Goal: Task Accomplishment & Management: Complete application form

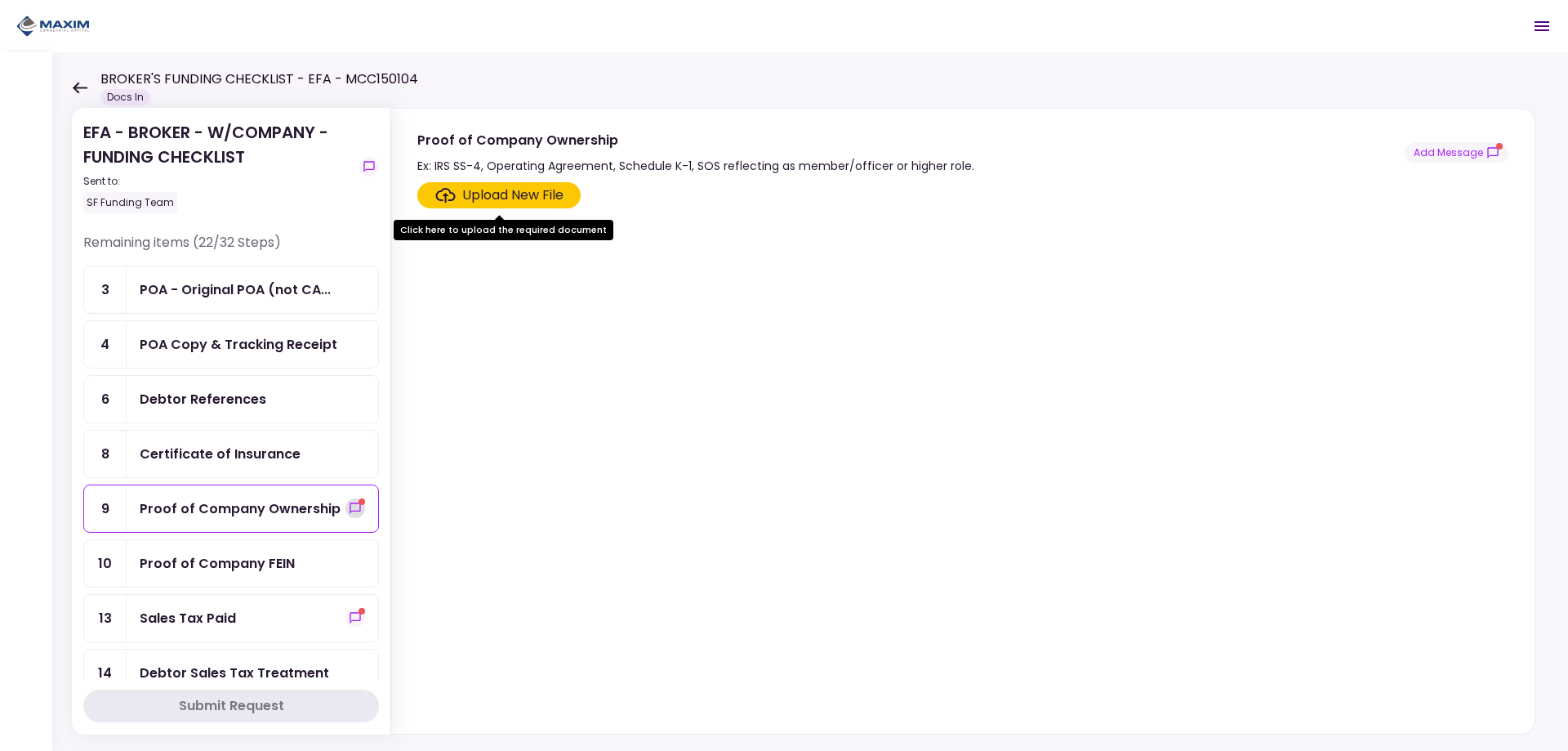
click at [349, 506] on icon "show-messages" at bounding box center [355, 508] width 13 height 13
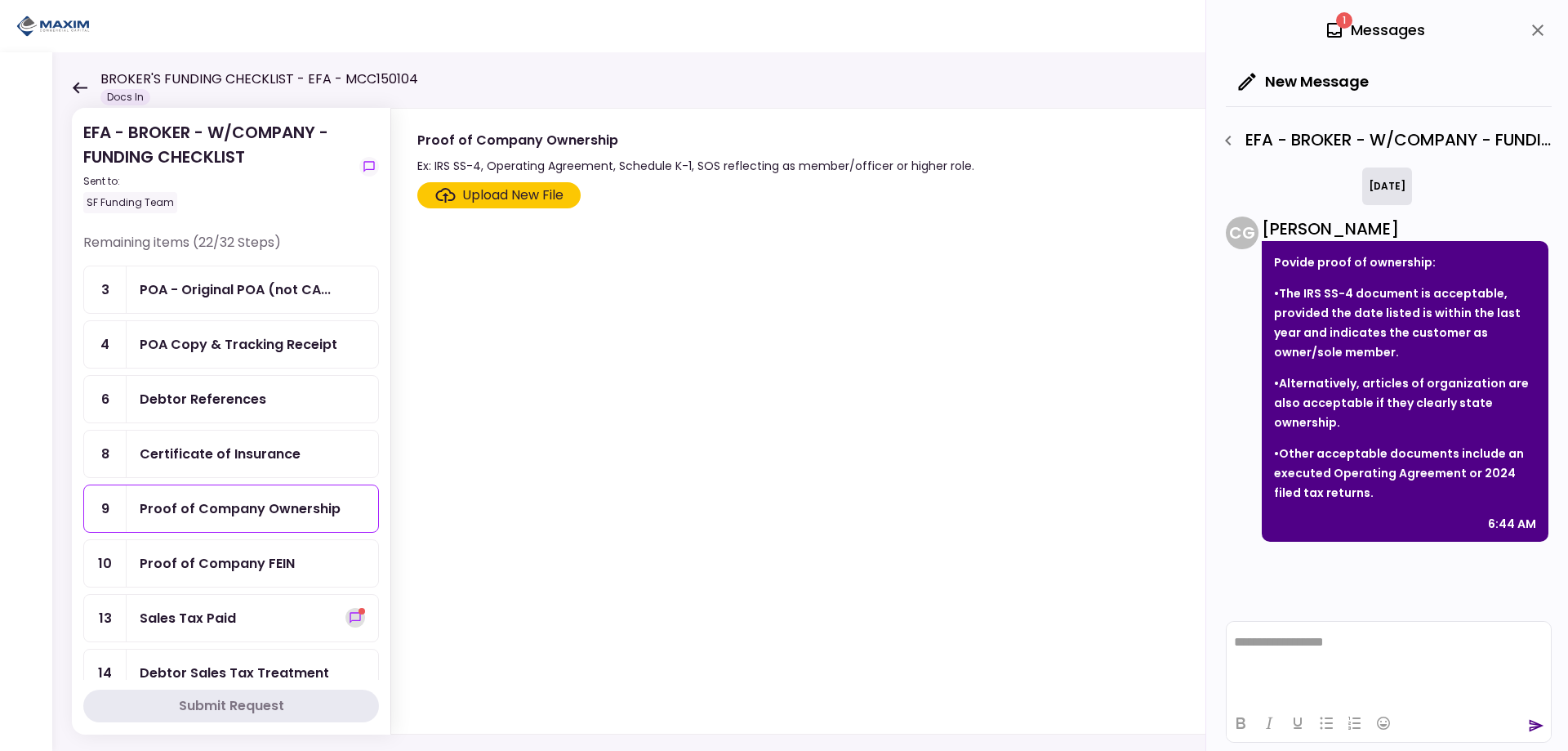
click at [349, 615] on icon "show-messages" at bounding box center [355, 617] width 13 height 13
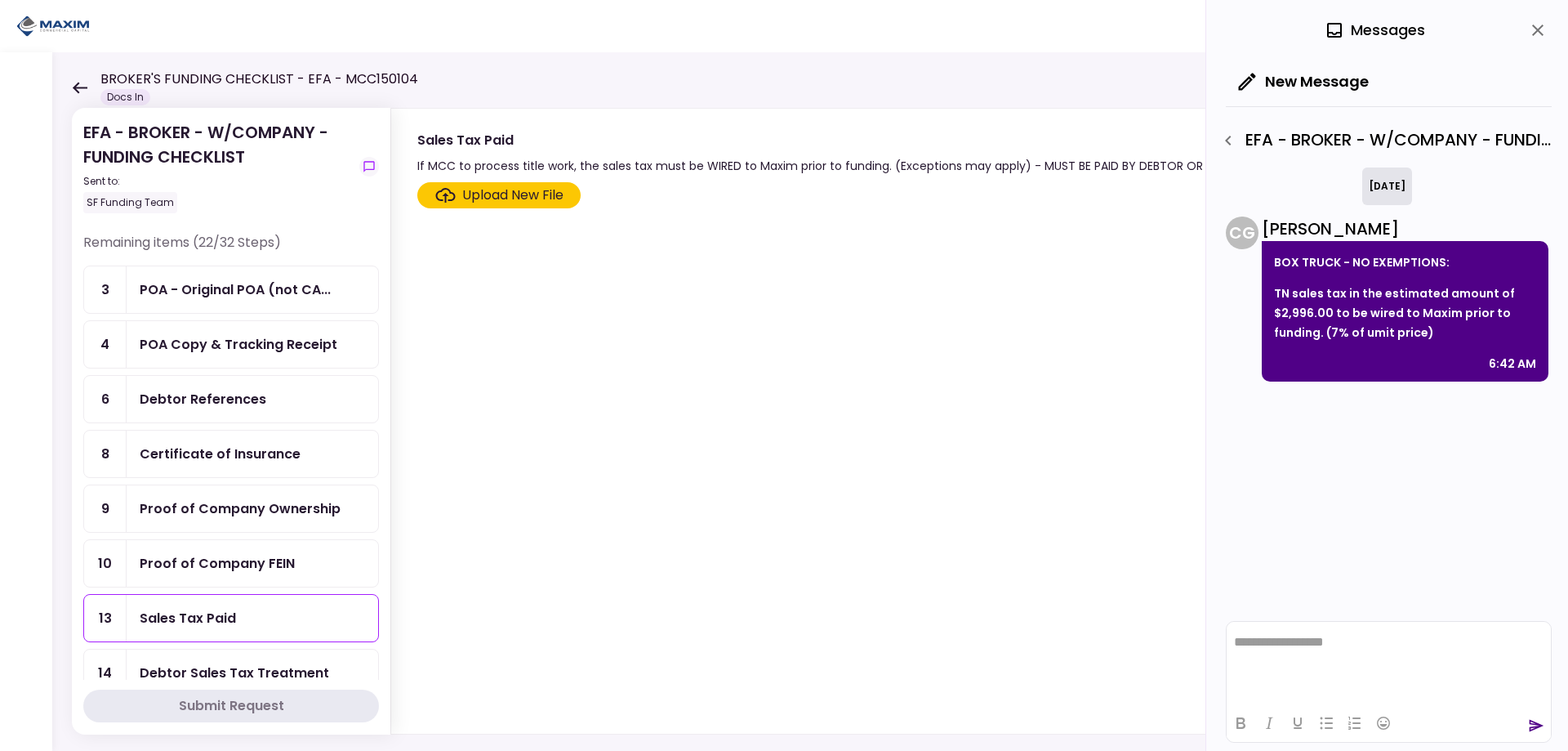
click at [1429, 329] on p "TN sales tax in the estimated amount of $2,996.00 to be wired to Maxim prior to…" at bounding box center [1405, 313] width 262 height 58
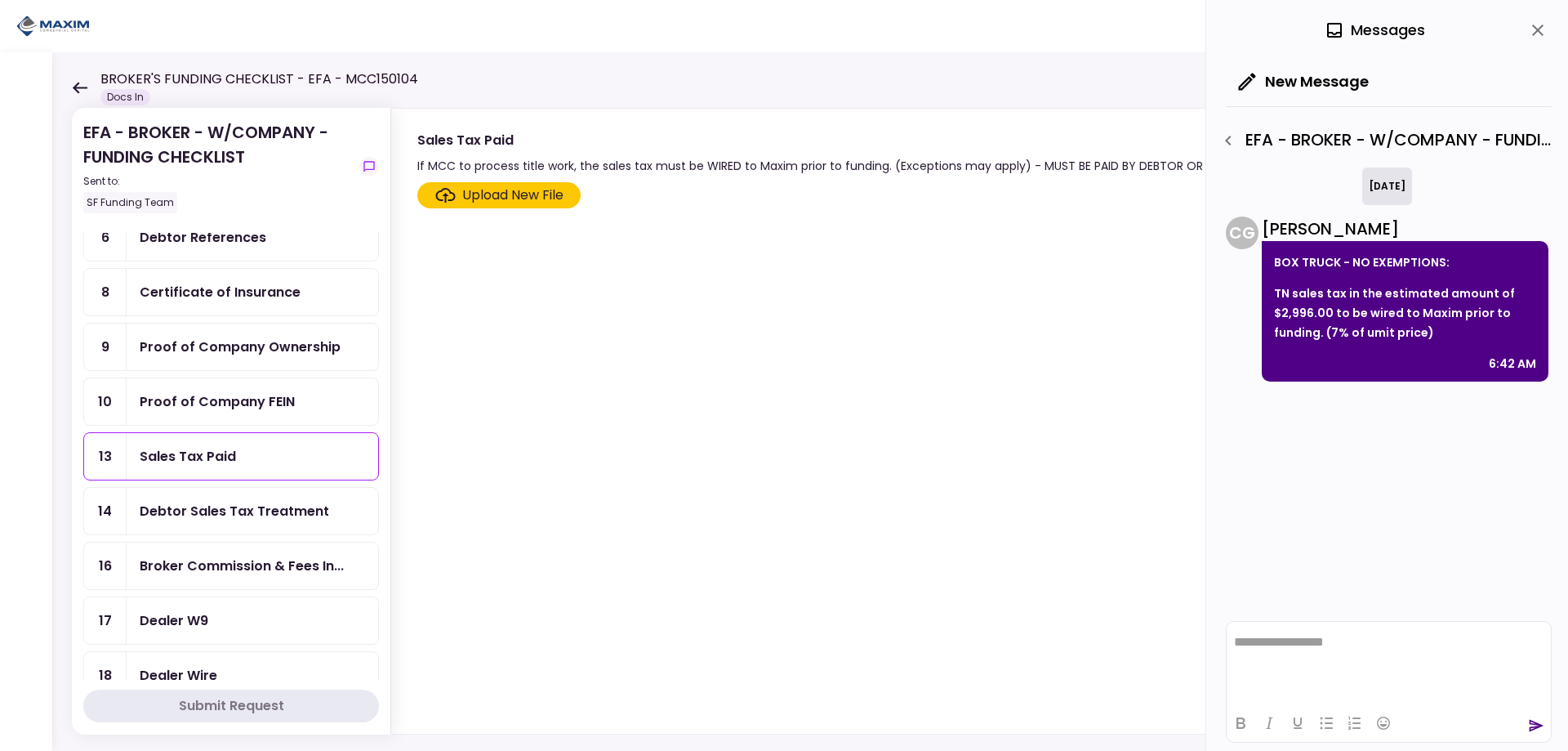
scroll to position [163, 0]
click at [371, 164] on icon "show-messages" at bounding box center [368, 166] width 13 height 13
click at [193, 516] on div "Debtor Sales Tax Treatment" at bounding box center [234, 510] width 190 height 21
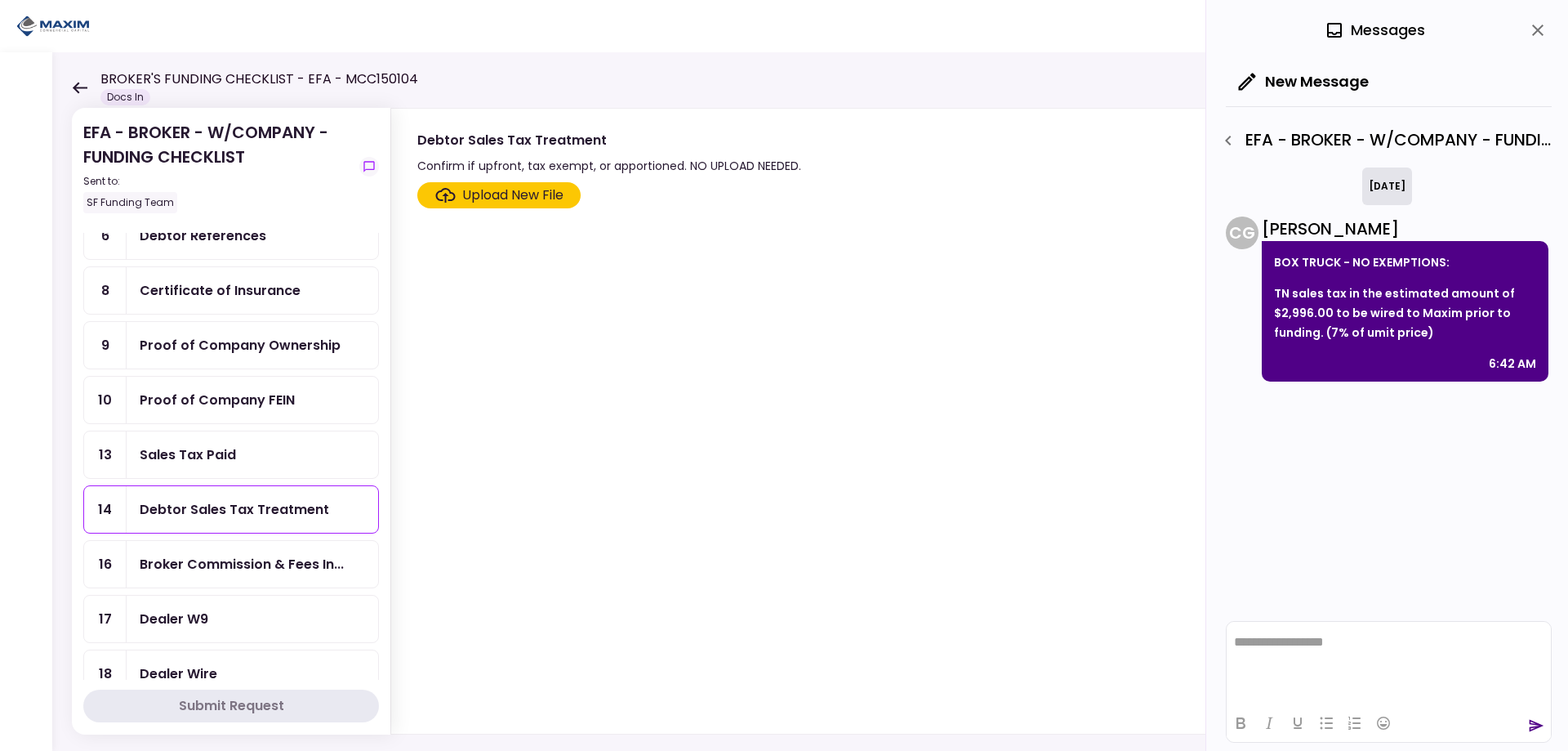
click at [1231, 137] on icon "button" at bounding box center [1228, 140] width 6 height 9
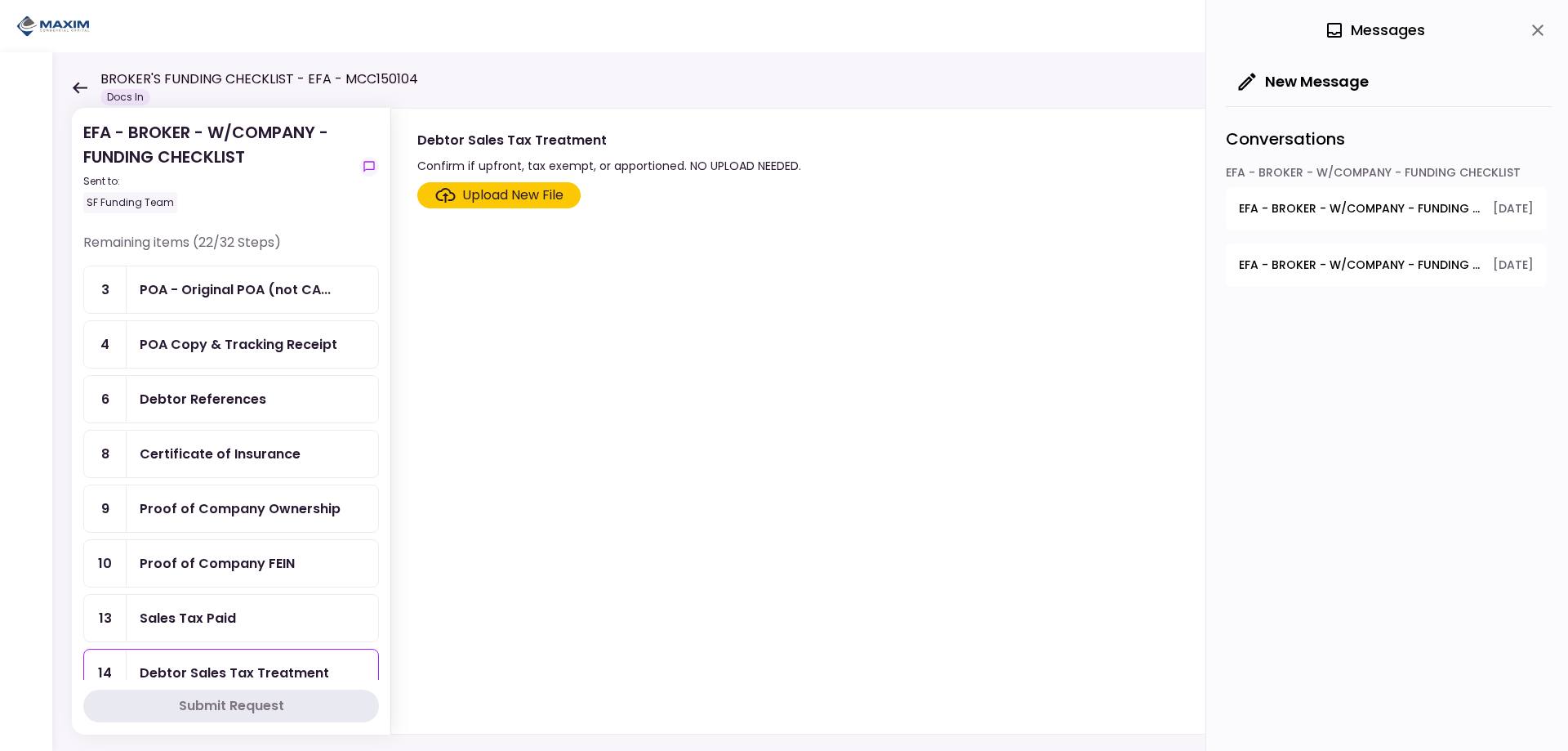
click at [1338, 260] on span "EFA - BROKER - W/COMPANY - FUNDING CHECKLIST - Sales Tax Paid" at bounding box center [1360, 266] width 242 height 17
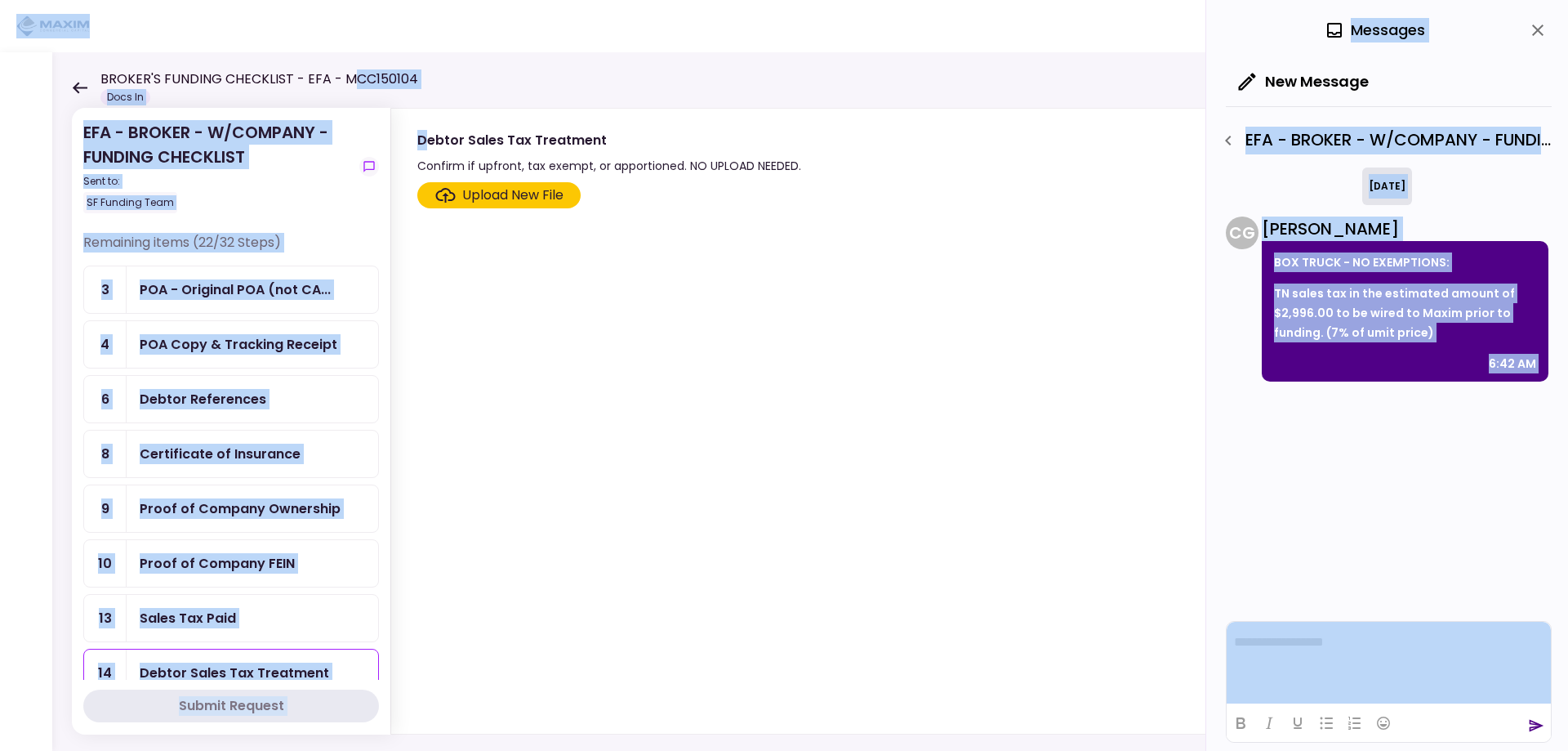
drag, startPoint x: 405, startPoint y: 75, endPoint x: 354, endPoint y: 77, distance: 51.0
click at [354, 77] on main "**********" at bounding box center [784, 376] width 1568 height 751
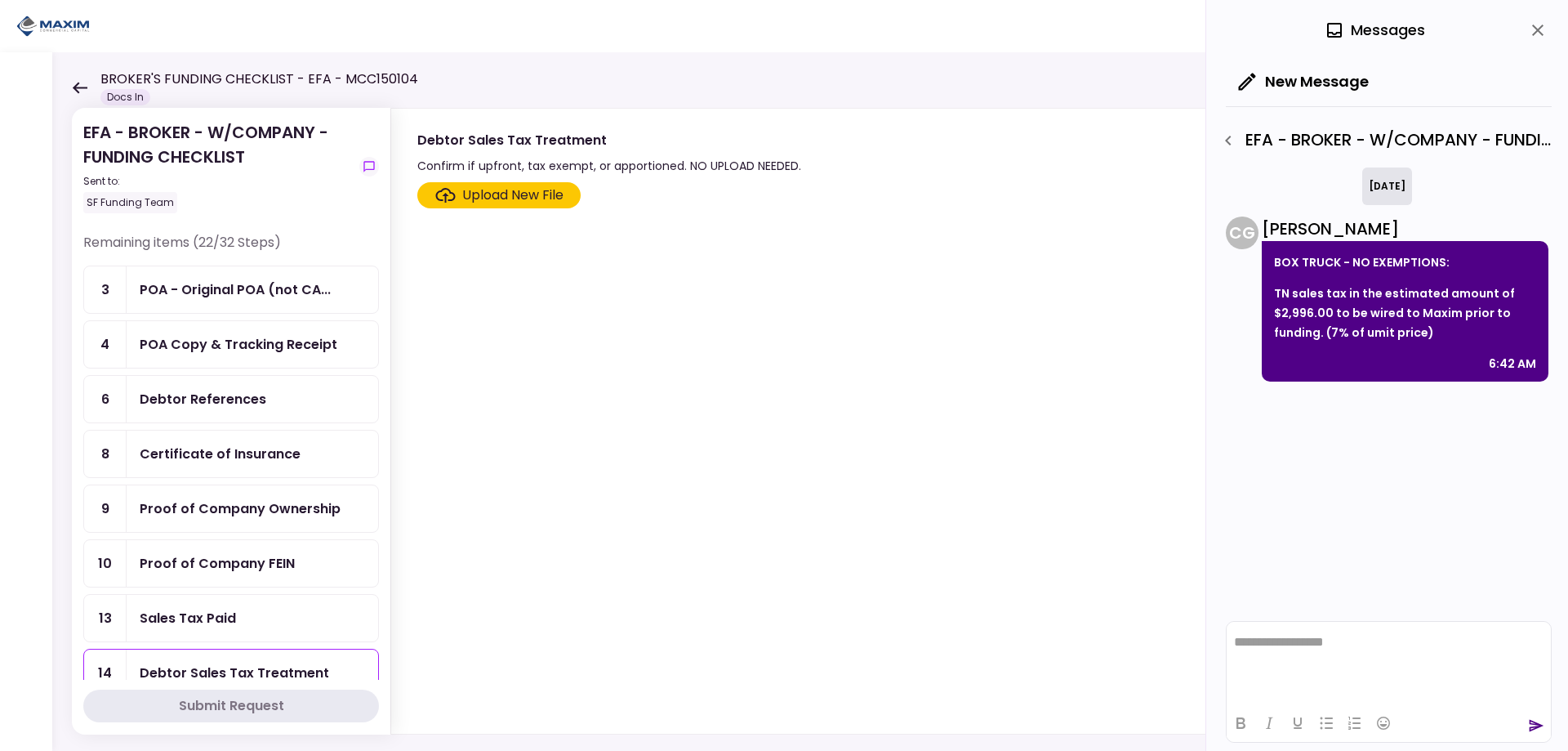
click at [483, 58] on div "EFA - BROKER - W/COMPANY - FUNDING CHECKLIST Sent to: SF Funding Team Remaining…" at bounding box center [810, 401] width 1516 height 699
drag, startPoint x: 342, startPoint y: 77, endPoint x: 410, endPoint y: 80, distance: 68.1
click at [410, 80] on h1 "BROKER'S FUNDING CHECKLIST - EFA - MCC150104" at bounding box center [259, 79] width 318 height 20
copy h1 "MCC150104"
click at [264, 507] on div "Proof of Company Ownership" at bounding box center [240, 509] width 201 height 21
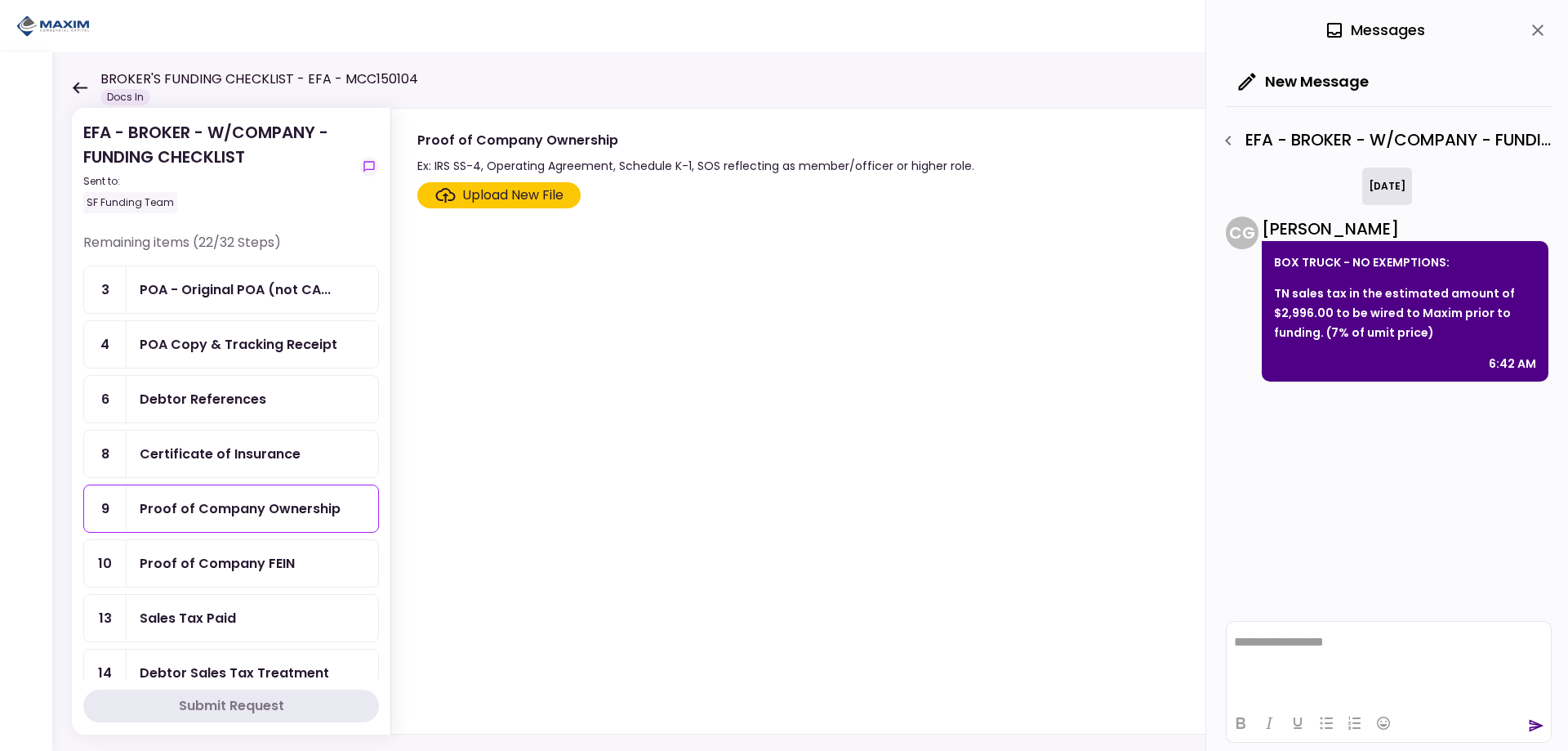
click at [521, 192] on div "Upload New File" at bounding box center [513, 195] width 101 height 20
click at [0, 0] on input "Upload New File" at bounding box center [0, 0] width 0 height 0
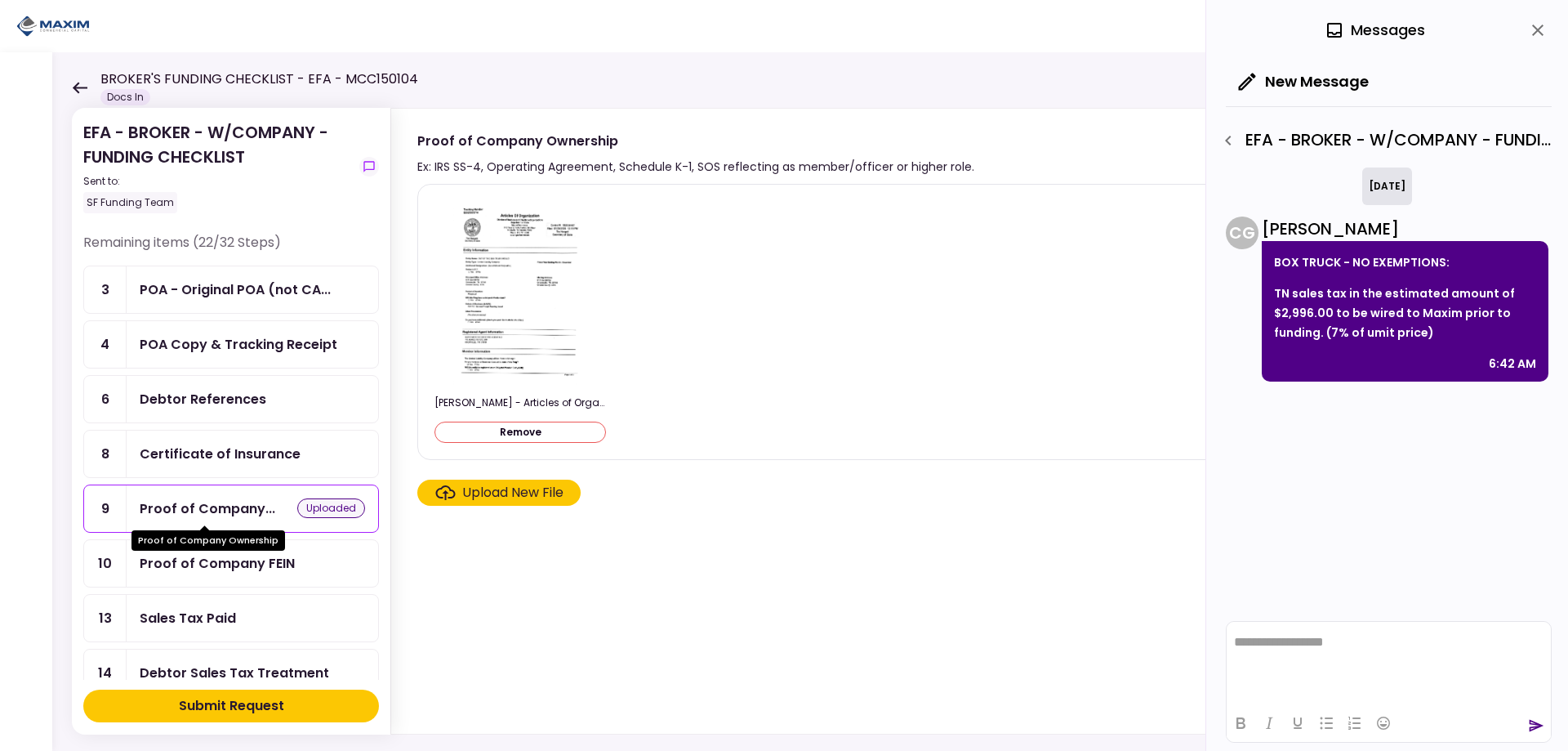
click at [183, 512] on div "Proof of Company..." at bounding box center [208, 509] width 136 height 21
click at [188, 559] on div "Proof of Company FEIN" at bounding box center [217, 564] width 155 height 21
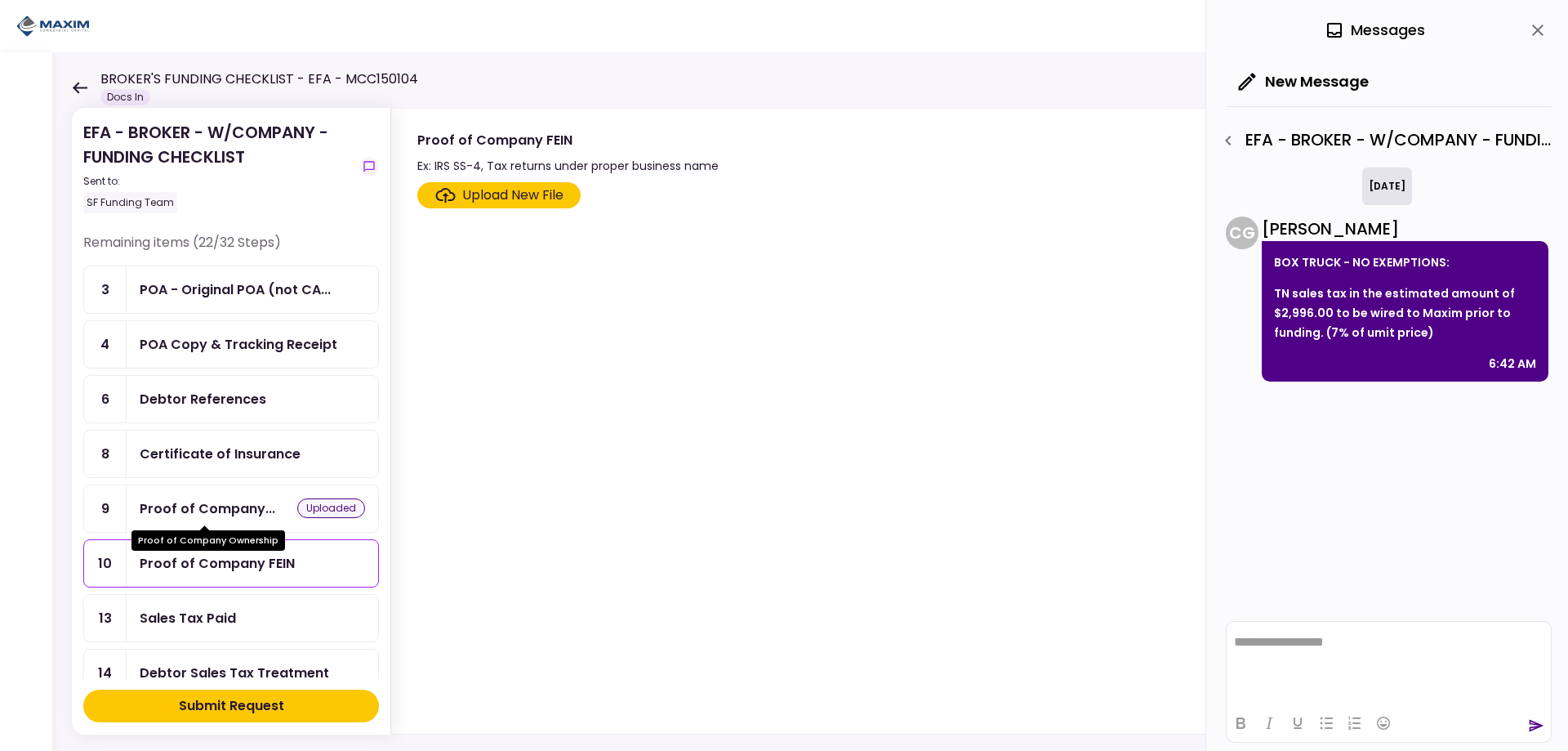
click at [193, 512] on div "Proof of Company..." at bounding box center [208, 509] width 136 height 21
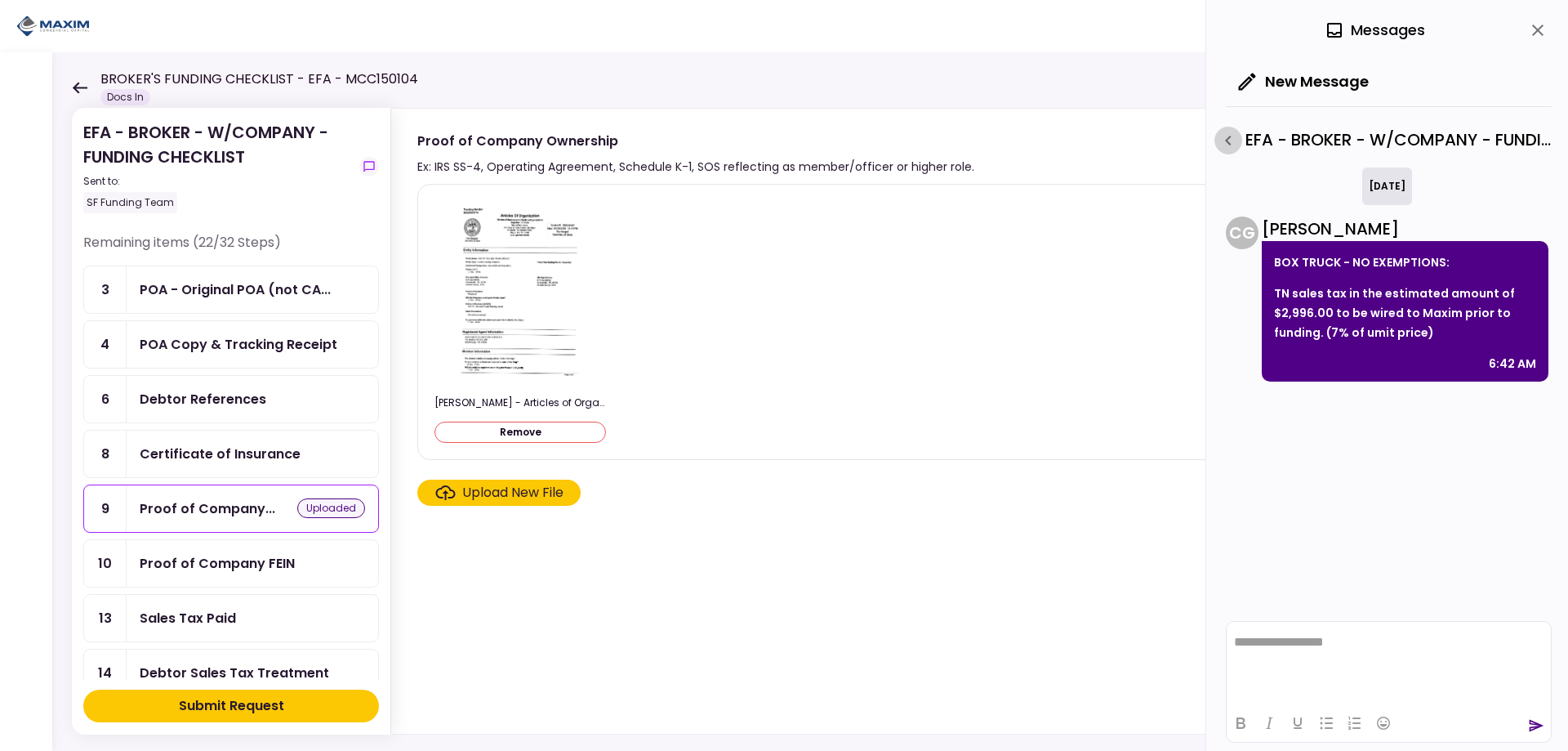
click at [1221, 139] on icon "button" at bounding box center [1228, 140] width 20 height 20
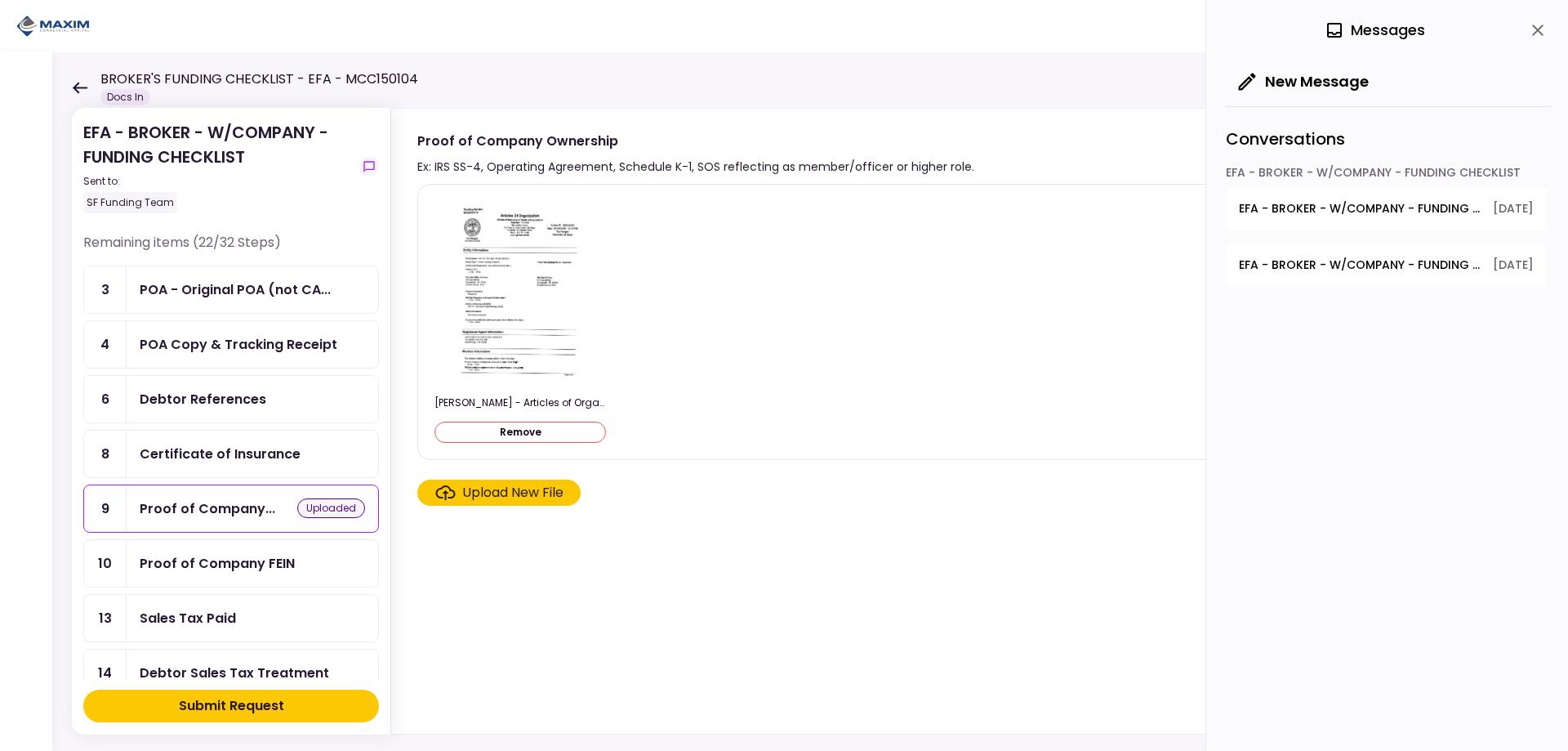
click at [1376, 204] on span "EFA - BROKER - W/COMPANY - FUNDING CHECKLIST - Proof of Company Ownership" at bounding box center [1360, 209] width 242 height 17
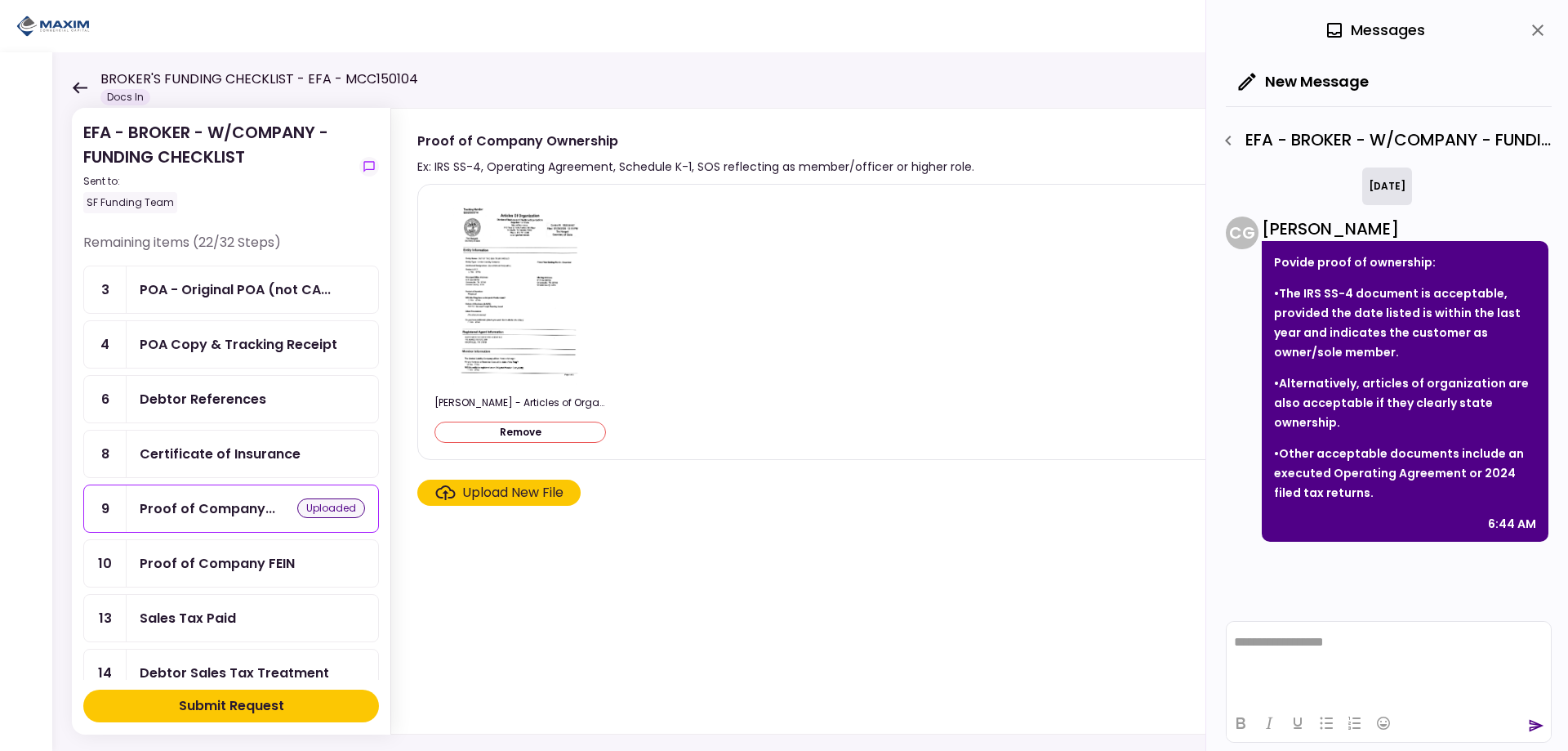
click at [506, 265] on img at bounding box center [520, 291] width 134 height 188
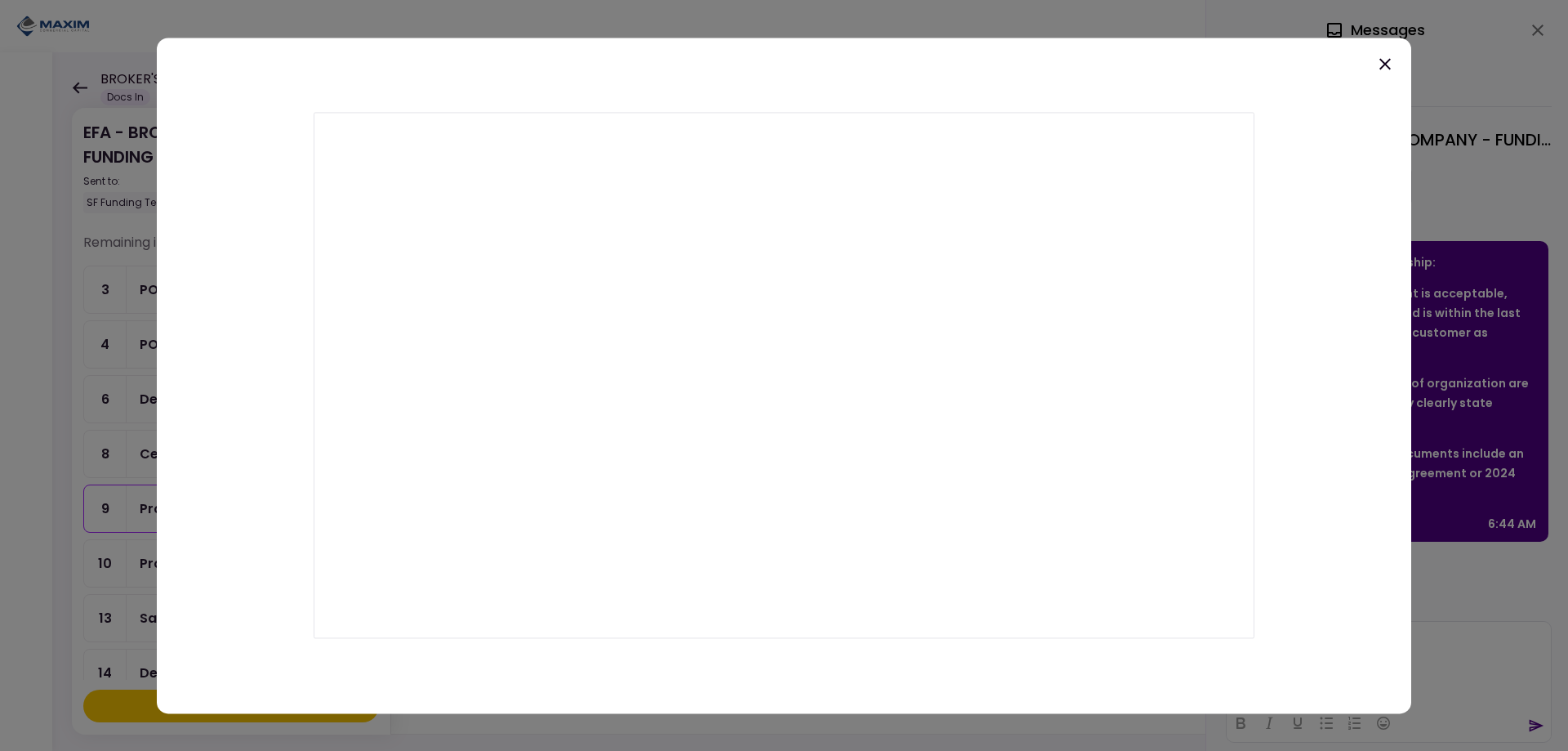
click at [1387, 67] on icon at bounding box center [1385, 64] width 20 height 20
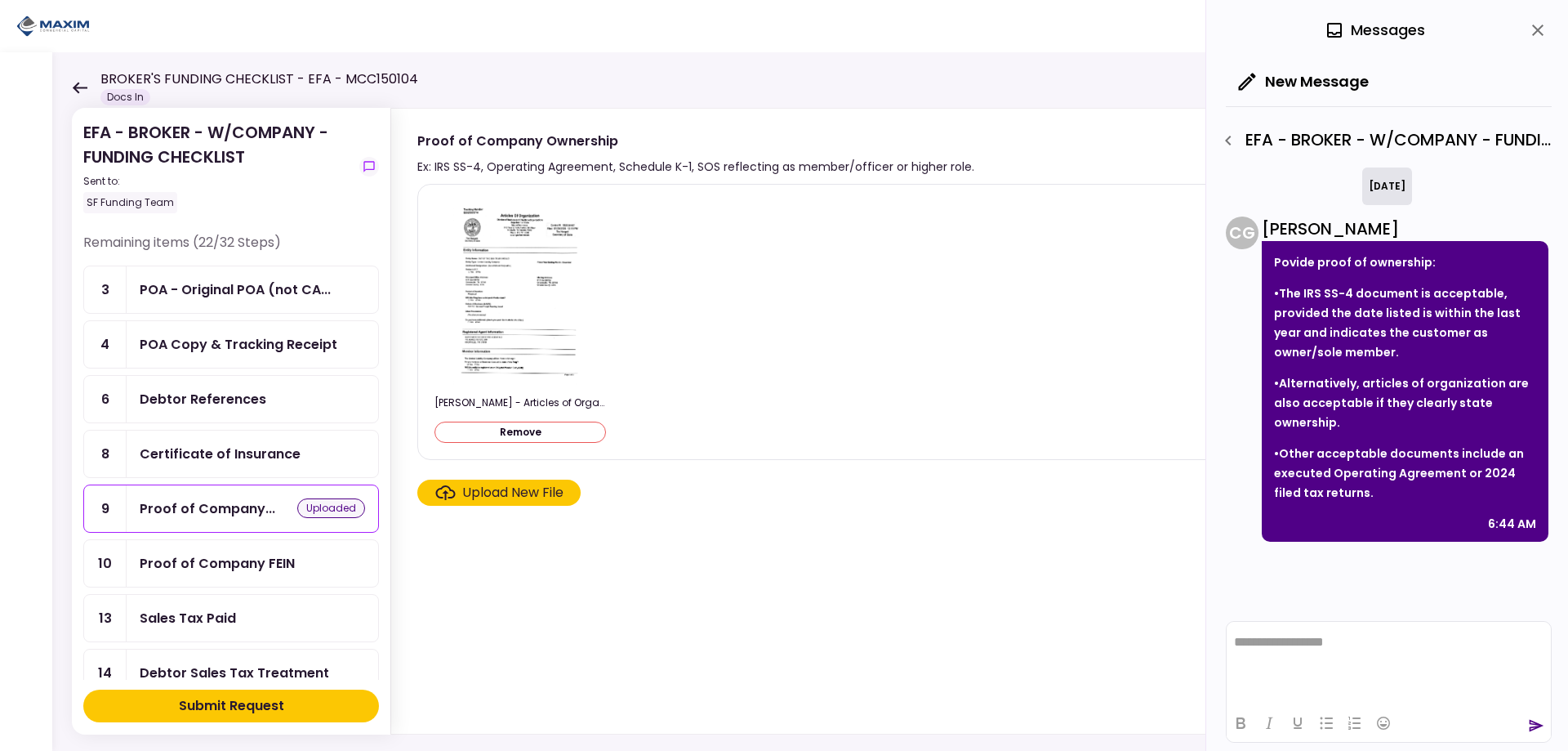
click at [331, 563] on div "Proof of Company FEIN" at bounding box center [252, 564] width 225 height 21
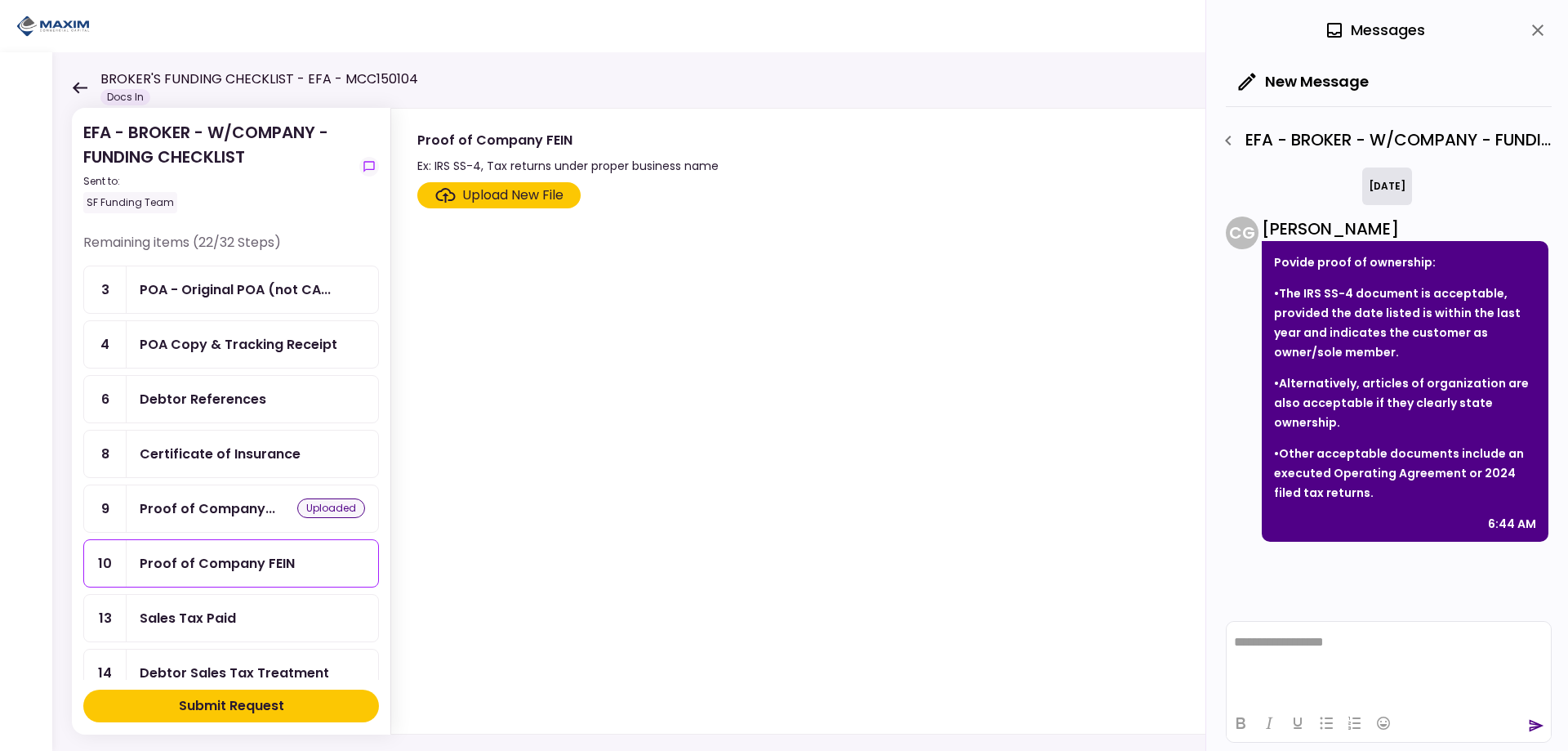
click at [514, 196] on div "Upload New File" at bounding box center [513, 195] width 101 height 20
click at [0, 0] on input "Upload New File" at bounding box center [0, 0] width 0 height 0
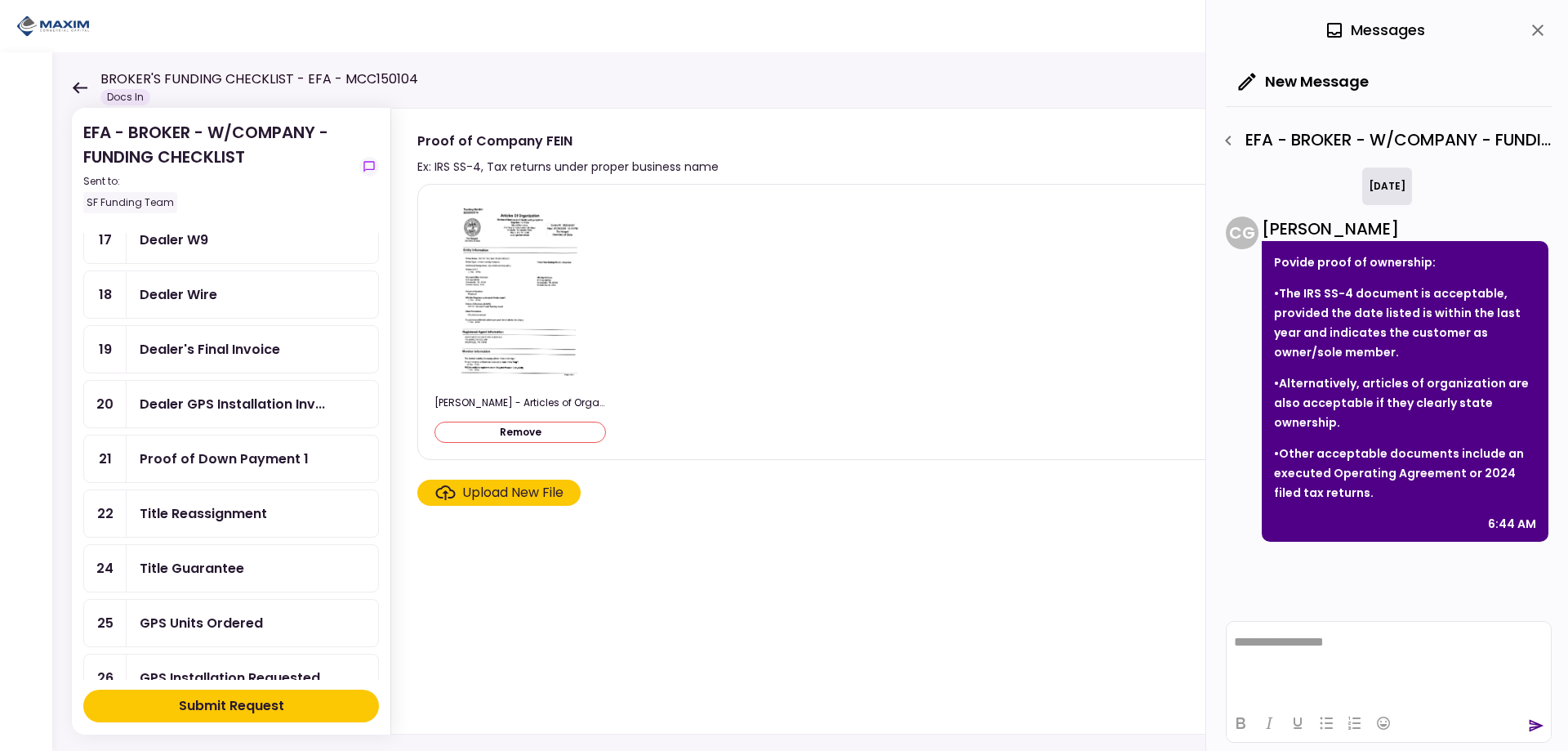
scroll to position [572, 0]
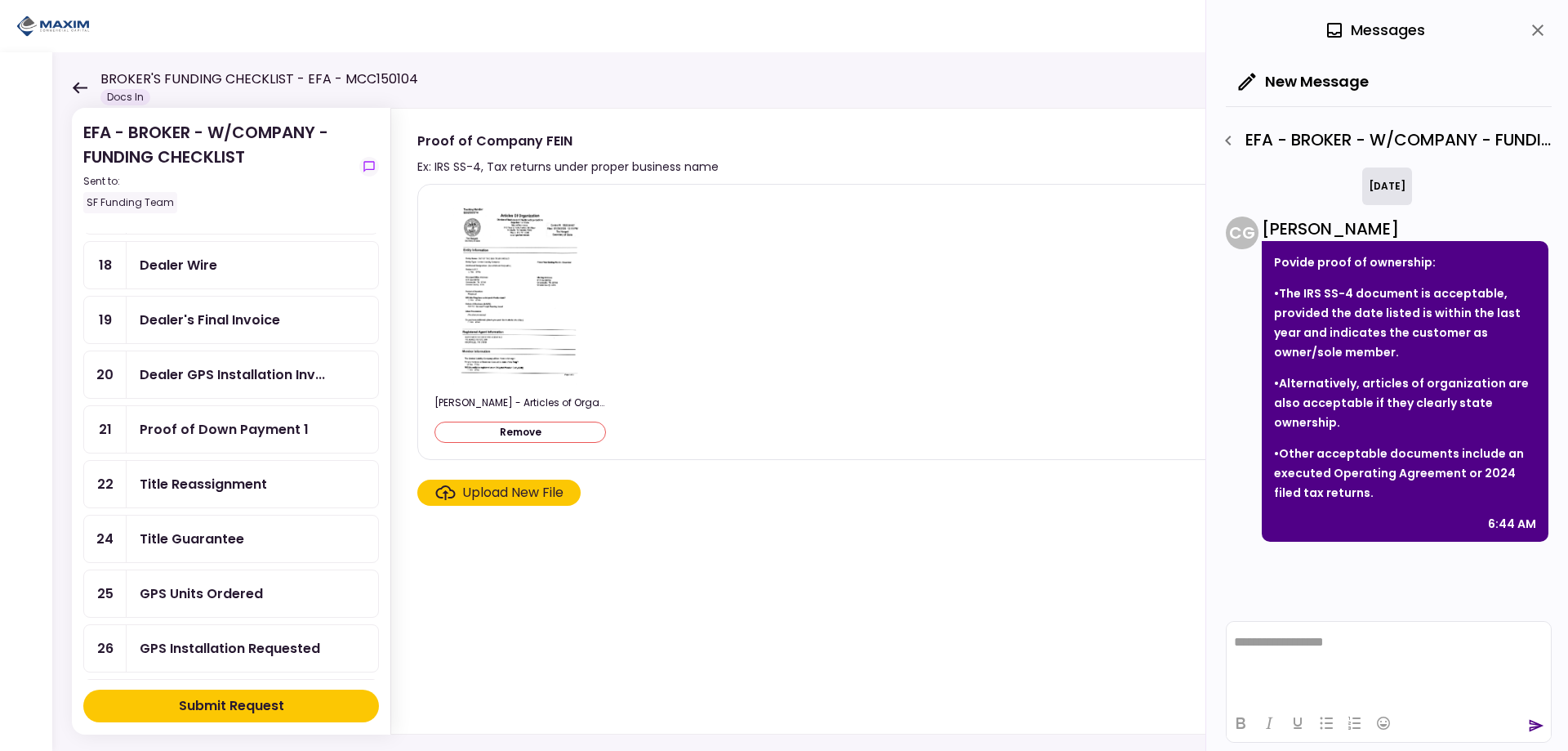
click at [511, 496] on div "Upload New File" at bounding box center [513, 492] width 101 height 20
click at [0, 0] on input "Upload New File" at bounding box center [0, 0] width 0 height 0
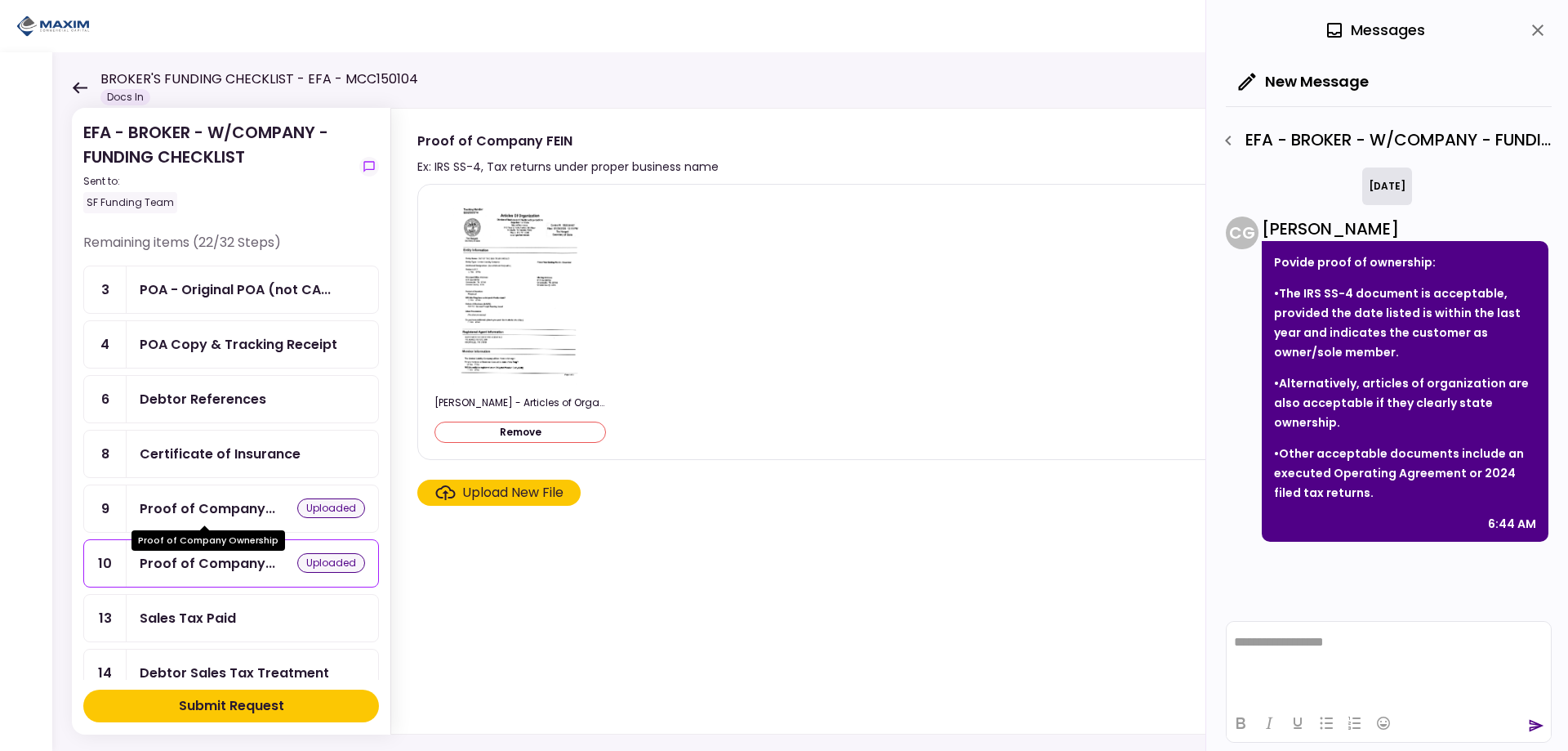
scroll to position [82, 0]
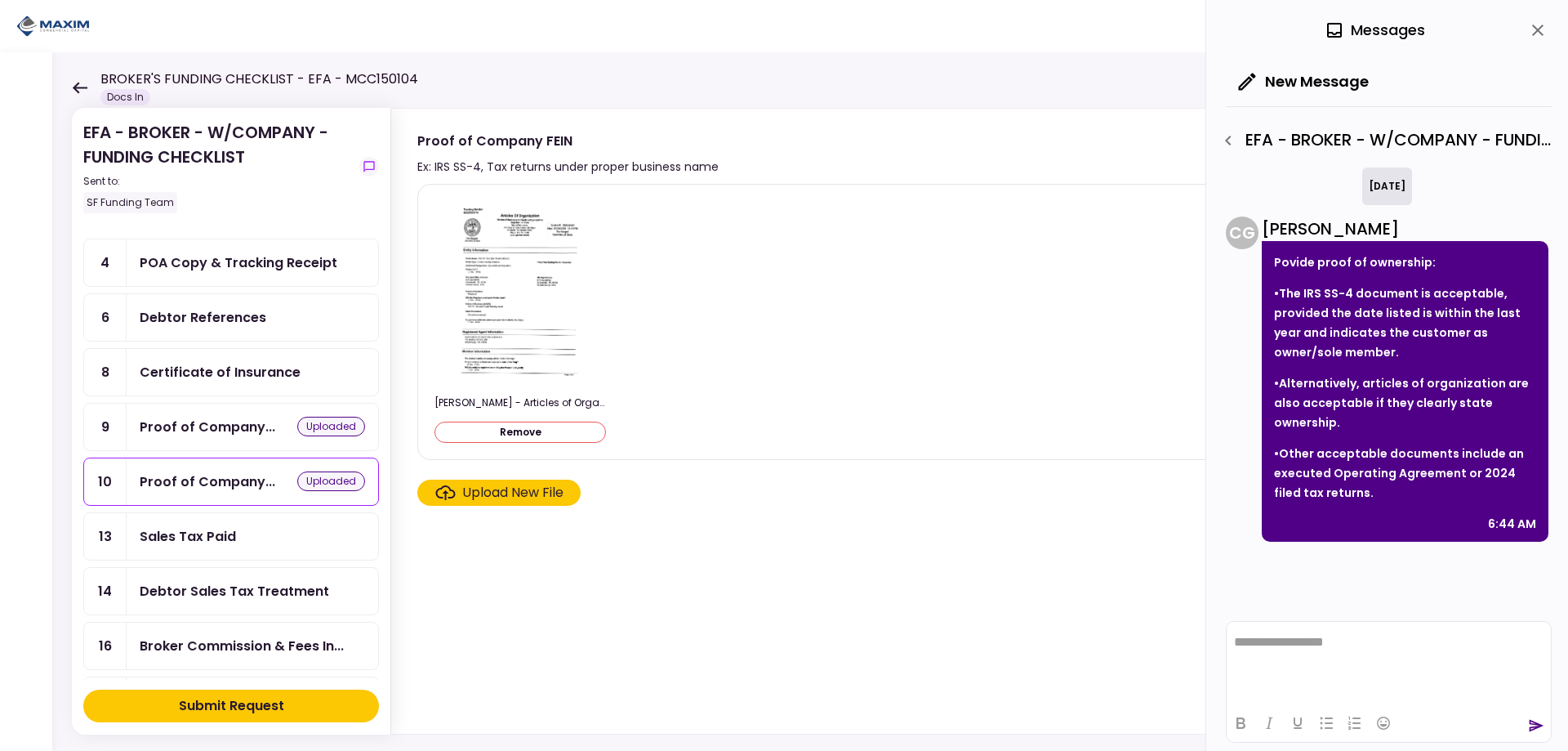
click at [210, 537] on div "Sales Tax Paid" at bounding box center [188, 536] width 96 height 21
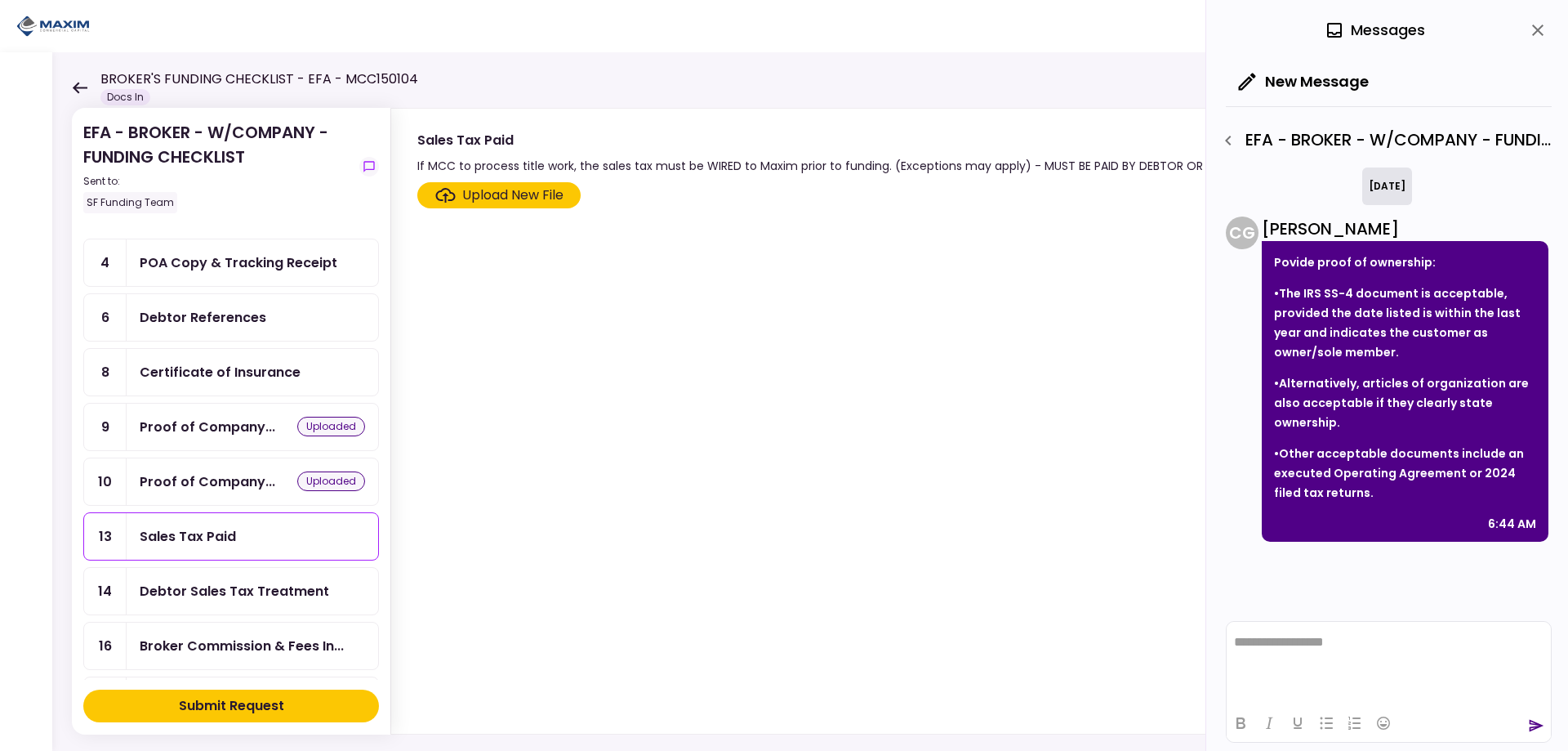
click at [202, 531] on div "Sales Tax Paid" at bounding box center [188, 536] width 96 height 21
click at [1225, 143] on icon "button" at bounding box center [1228, 140] width 20 height 20
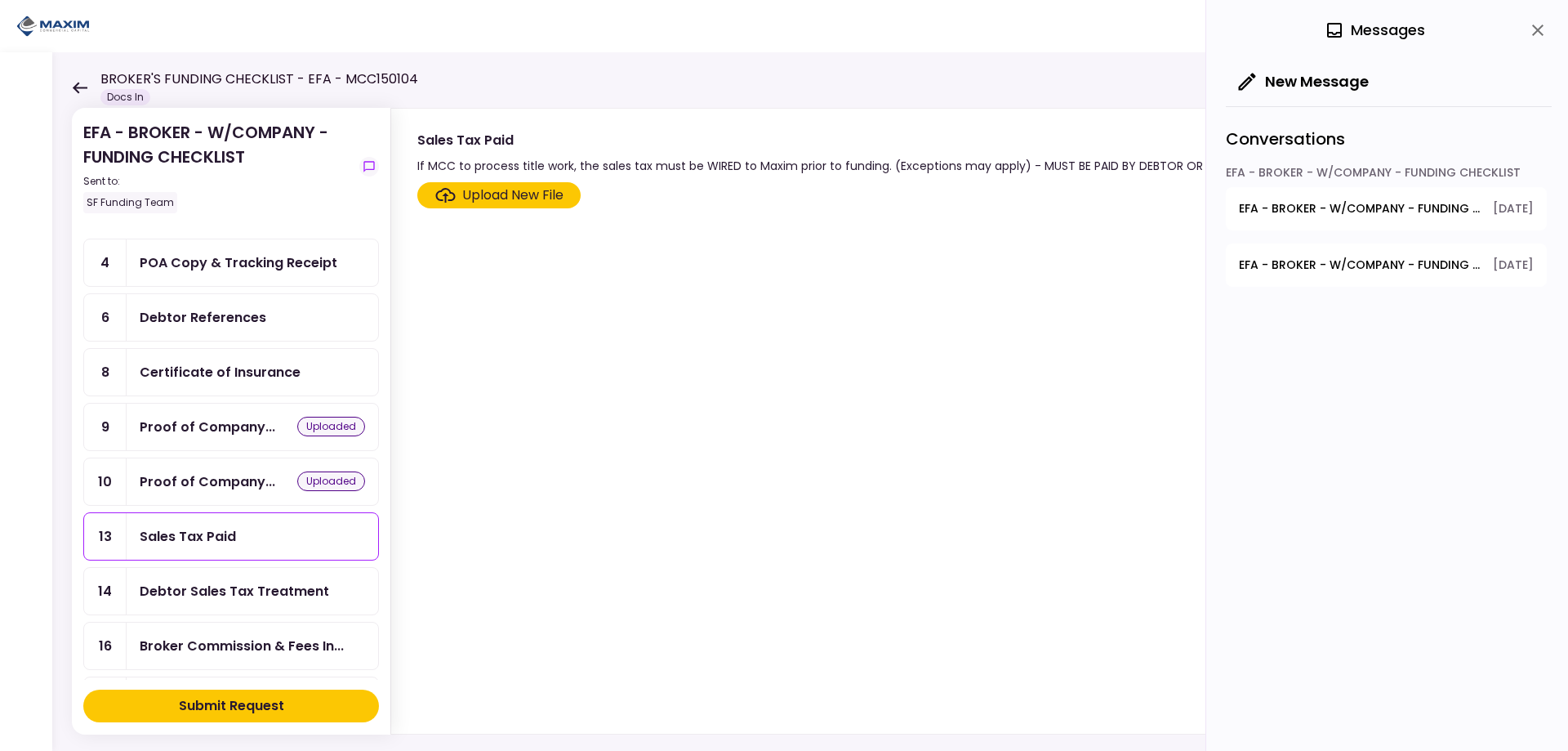
click at [1352, 204] on span "EFA - BROKER - W/COMPANY - FUNDING CHECKLIST - Proof of Company Ownership" at bounding box center [1360, 209] width 242 height 17
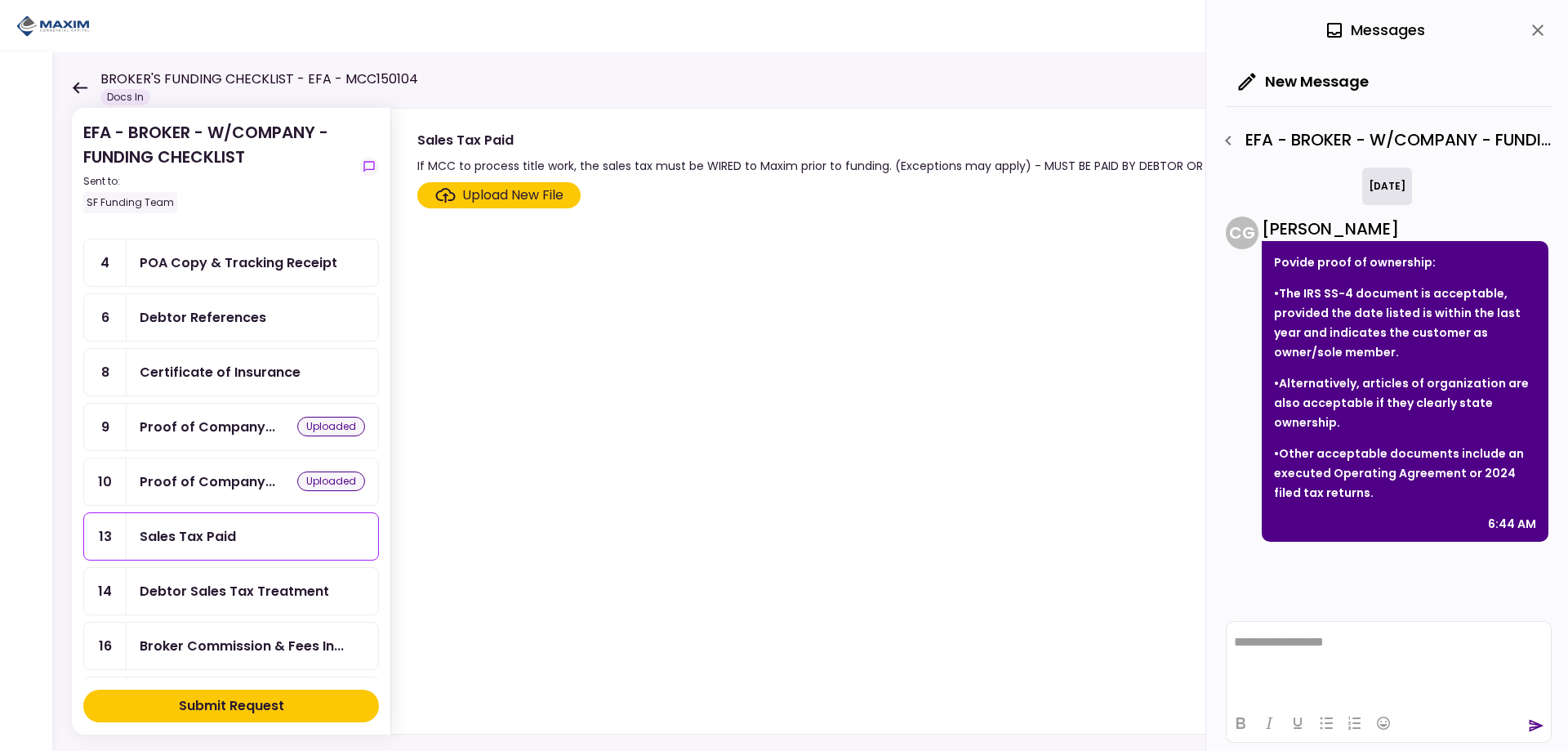
click at [1231, 139] on icon "button" at bounding box center [1228, 140] width 20 height 20
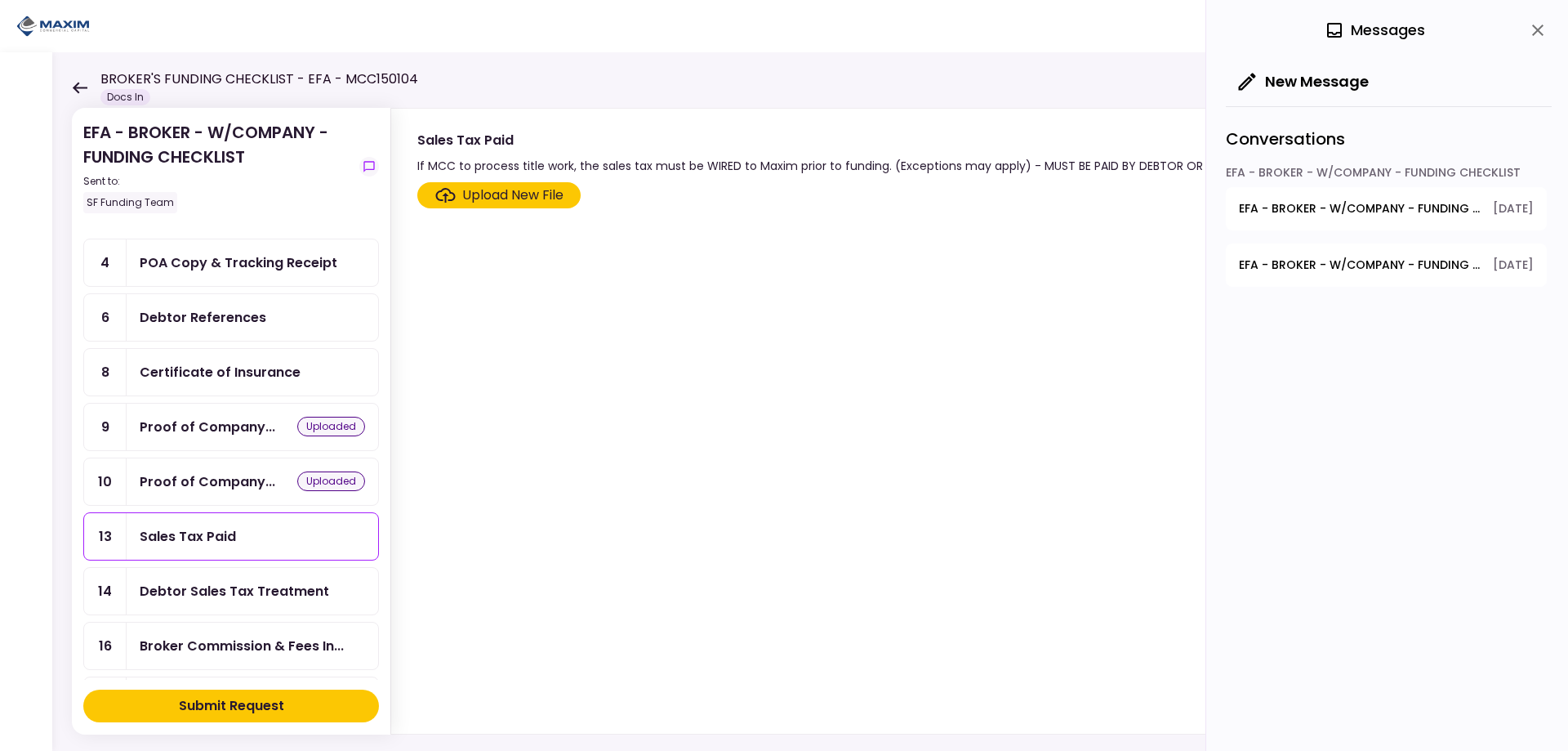
click at [1344, 258] on span "EFA - BROKER - W/COMPANY - FUNDING CHECKLIST - Sales Tax Paid" at bounding box center [1360, 266] width 242 height 17
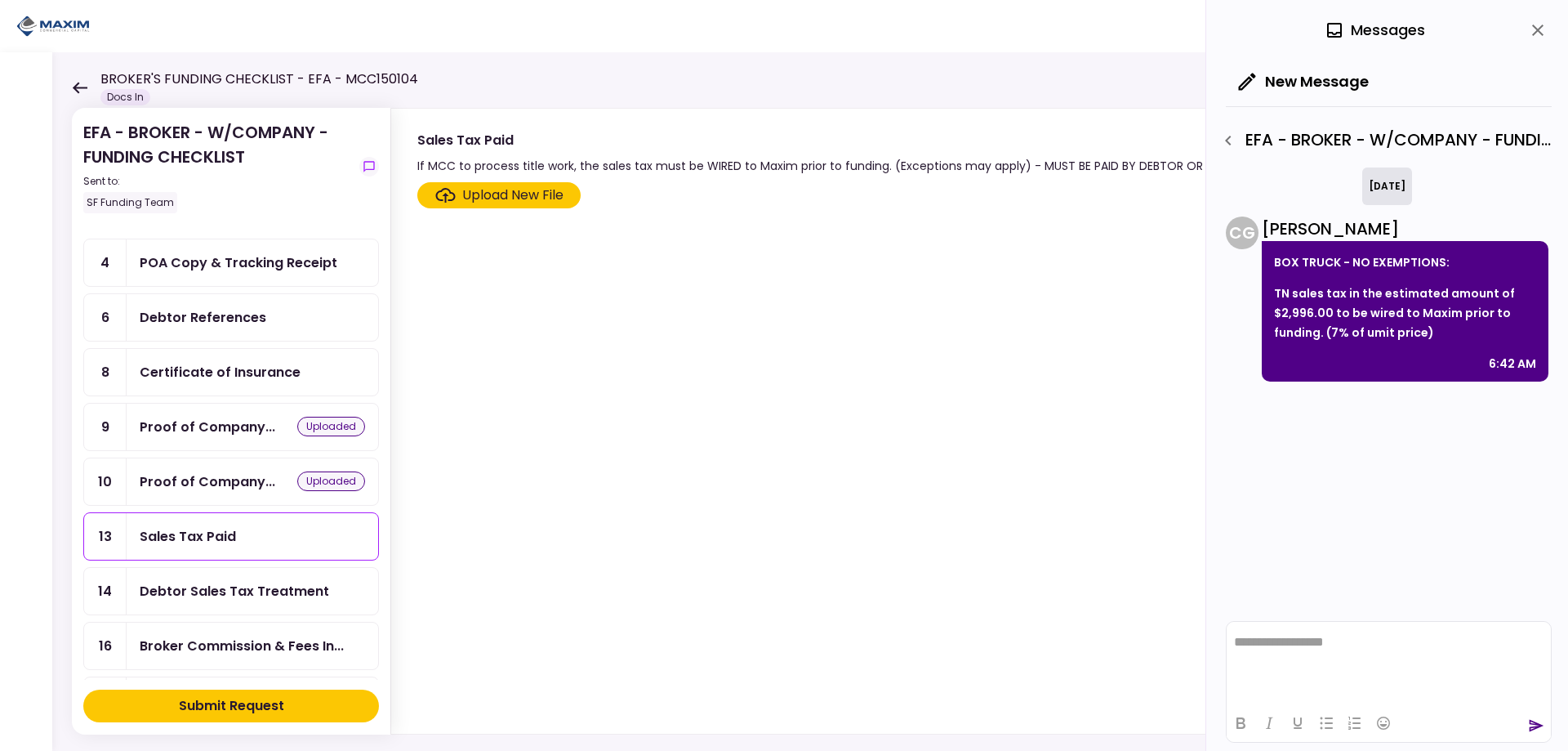
click at [1446, 330] on p "TN sales tax in the estimated amount of $2,996.00 to be wired to Maxim prior to…" at bounding box center [1405, 313] width 262 height 58
click at [264, 602] on div "Debtor Sales Tax Treatment" at bounding box center [252, 591] width 252 height 46
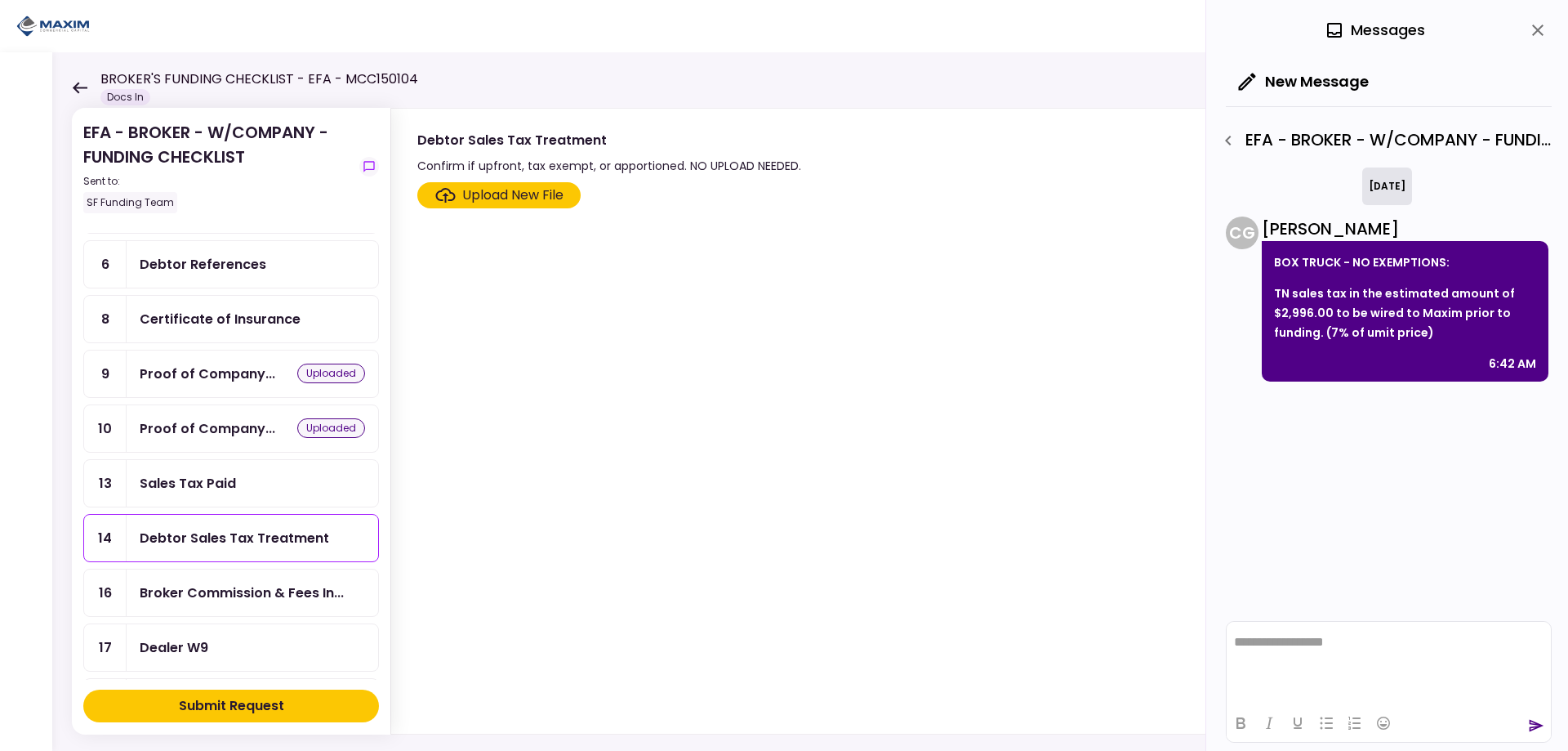
scroll to position [163, 0]
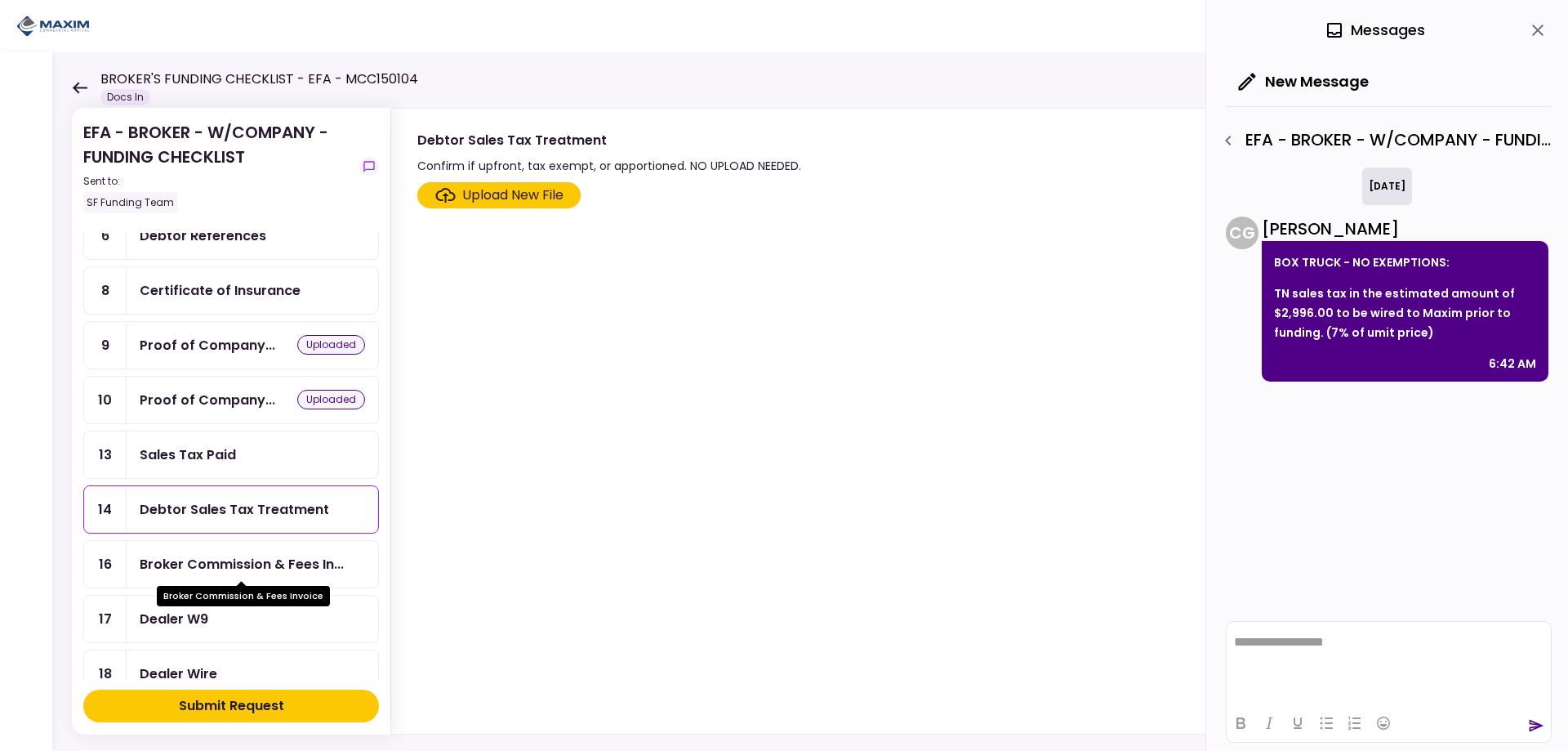
click at [229, 557] on div "Broker Commission & Fees In..." at bounding box center [242, 565] width 204 height 21
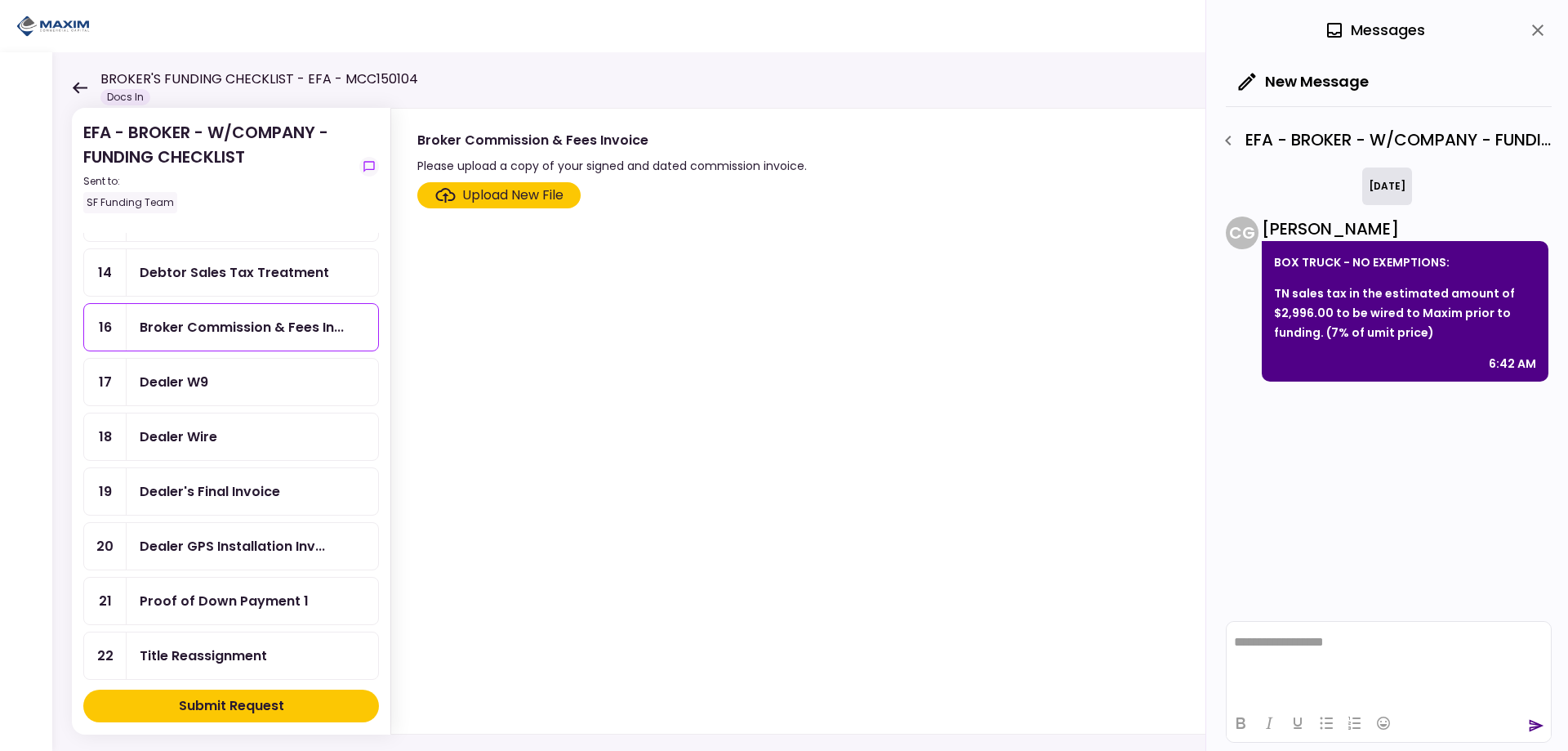
scroll to position [409, 0]
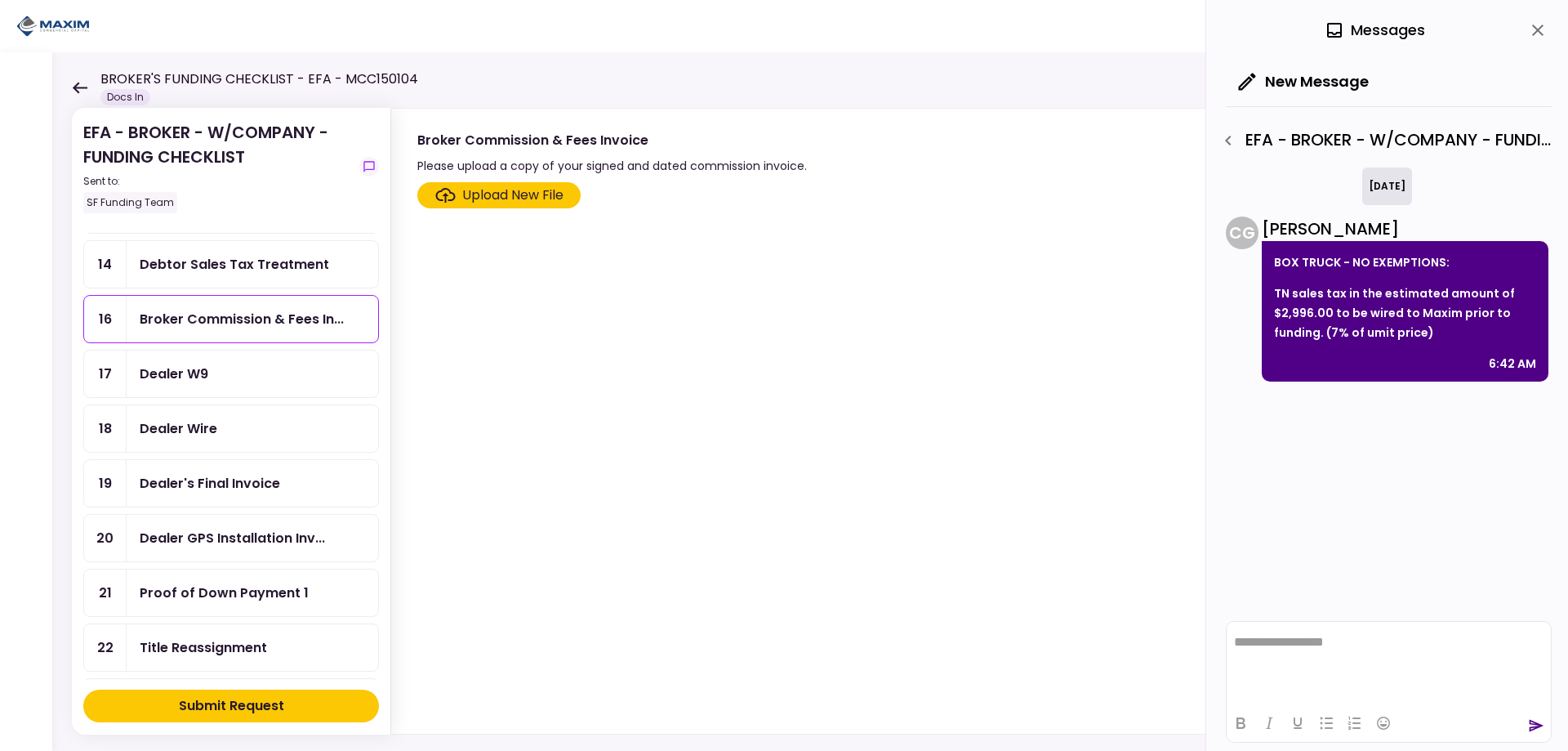
click at [280, 368] on div "Dealer W9" at bounding box center [252, 374] width 225 height 21
click at [267, 416] on div "Dealer Wire" at bounding box center [252, 429] width 252 height 46
click at [264, 477] on div "Dealer's Final Invoice" at bounding box center [210, 484] width 141 height 21
click at [499, 176] on div "Upload New File" at bounding box center [963, 455] width 1144 height 559
click at [538, 203] on div "Upload New File" at bounding box center [513, 195] width 101 height 20
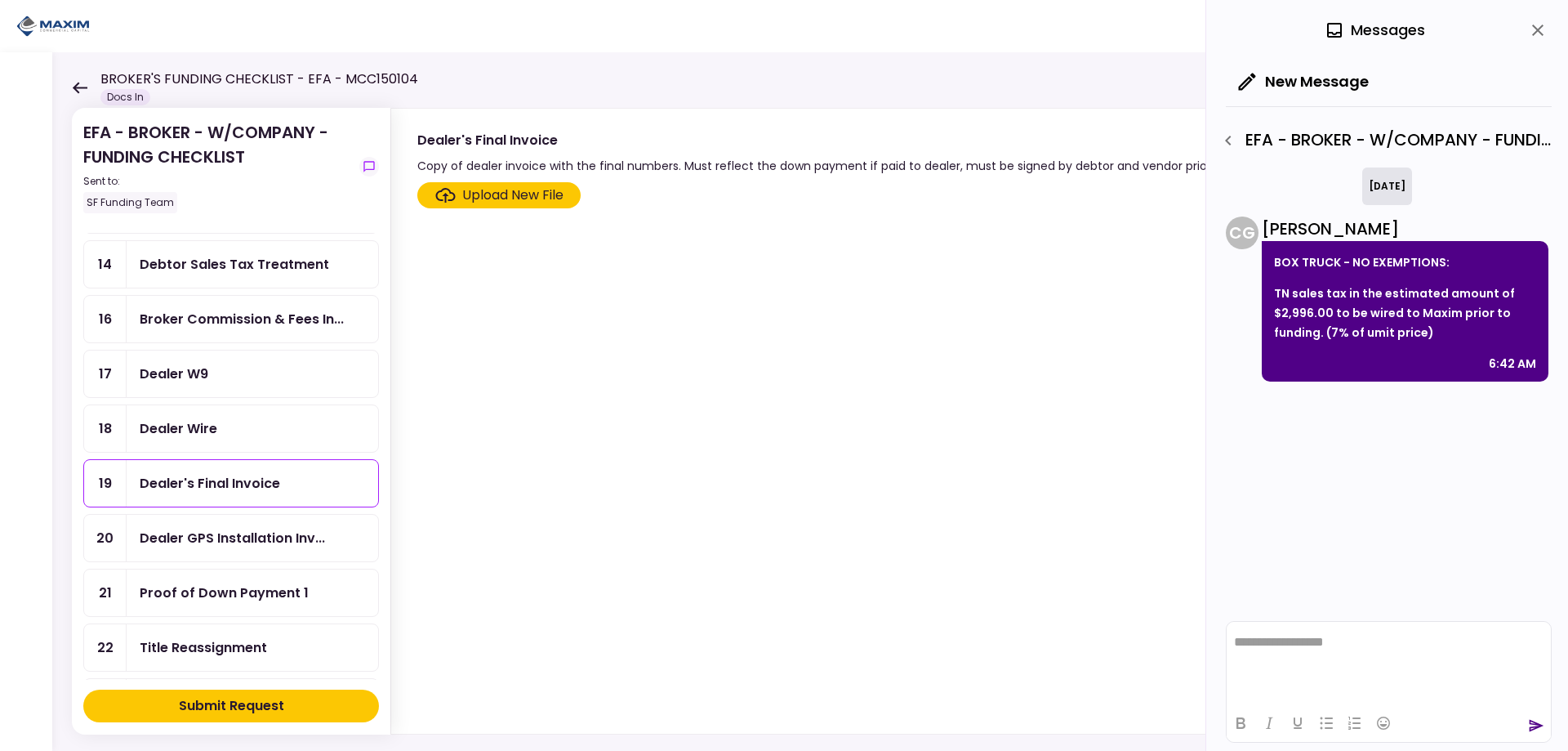
click at [0, 0] on input "Upload New File" at bounding box center [0, 0] width 0 height 0
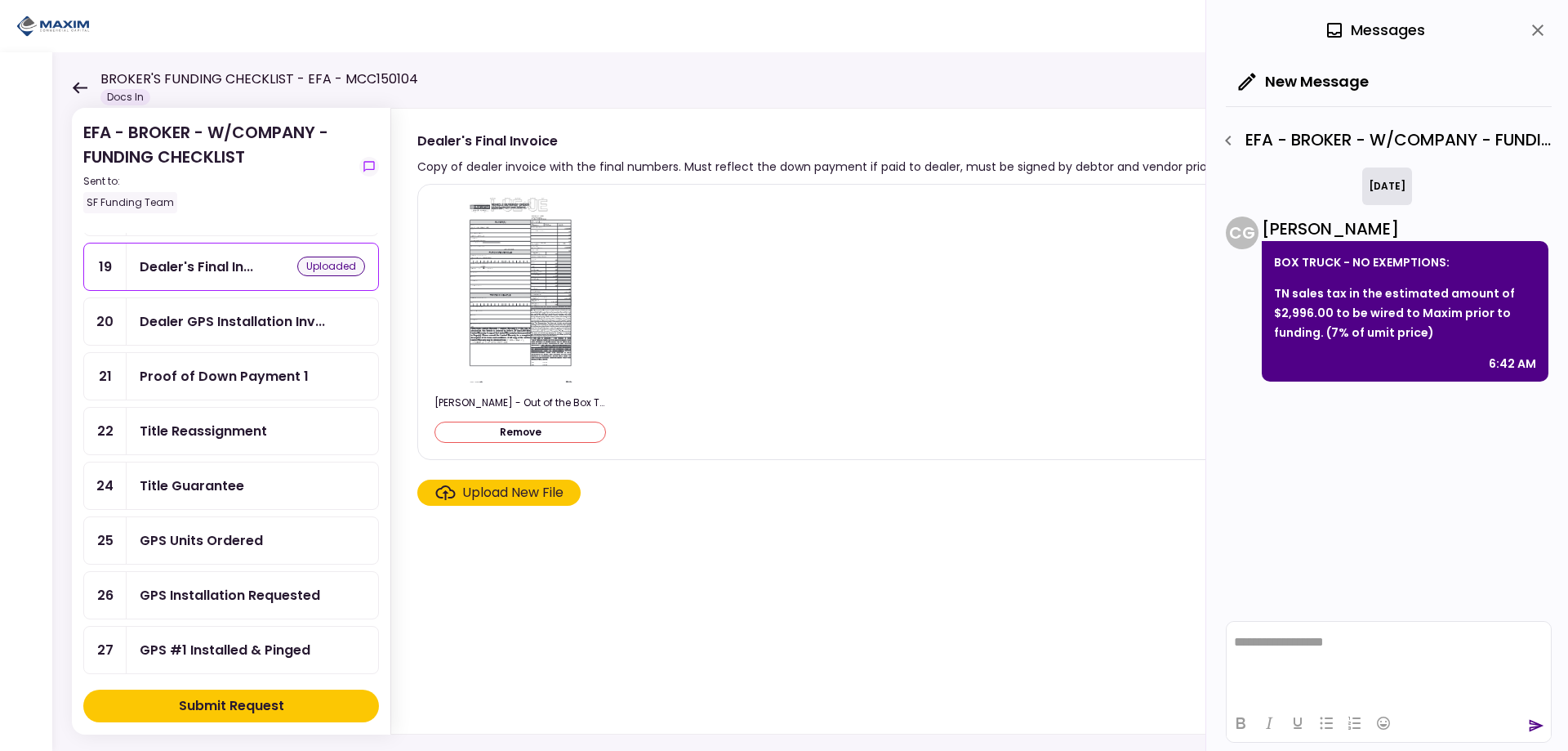
scroll to position [654, 0]
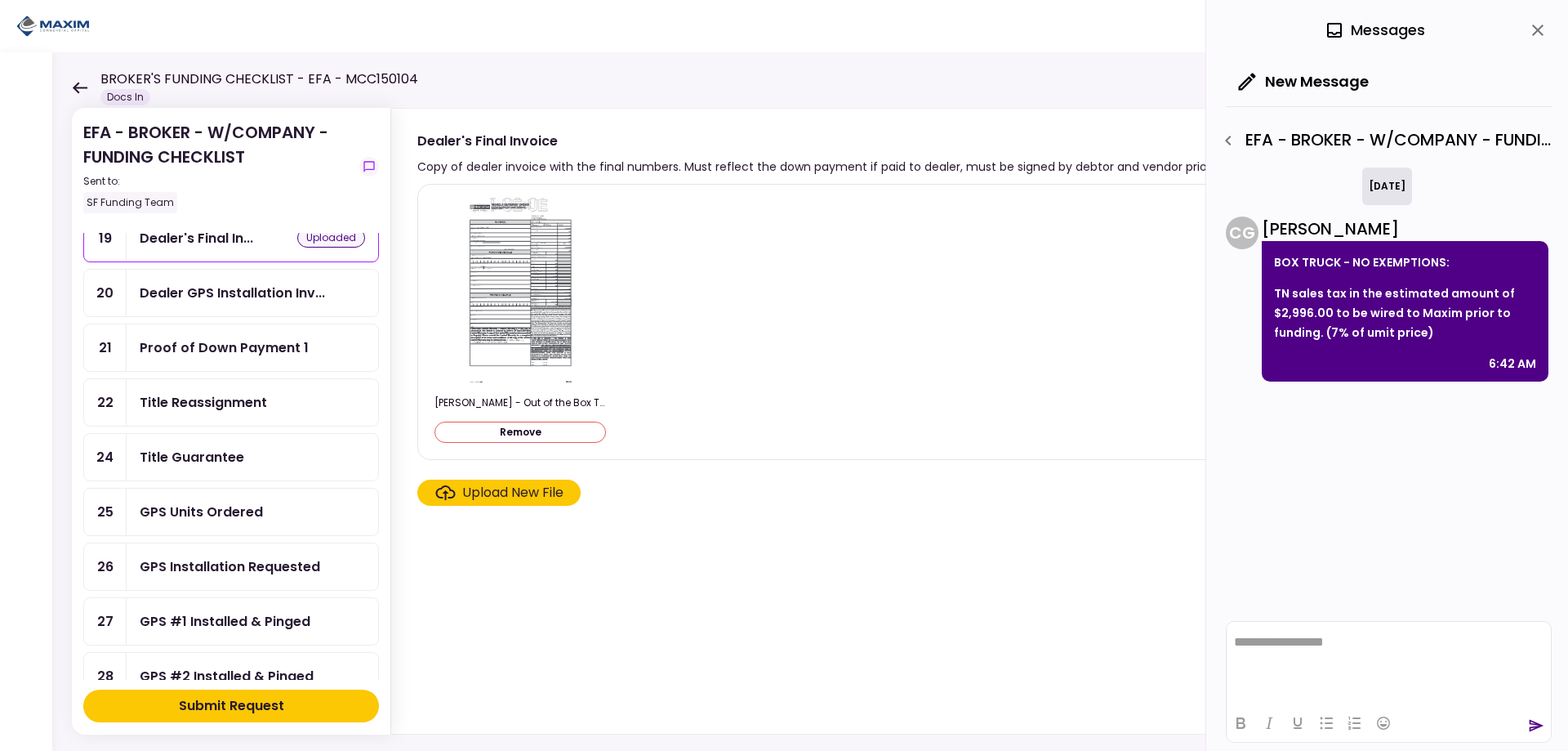
click at [217, 510] on div "GPS Units Ordered" at bounding box center [202, 512] width 124 height 21
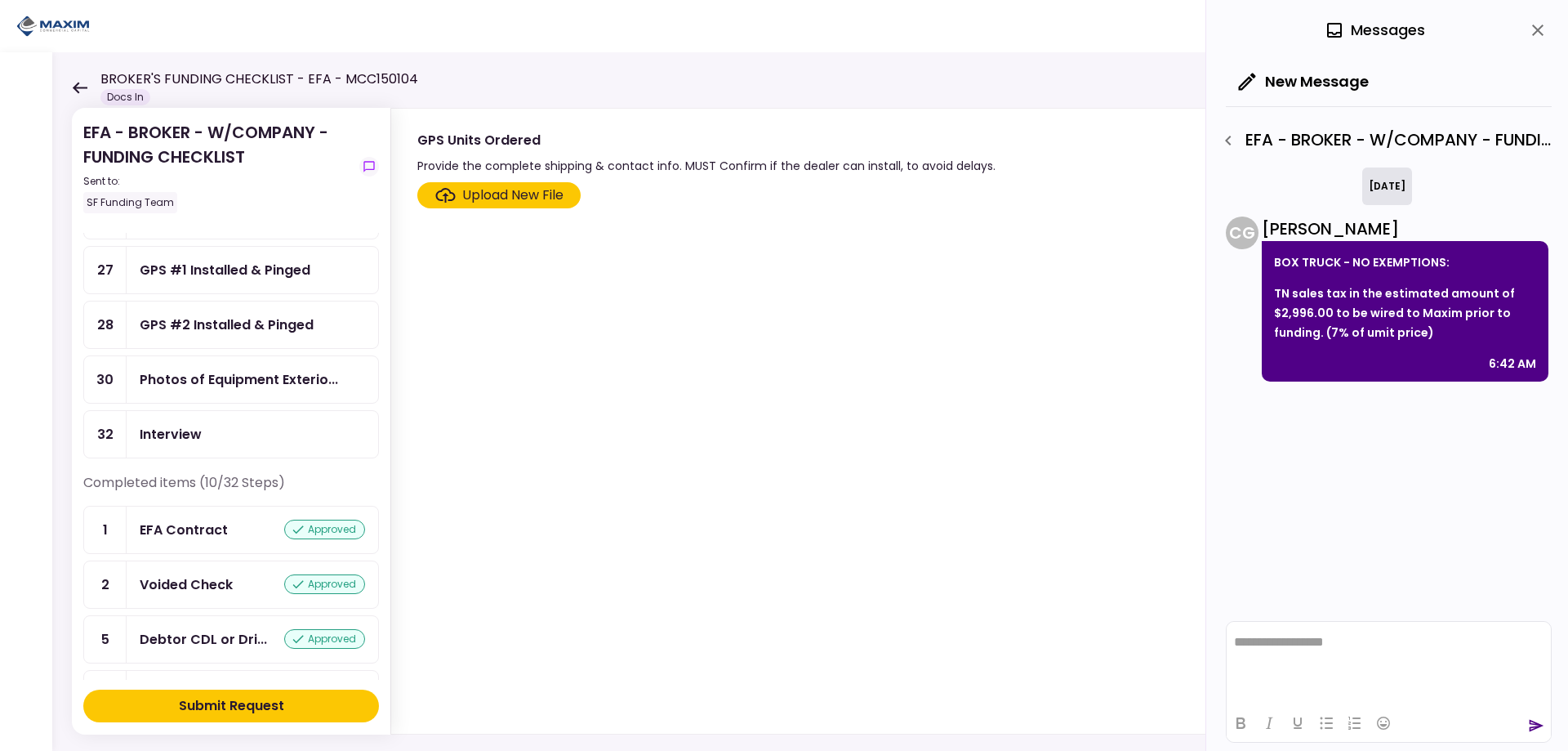
scroll to position [1062, 0]
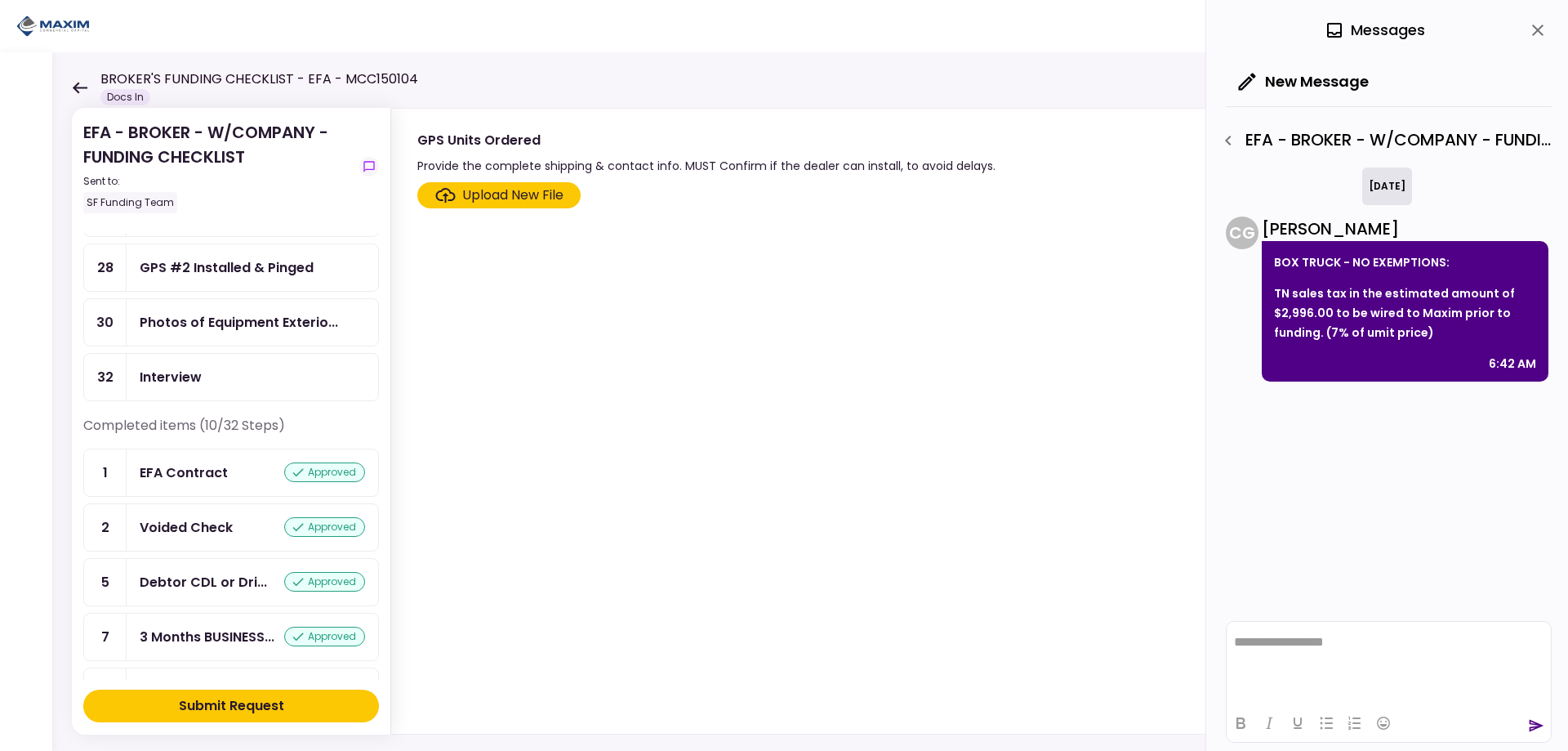
click at [183, 382] on div "Interview" at bounding box center [171, 377] width 62 height 21
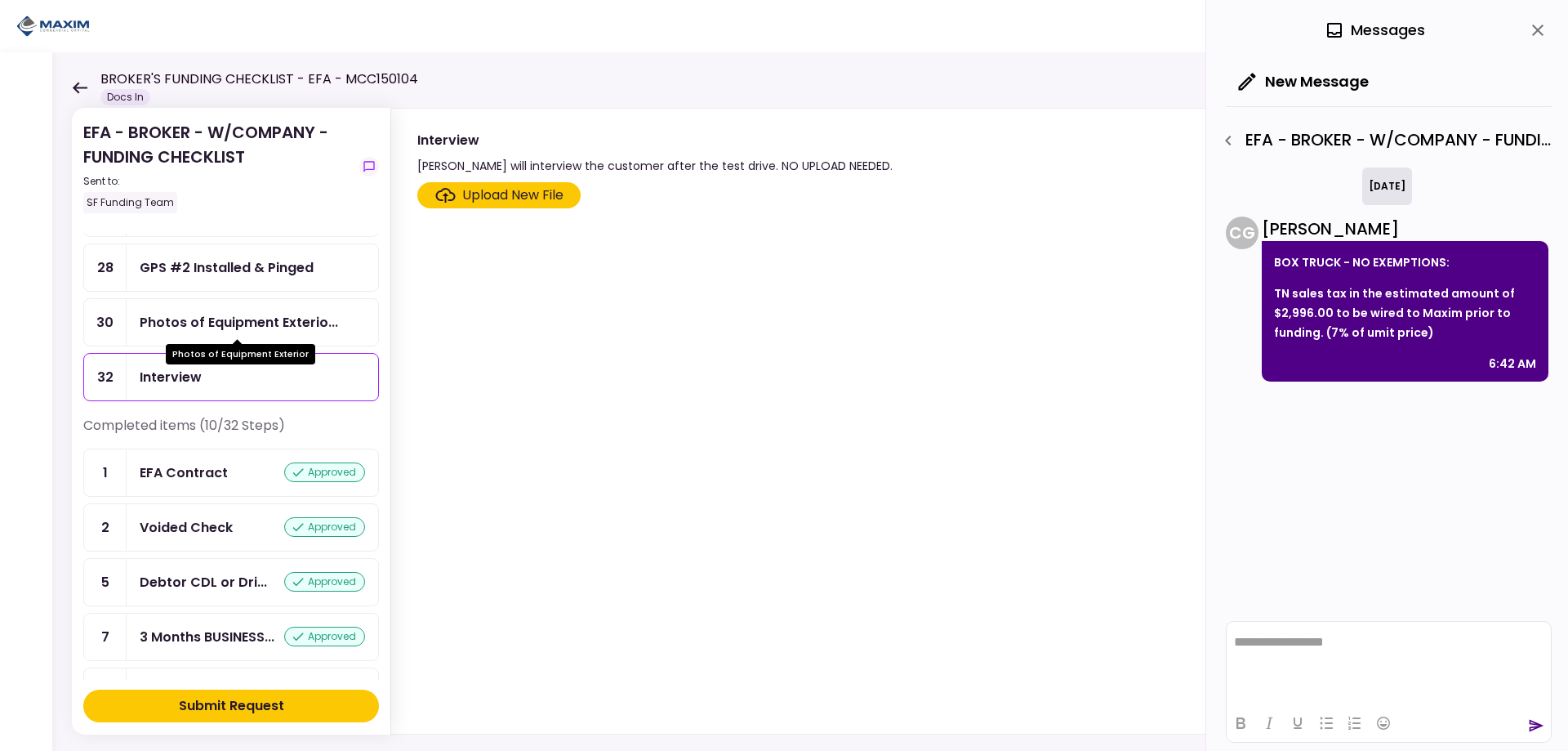
click at [204, 317] on div "Photos of Equipment Exterio..." at bounding box center [239, 322] width 198 height 21
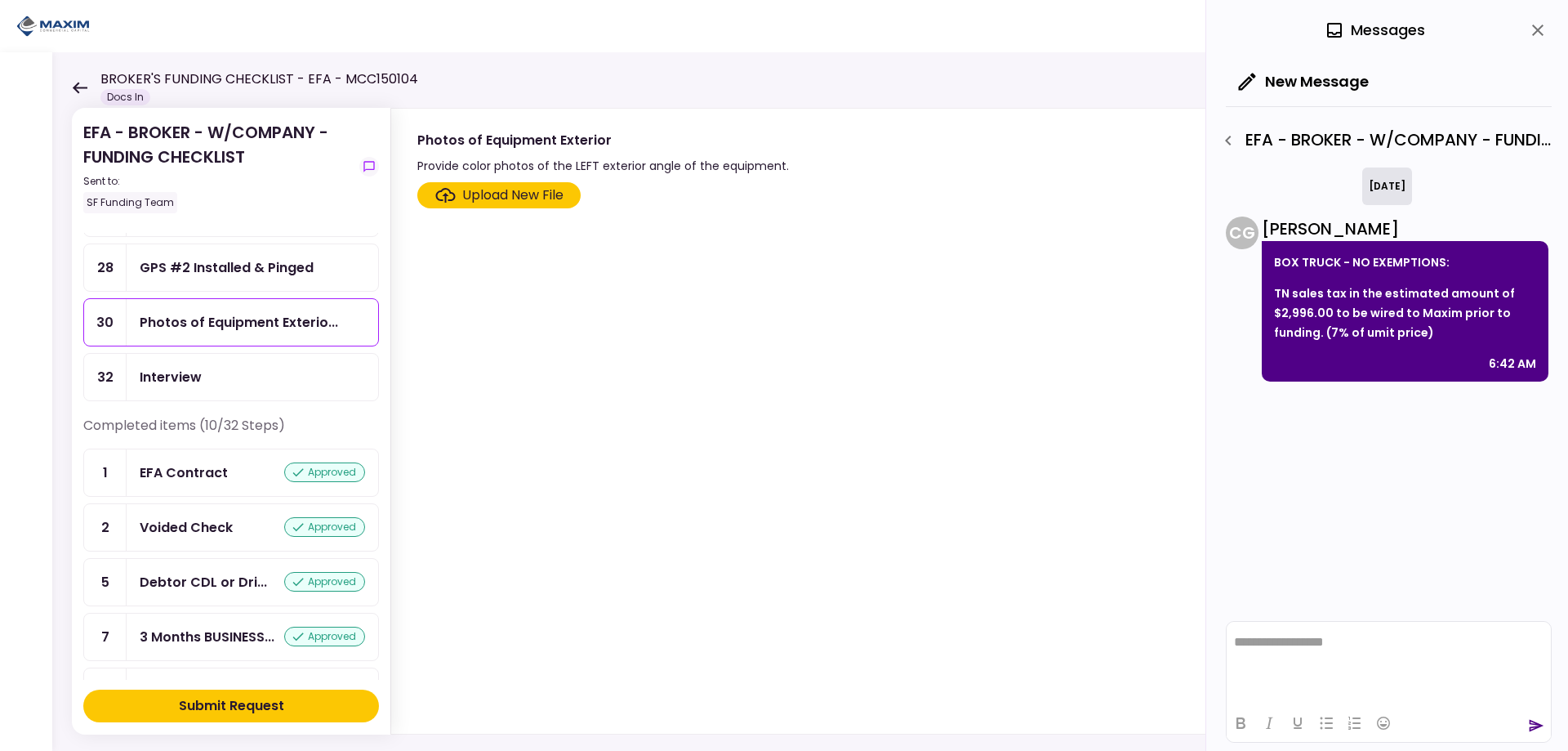
click at [198, 376] on div "Interview" at bounding box center [171, 377] width 62 height 21
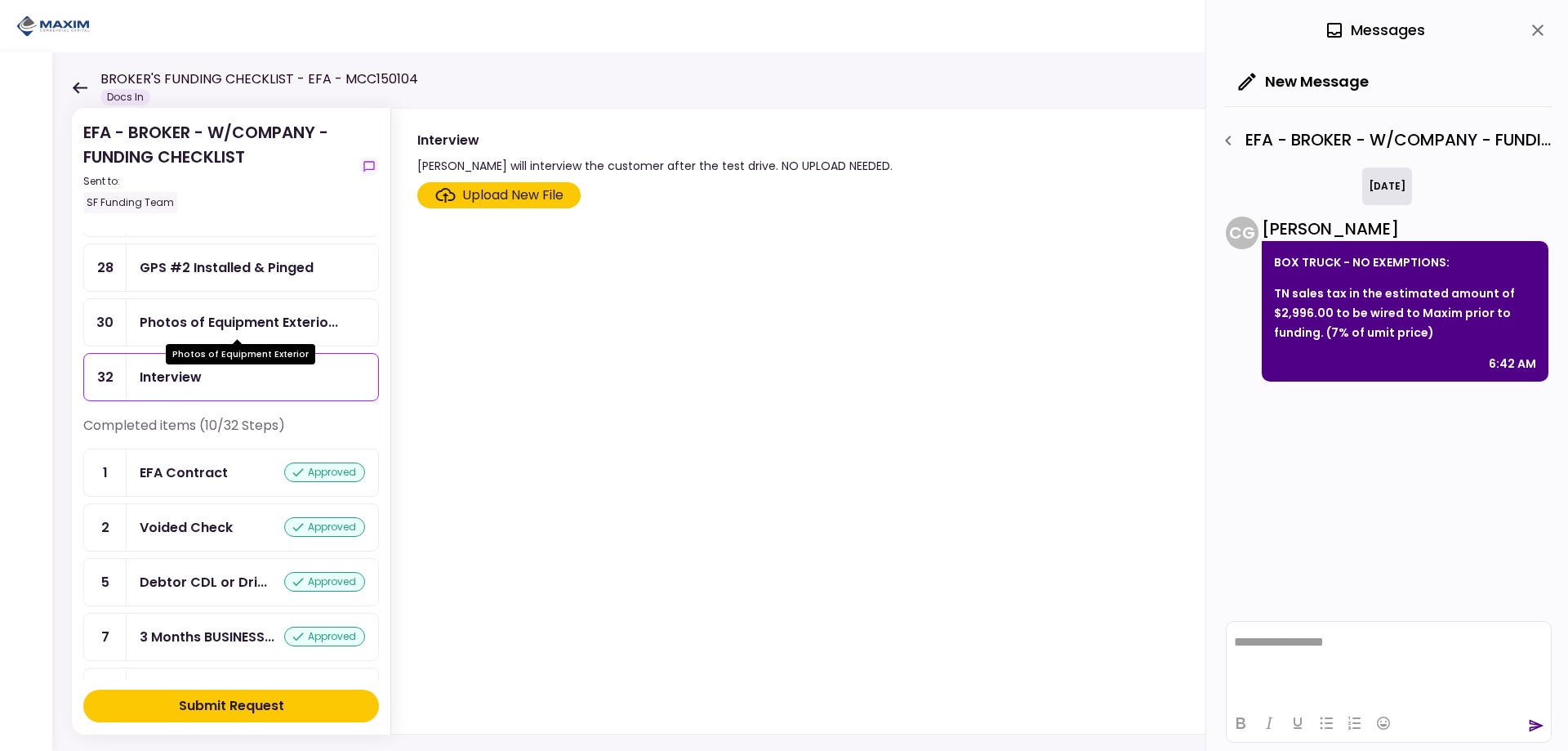
click at [167, 316] on div "Photos of Equipment Exterio..." at bounding box center [239, 322] width 198 height 21
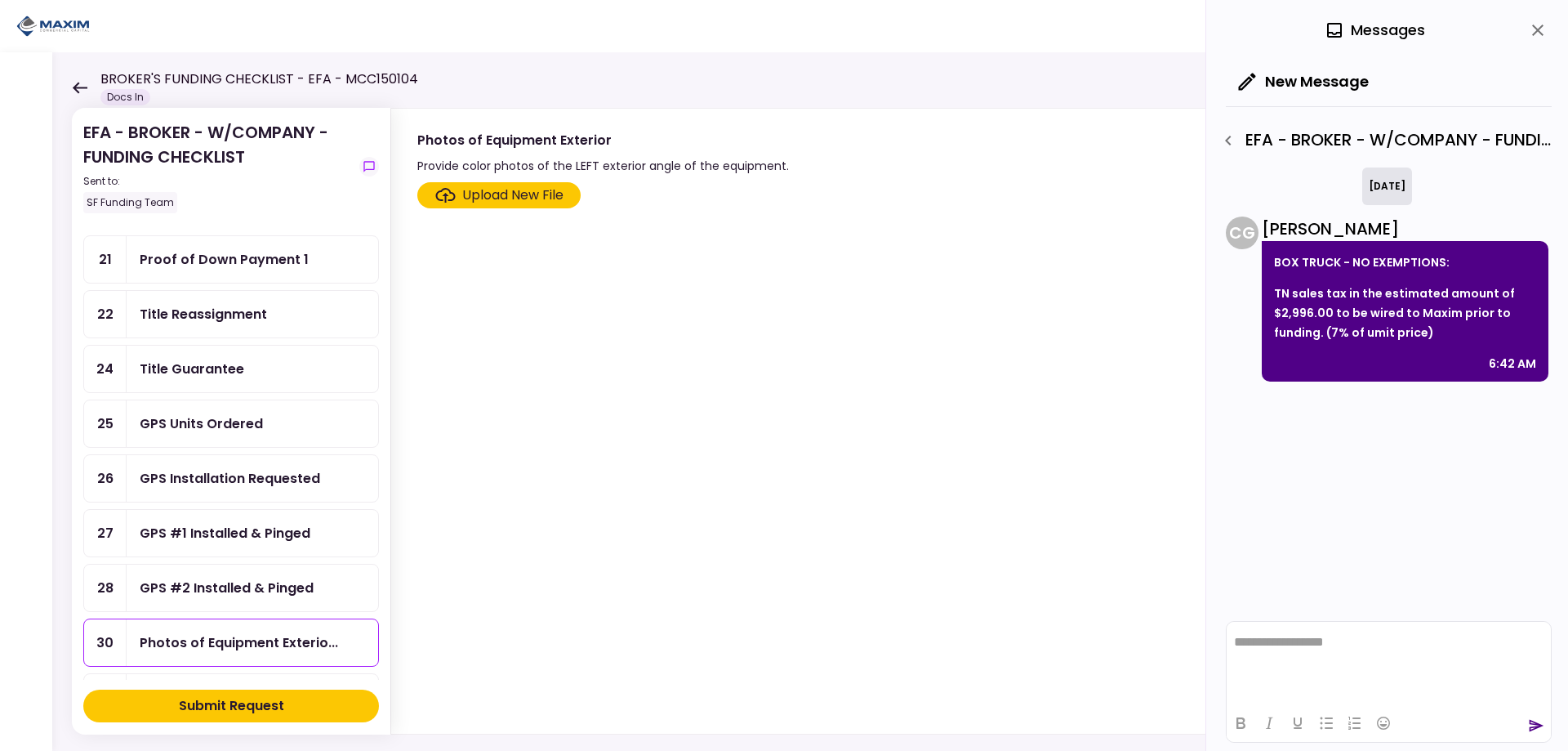
scroll to position [736, 0]
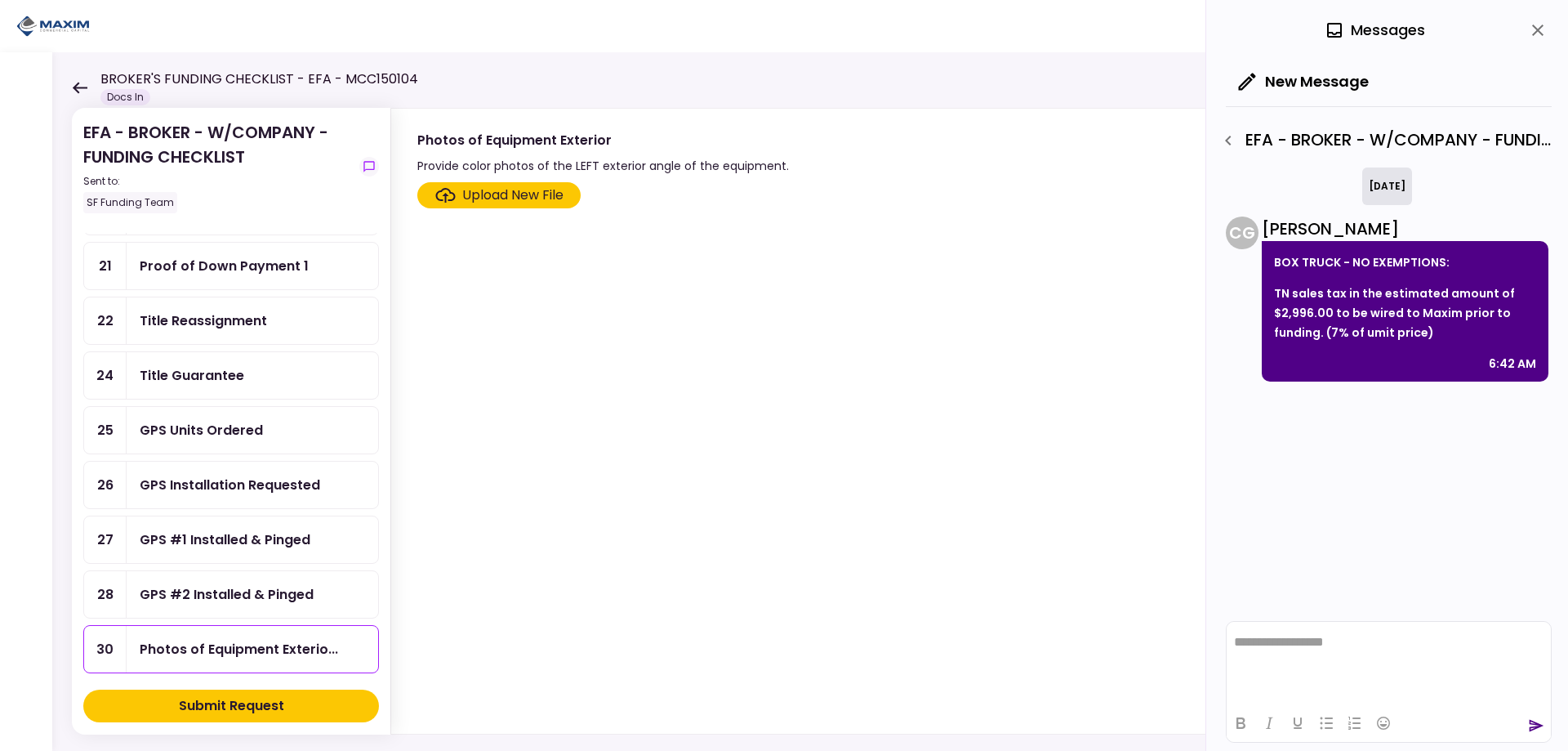
click at [191, 378] on div "Title Guarantee" at bounding box center [192, 376] width 105 height 21
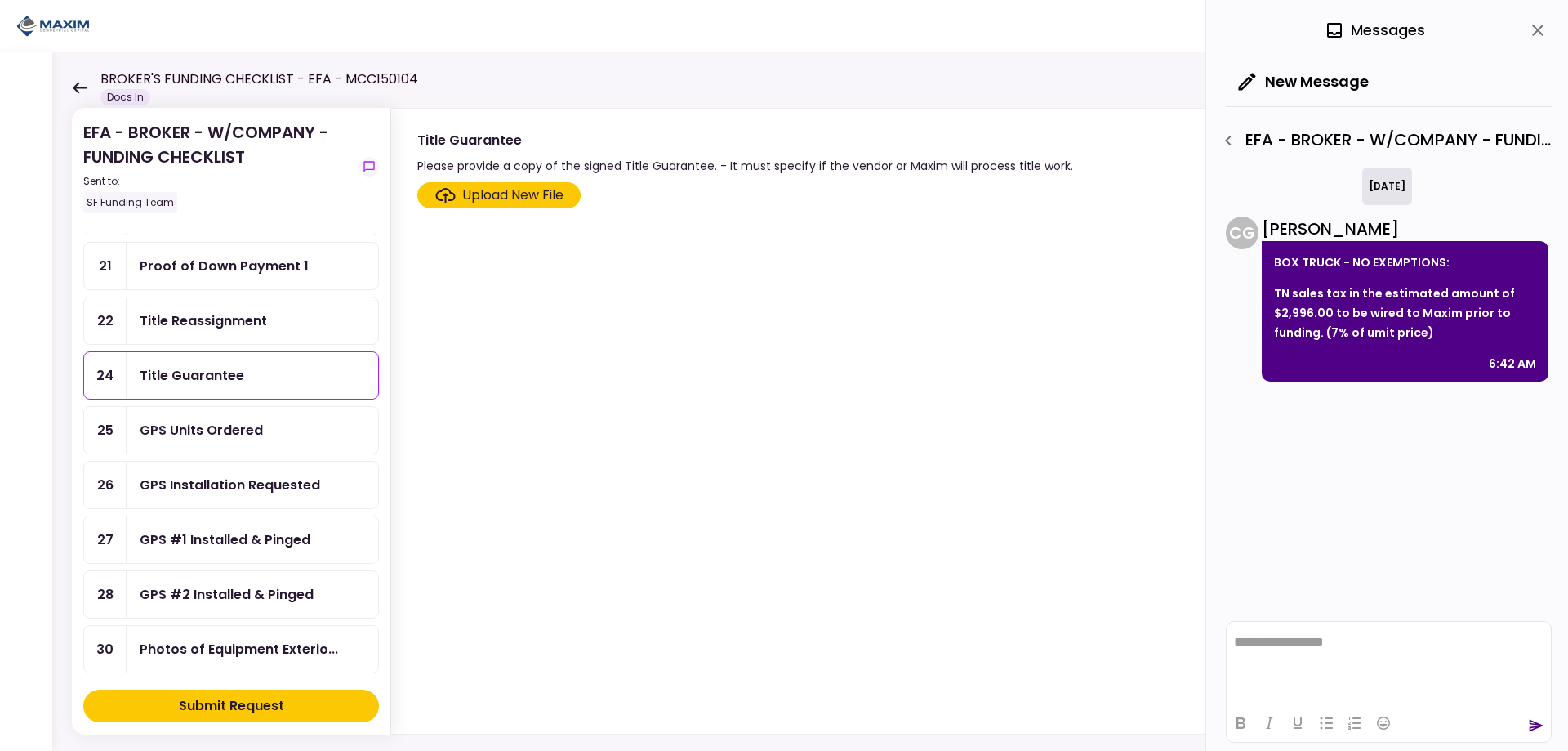
click at [282, 311] on div "Title Reassignment" at bounding box center [252, 321] width 225 height 21
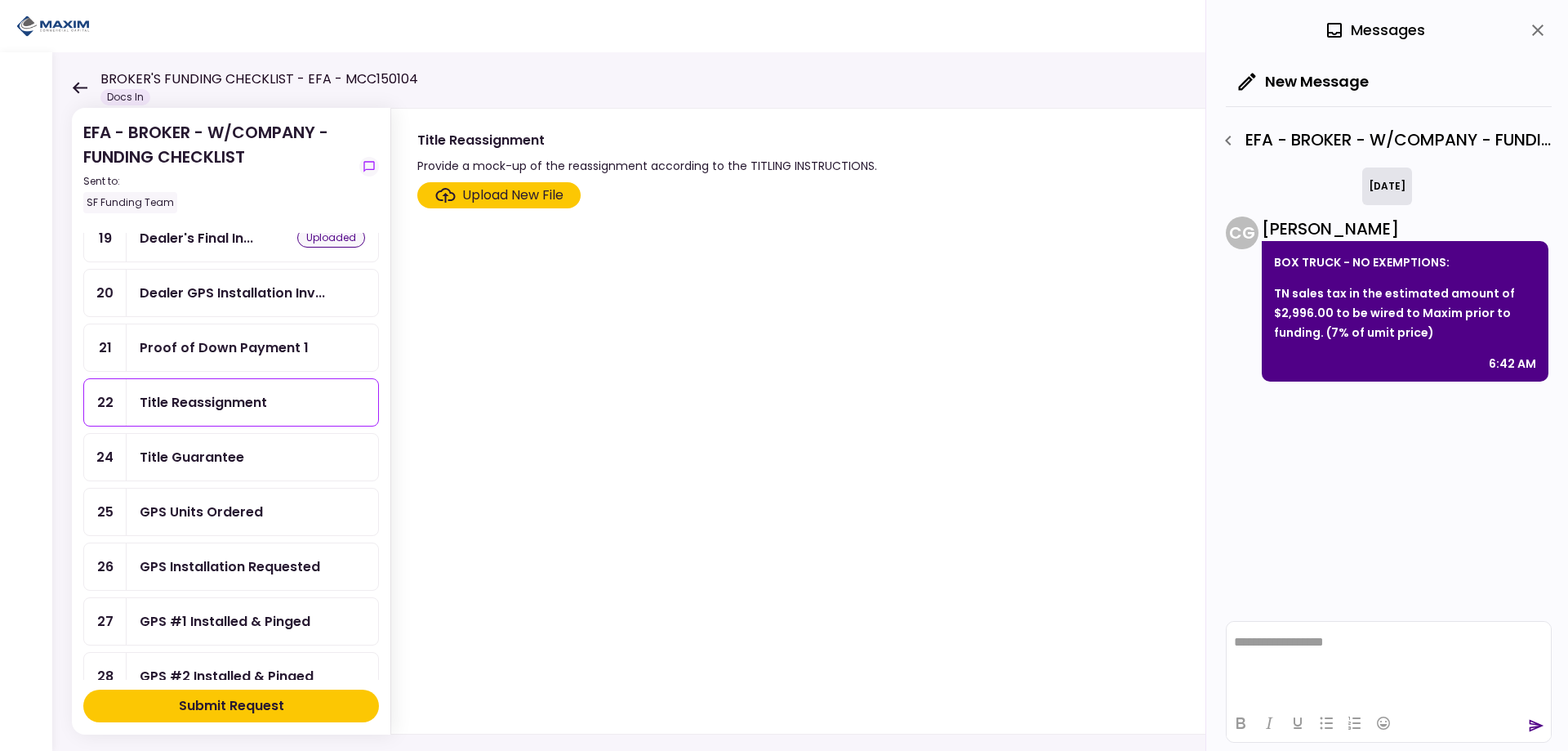
click at [205, 354] on div "Proof of Down Payment 1" at bounding box center [224, 348] width 169 height 21
click at [204, 313] on div "Dealer GPS Installation Inv..." at bounding box center [252, 293] width 252 height 46
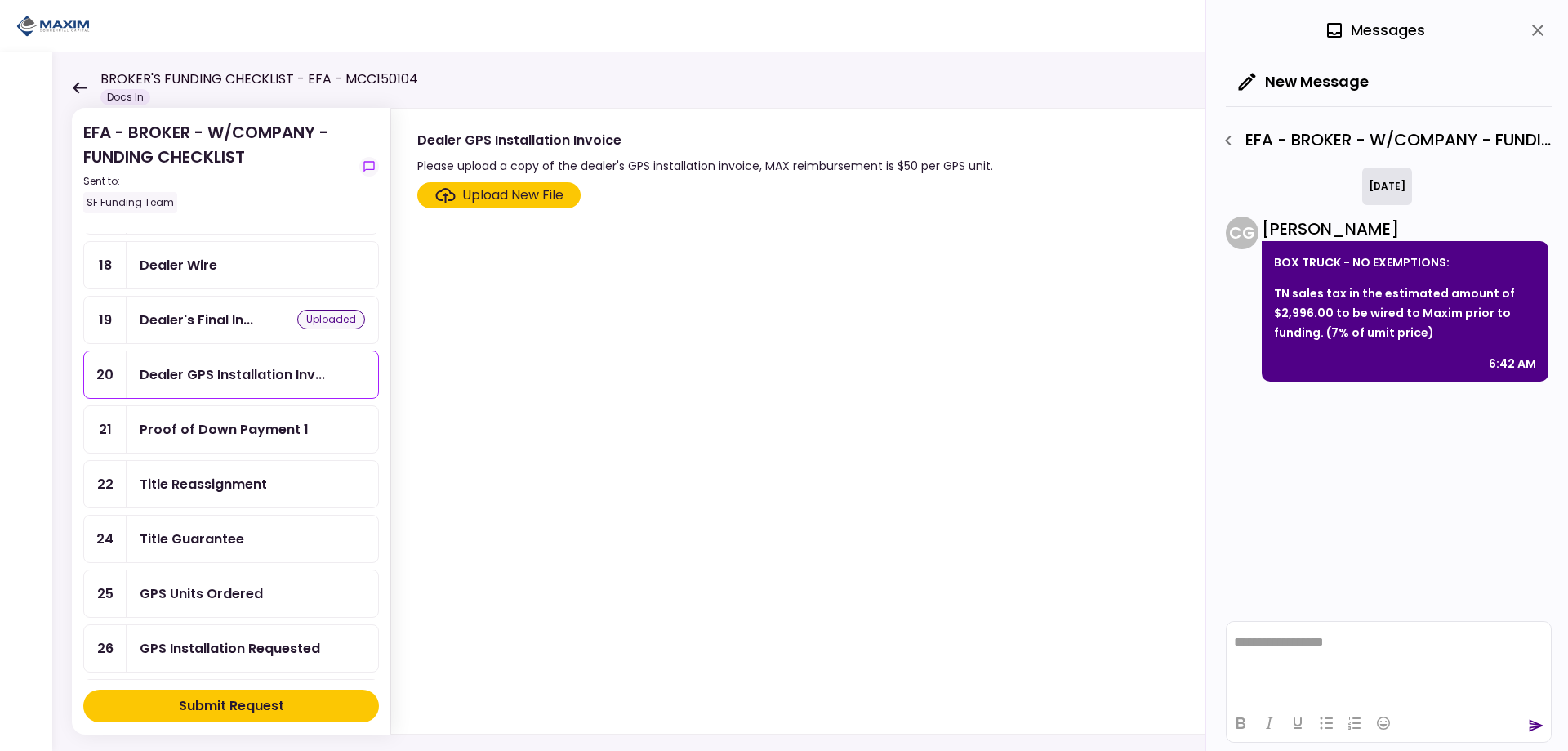
click at [204, 313] on div "Dealer's Final In..." at bounding box center [197, 320] width 113 height 21
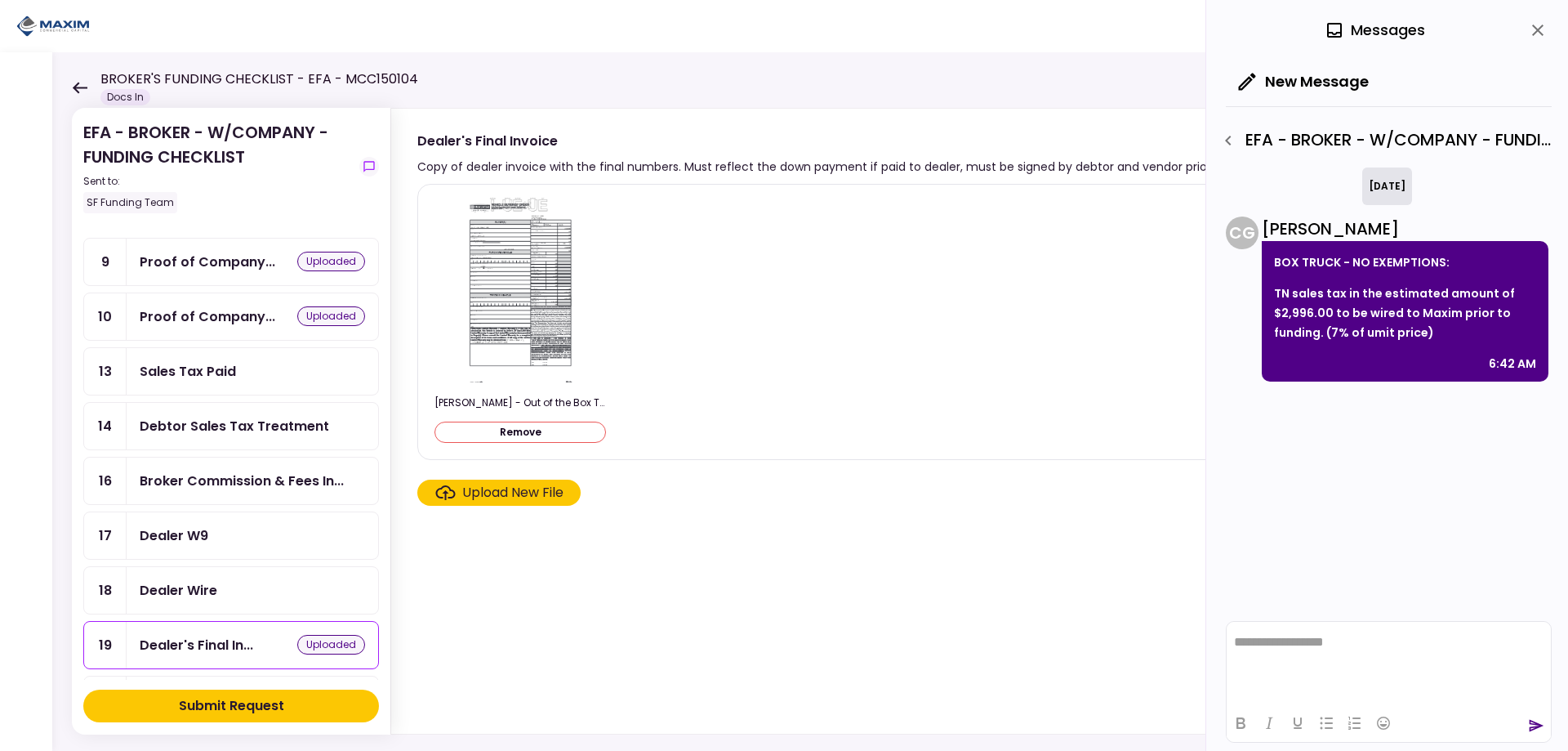
scroll to position [245, 0]
click at [216, 426] on div "Debtor Sales Tax Treatment" at bounding box center [234, 428] width 190 height 21
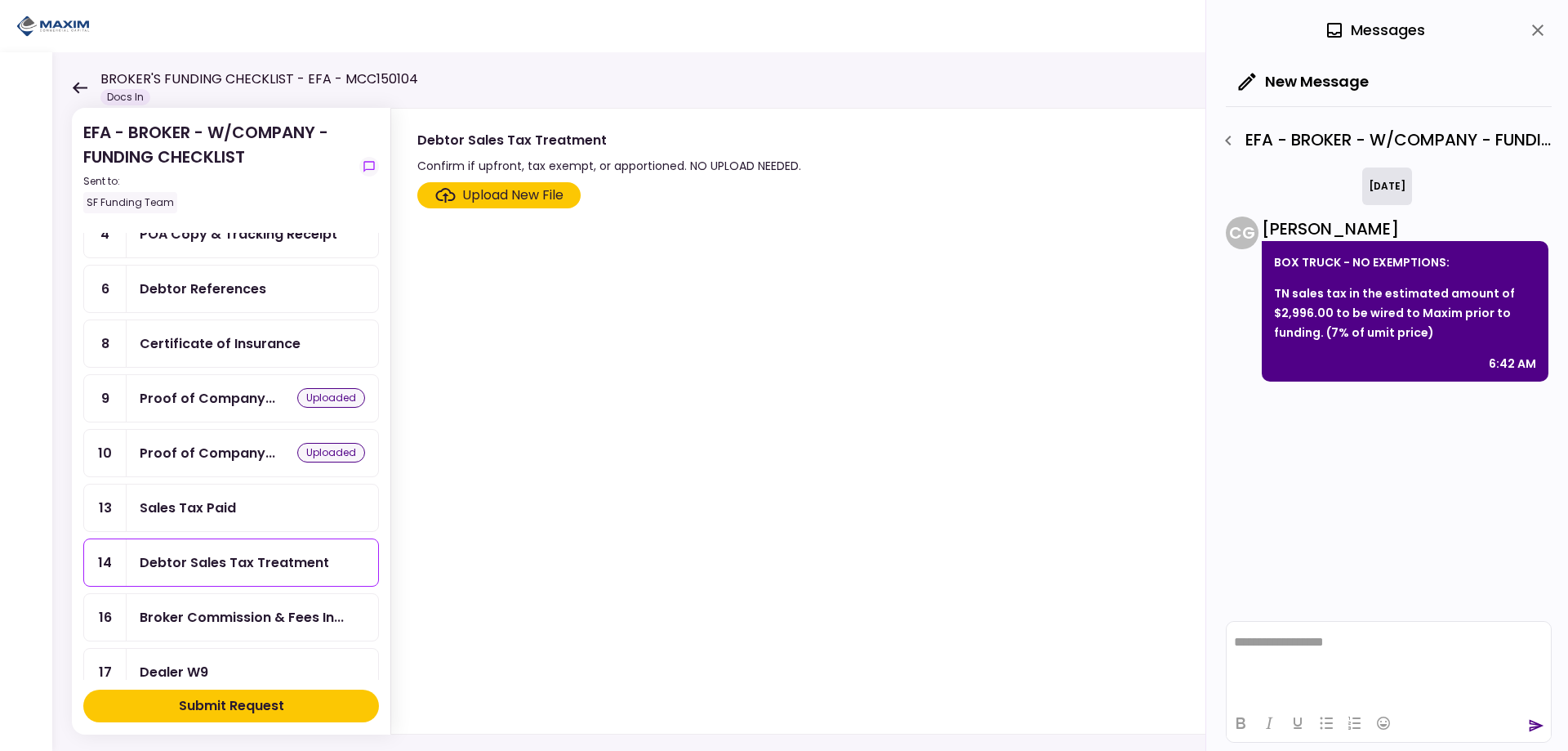
scroll to position [82, 0]
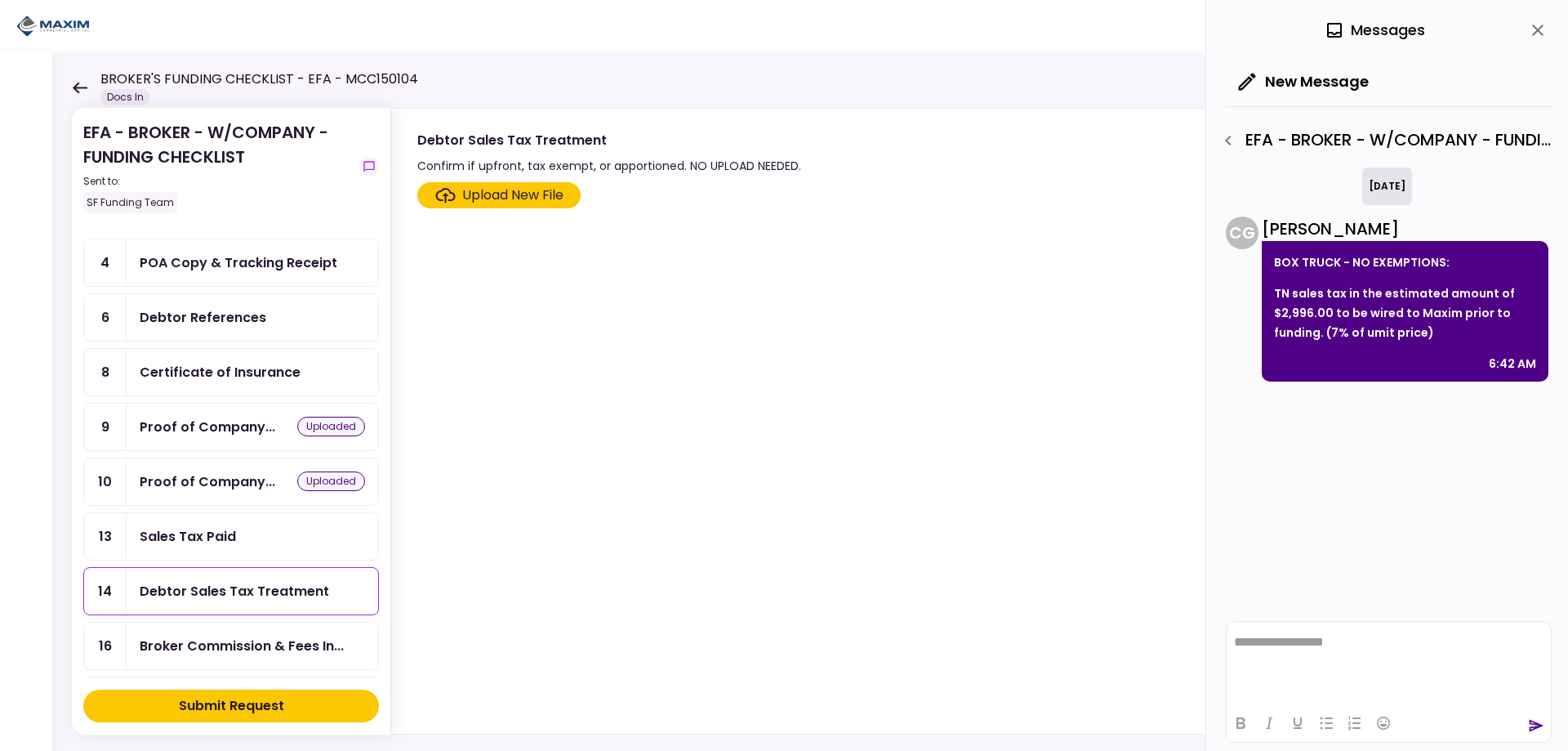
click at [177, 258] on div "POA Copy & Tracking Receipt" at bounding box center [239, 263] width 198 height 21
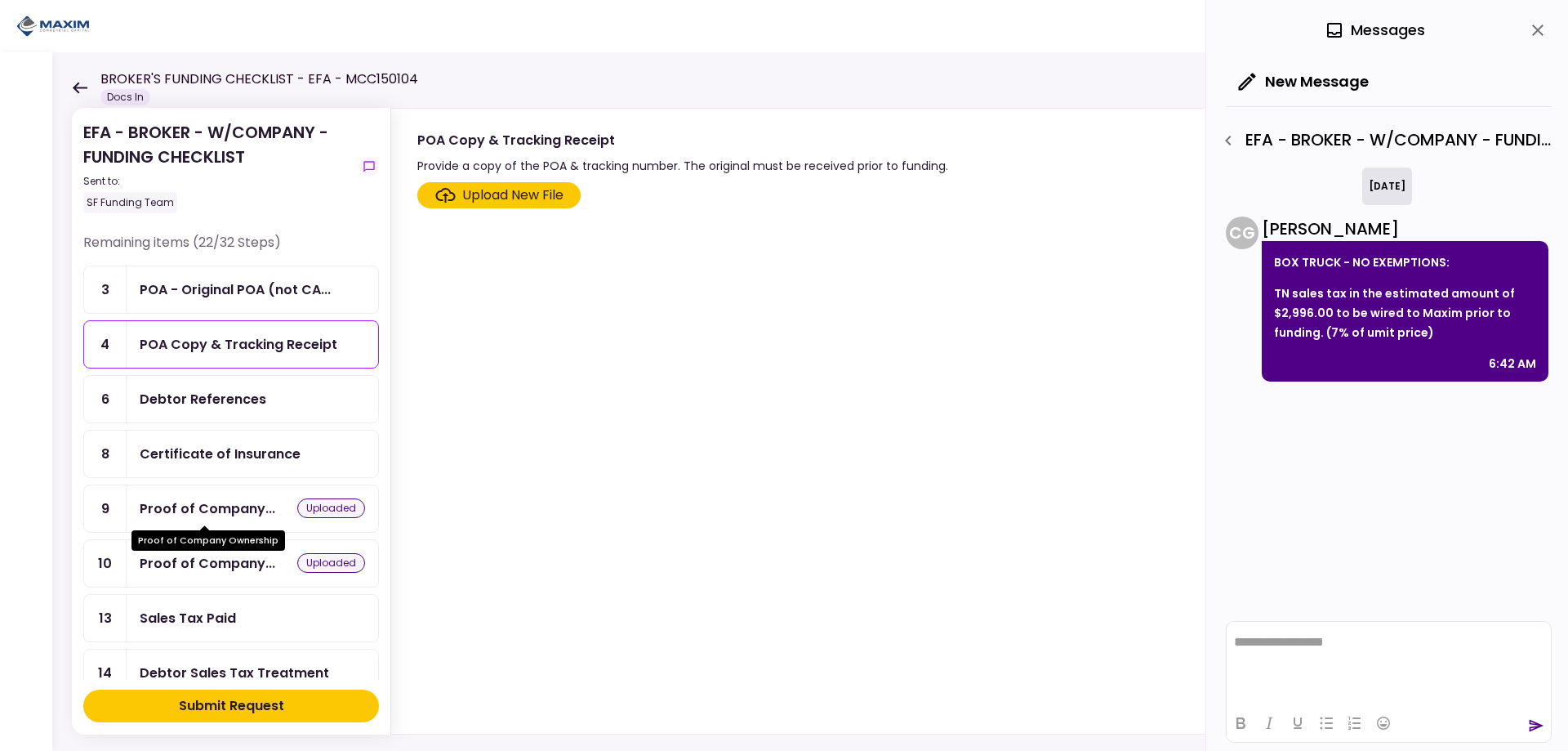
click at [155, 507] on div "Proof of Company..." at bounding box center [208, 509] width 136 height 21
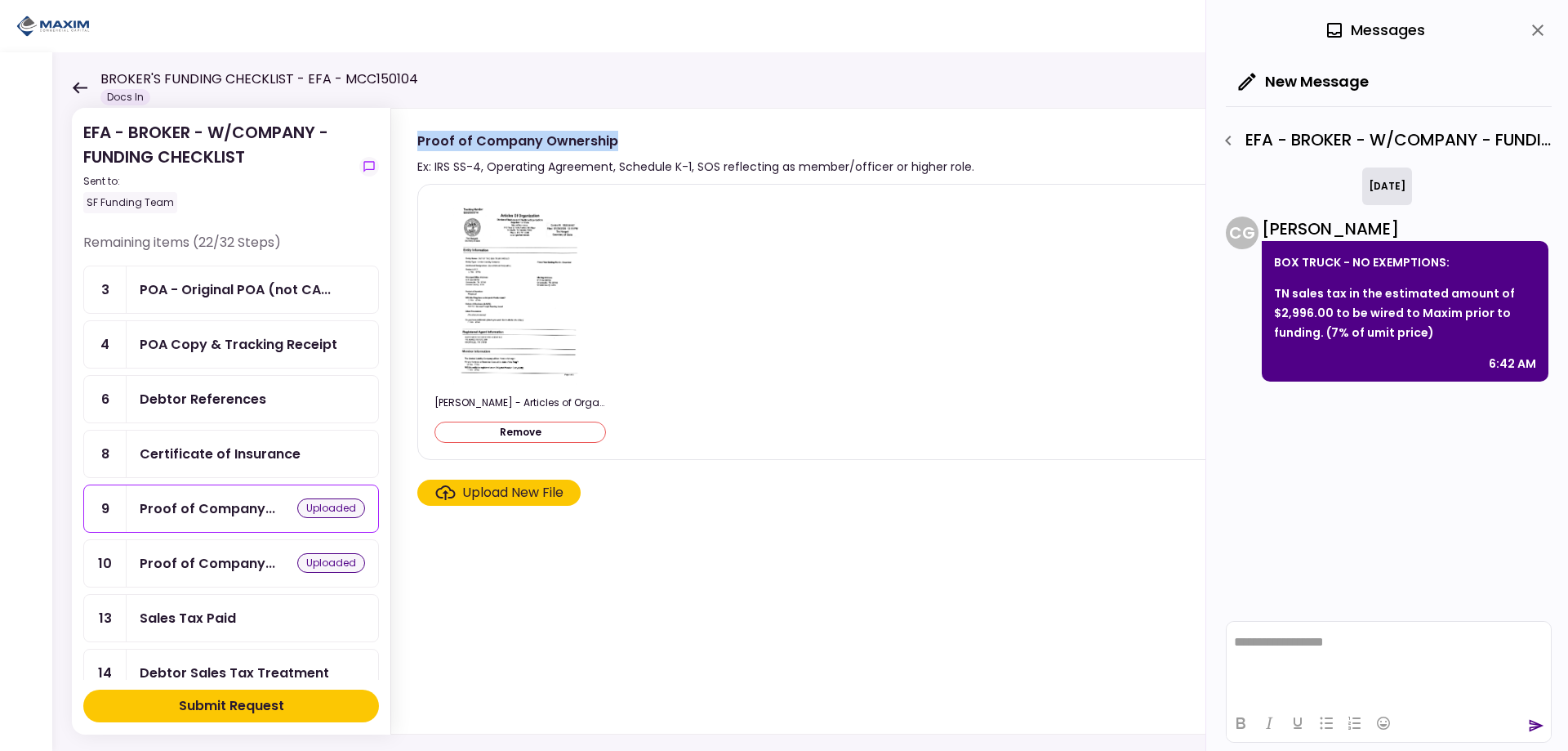
drag, startPoint x: 619, startPoint y: 138, endPoint x: 419, endPoint y: 143, distance: 200.1
click at [419, 143] on div "Proof of Company Ownership" at bounding box center [696, 141] width 557 height 21
copy div "Proof of Company Ownership"
click at [173, 559] on div "Proof of Company..." at bounding box center [208, 564] width 136 height 21
drag, startPoint x: 581, startPoint y: 142, endPoint x: 416, endPoint y: 142, distance: 165.0
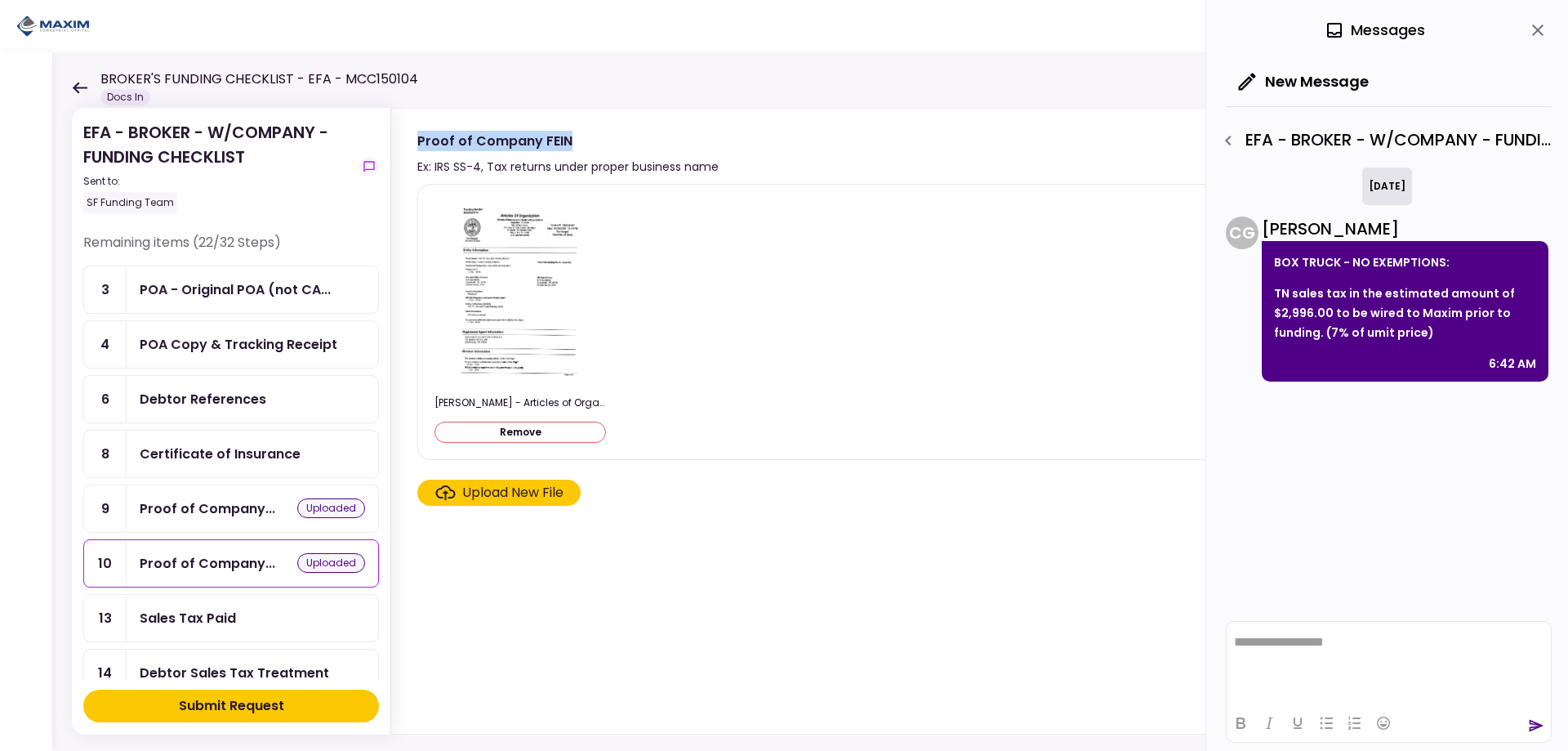
click at [416, 142] on section "Proof of Company FEIN Ex: IRS SS-4, Tax returns under proper business name uplo…" at bounding box center [963, 143] width 1144 height 69
copy div "Proof of Company FEIN"
click at [1540, 25] on icon "close" at bounding box center [1537, 30] width 20 height 20
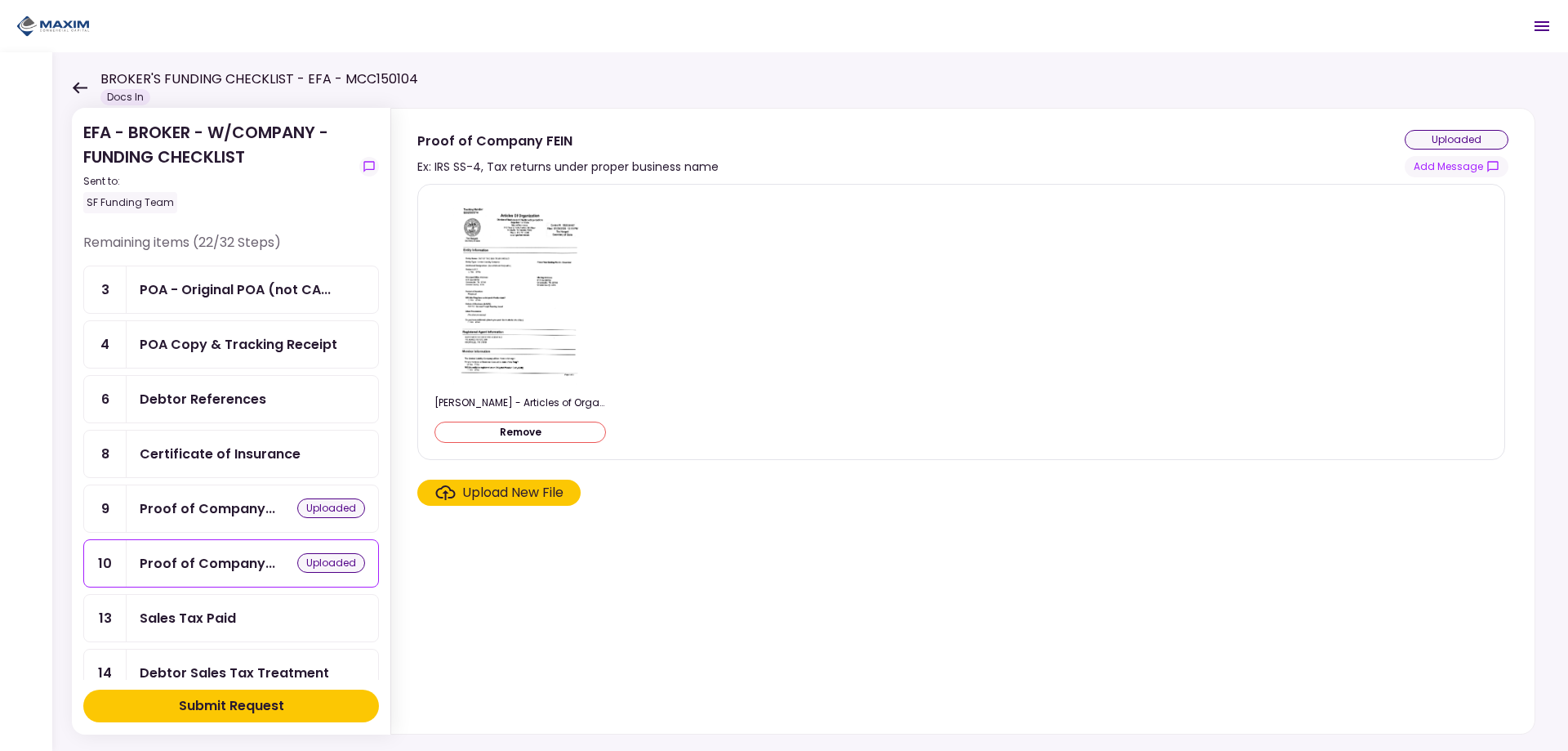
click at [75, 76] on div "BROKER'S FUNDING CHECKLIST - EFA - MCC150104 Docs In" at bounding box center [245, 88] width 346 height 36
click at [79, 93] on icon at bounding box center [80, 88] width 15 height 12
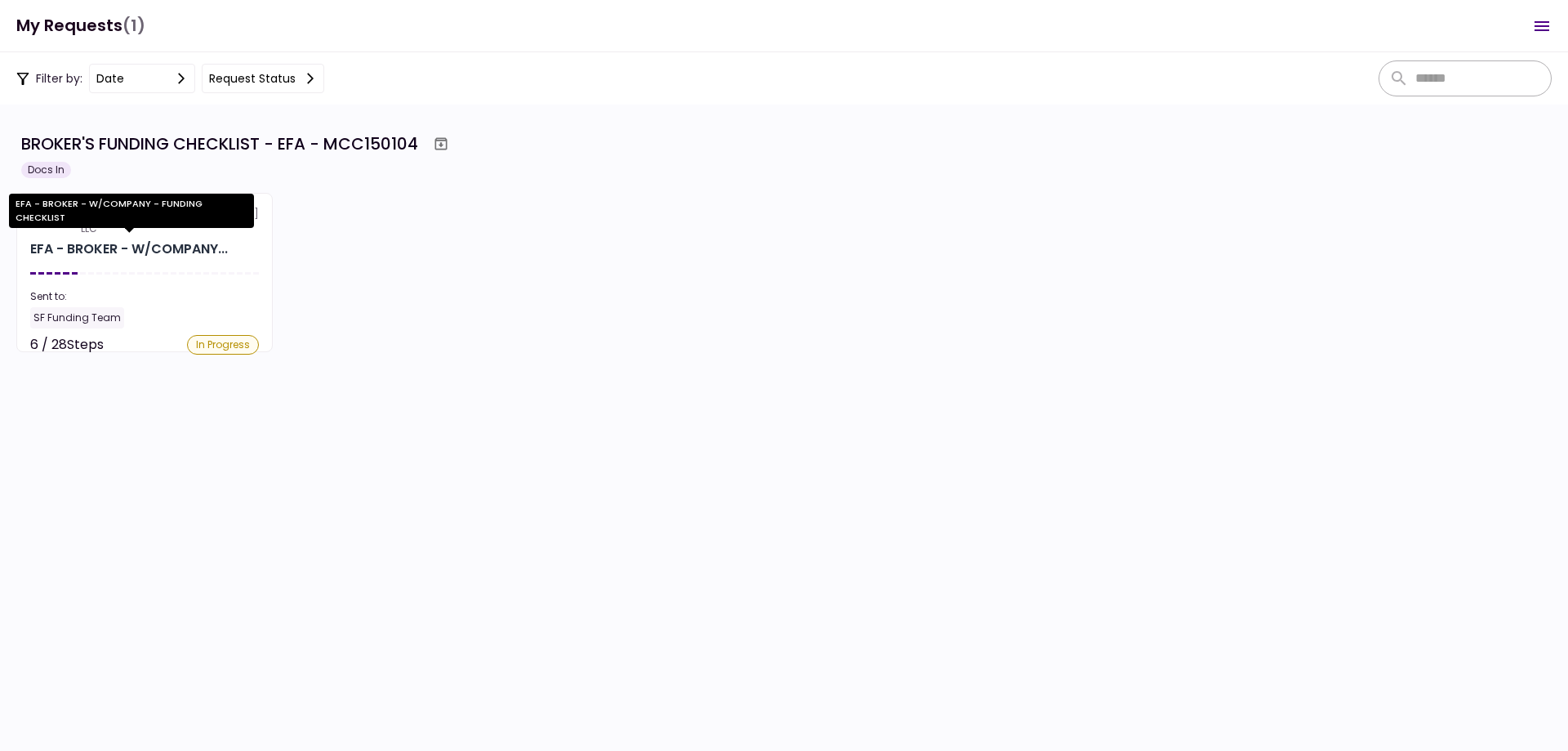
click at [143, 253] on div "EFA - BROKER - W/COMPANY..." at bounding box center [129, 249] width 198 height 20
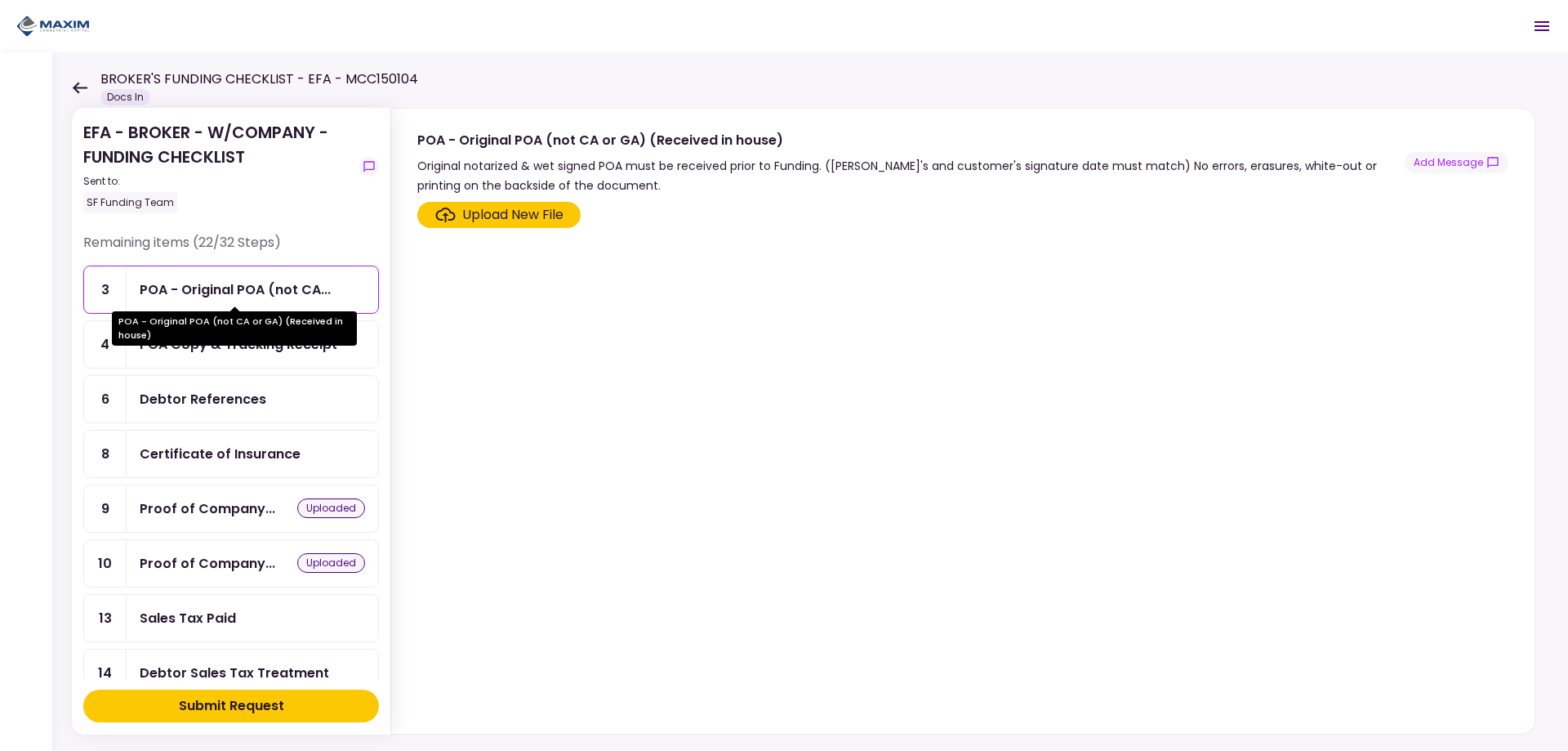
click at [177, 292] on div "POA - Original POA (not CA..." at bounding box center [235, 290] width 191 height 21
click at [178, 344] on div "POA - Original POA (not CA or GA) (Received in house)" at bounding box center [234, 328] width 245 height 34
click at [189, 441] on div "Certificate of Insurance" at bounding box center [252, 454] width 252 height 46
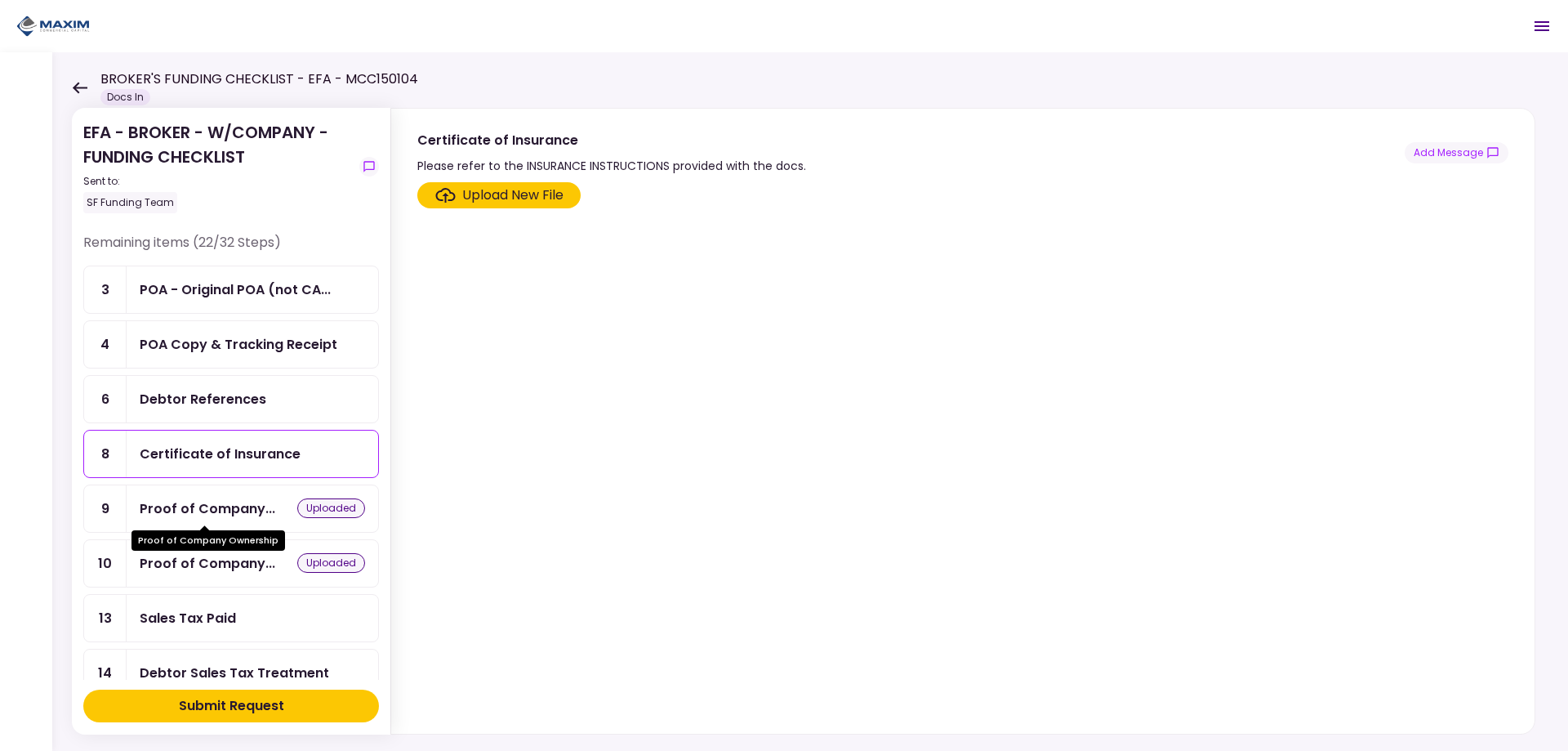
drag, startPoint x: 198, startPoint y: 506, endPoint x: 198, endPoint y: 543, distance: 37.0
click at [198, 508] on div "Proof of Company..." at bounding box center [208, 509] width 136 height 21
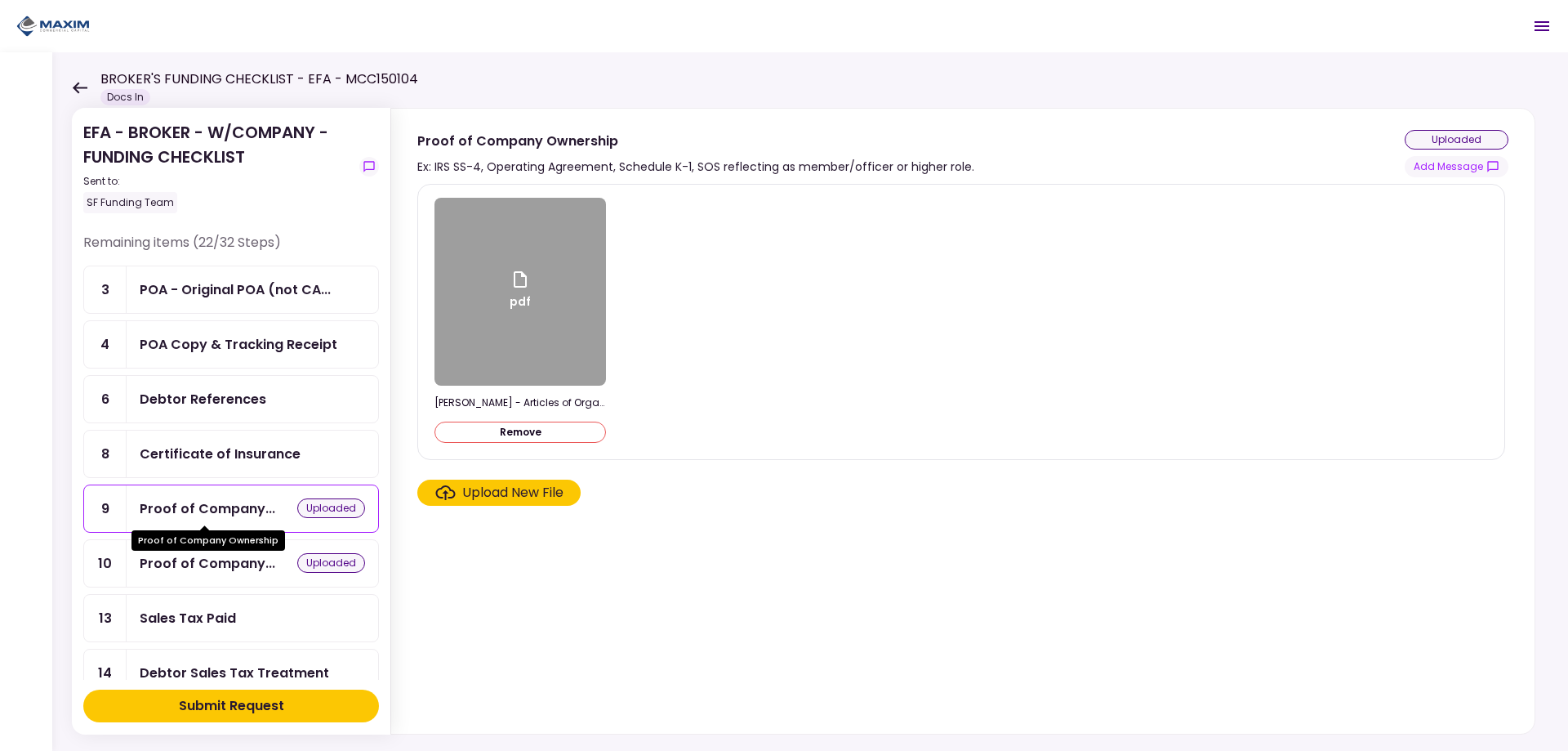
click at [195, 558] on div "Proof of Company..." at bounding box center [208, 564] width 136 height 21
click at [185, 618] on div "Sales Tax Paid" at bounding box center [188, 619] width 96 height 21
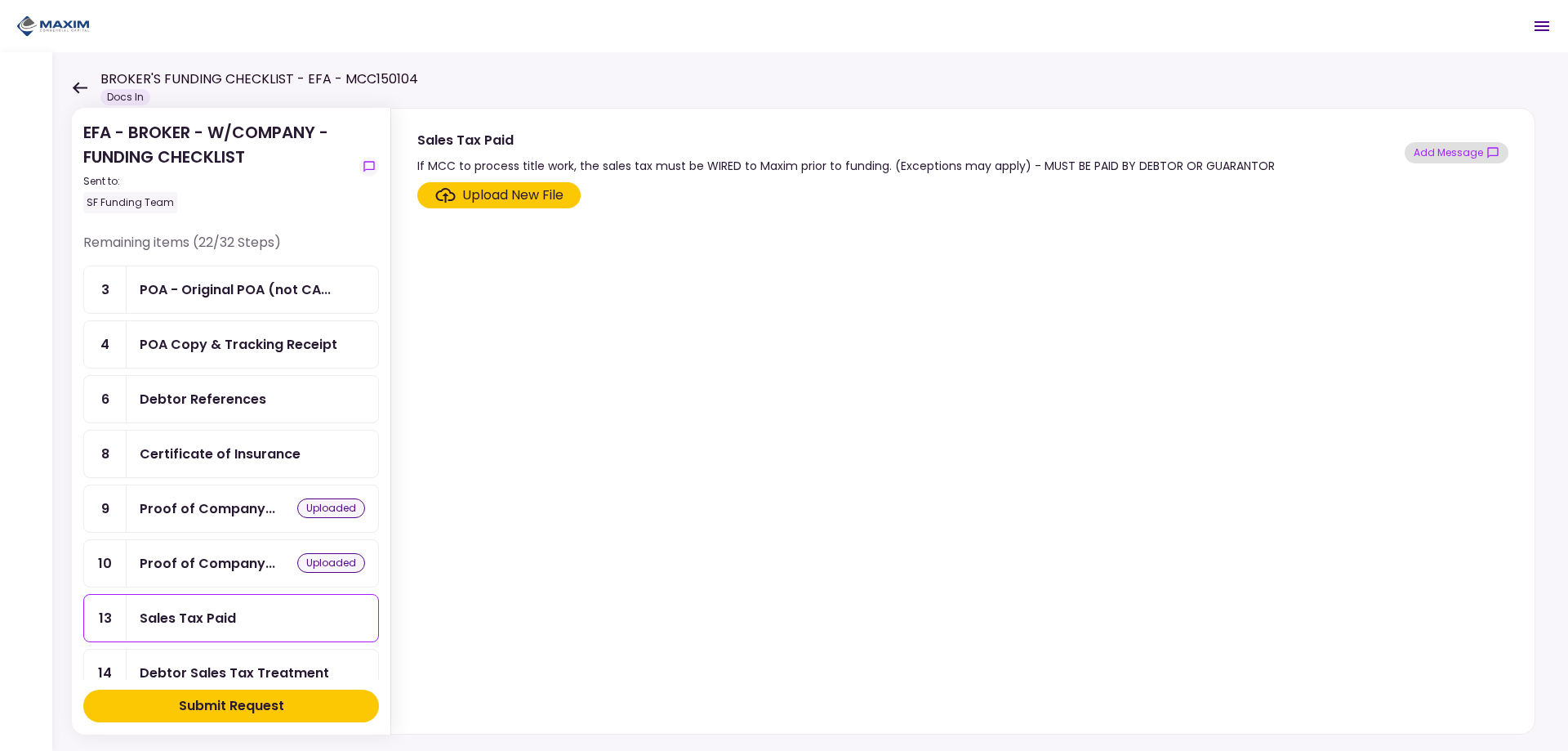
click at [1464, 149] on button "Add Message" at bounding box center [1456, 152] width 104 height 21
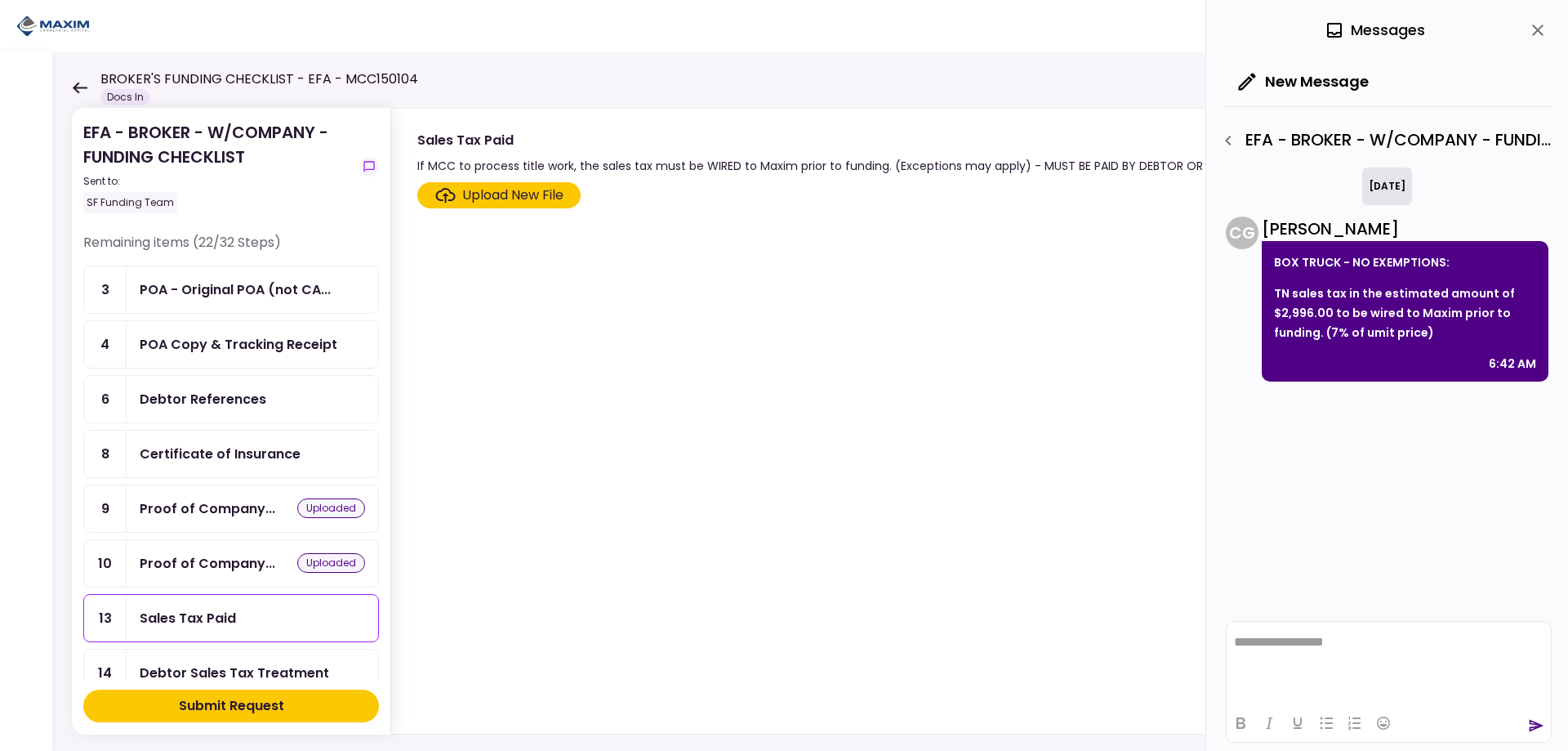
click at [1310, 662] on html "**********" at bounding box center [1389, 643] width 325 height 41
click at [1420, 625] on html "**********" at bounding box center [1389, 643] width 325 height 41
click at [1536, 726] on icon "send" at bounding box center [1535, 725] width 16 height 16
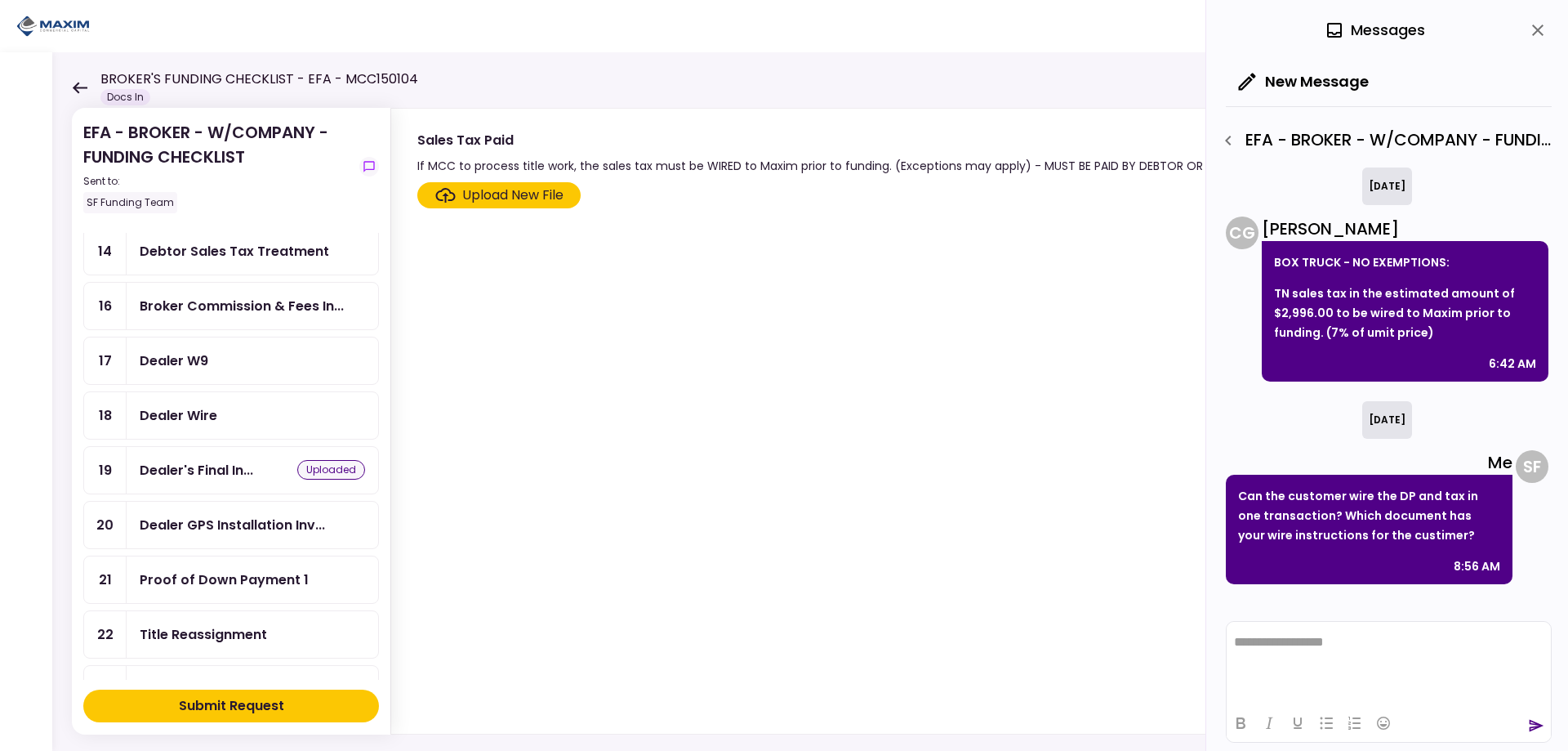
scroll to position [491, 0]
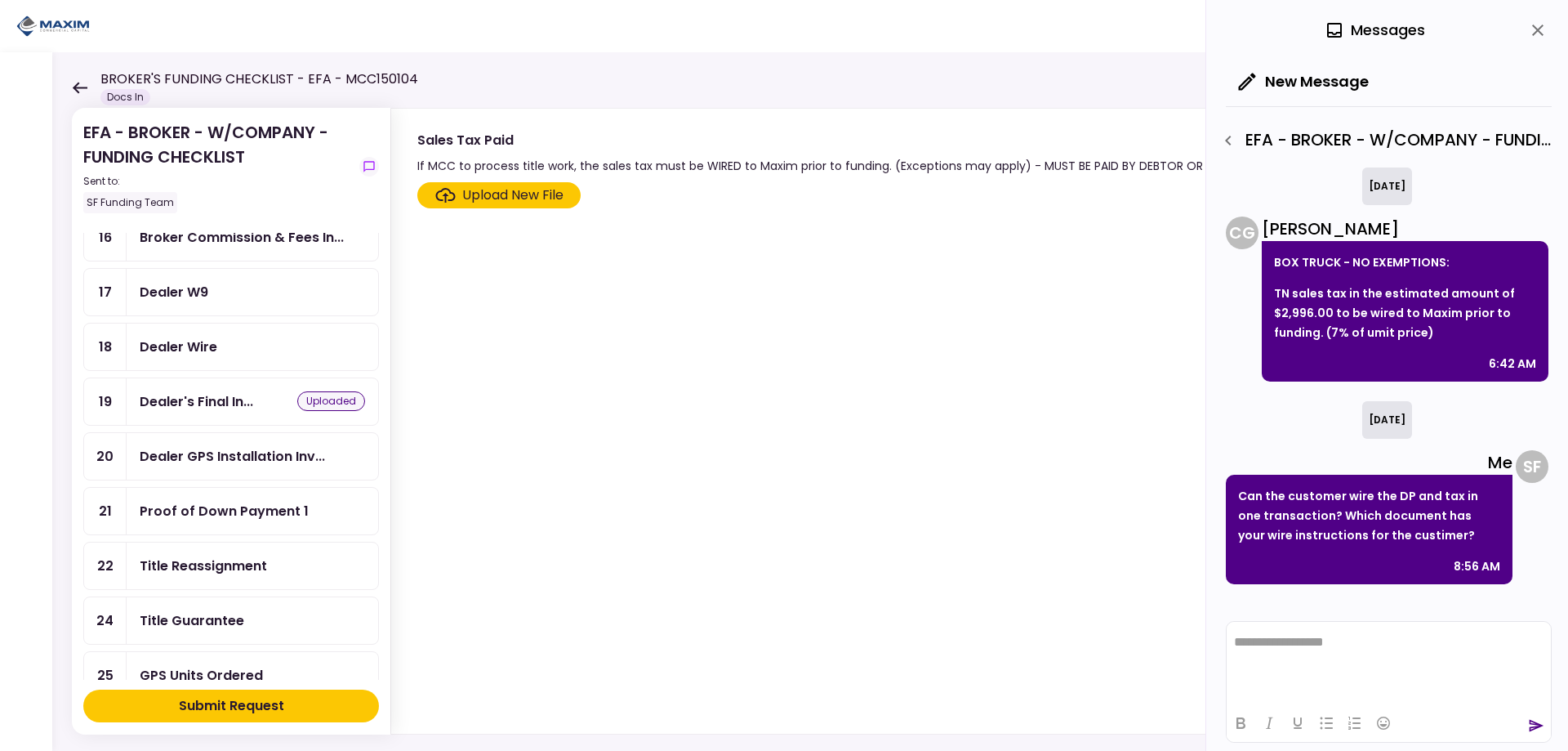
click at [250, 508] on div "Proof of Down Payment 1" at bounding box center [224, 511] width 169 height 21
click at [242, 458] on div "Dealer GPS Installation Inv..." at bounding box center [233, 456] width 185 height 21
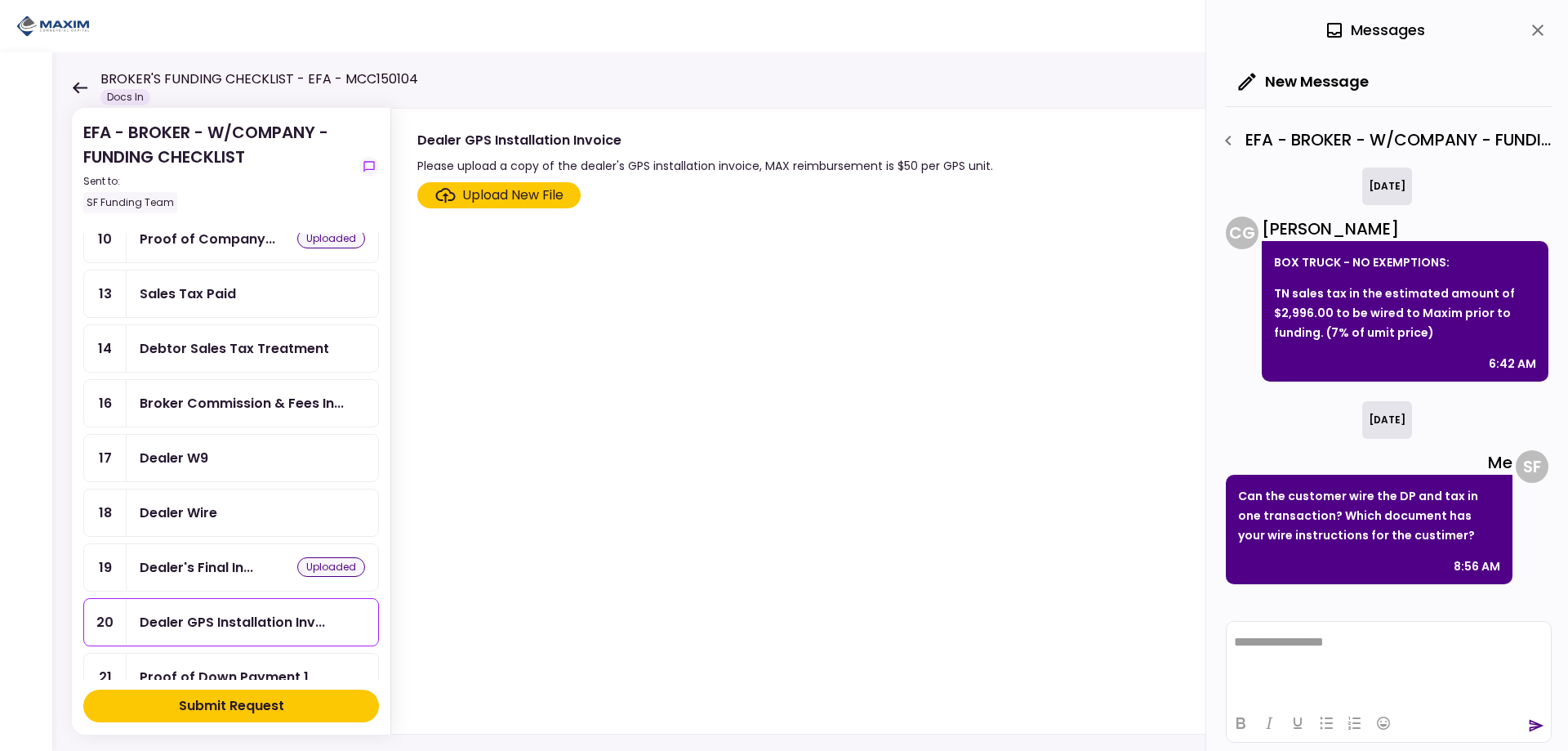
scroll to position [79, 0]
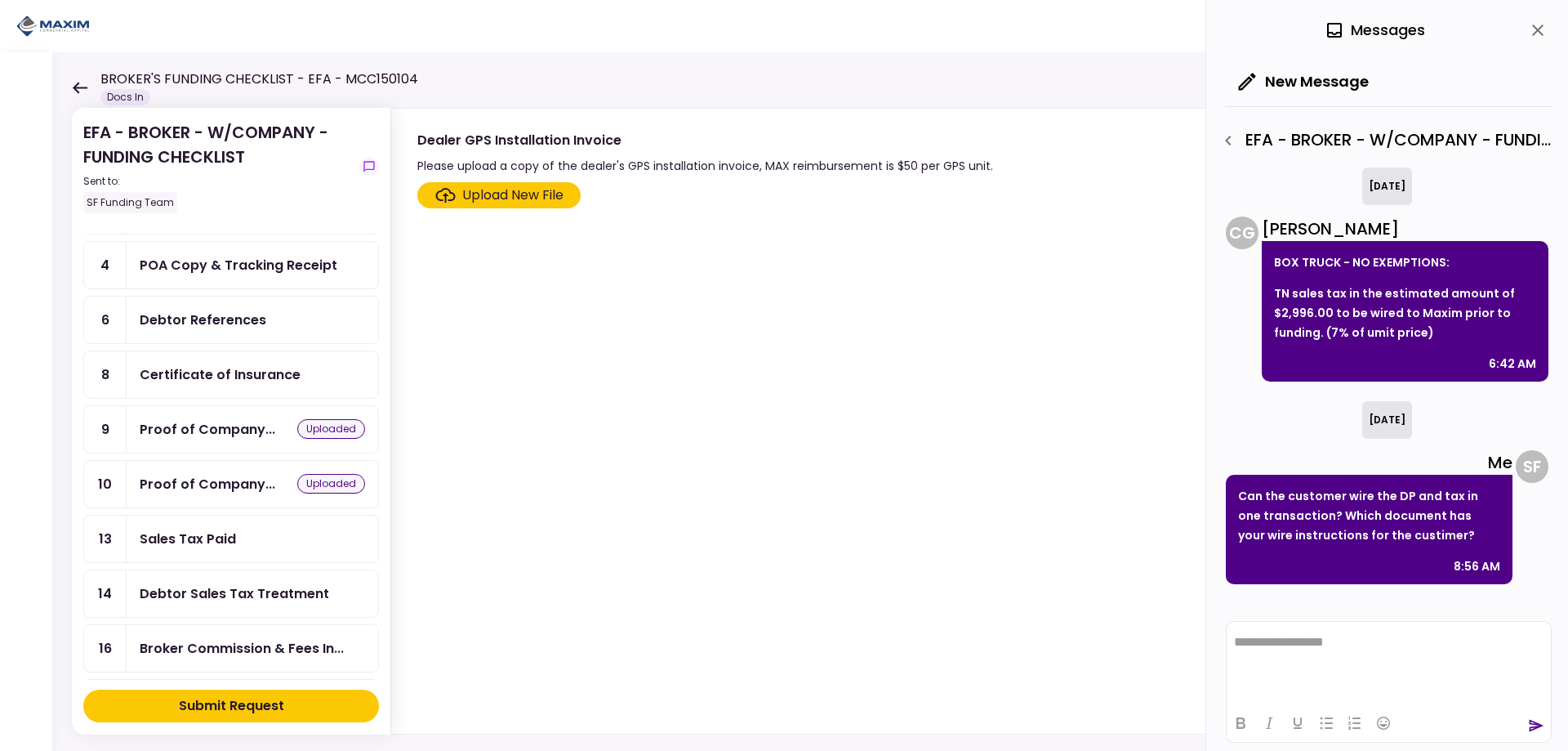
click at [125, 153] on div "EFA - BROKER - W/COMPANY - FUNDING CHECKLIST Sent to: SF Funding Team" at bounding box center [218, 167] width 270 height 93
click at [71, 93] on div "EFA - BROKER - W/COMPANY - FUNDING CHECKLIST Sent to: SF Funding Team Remaining…" at bounding box center [810, 401] width 1516 height 699
click at [76, 85] on icon at bounding box center [80, 87] width 15 height 11
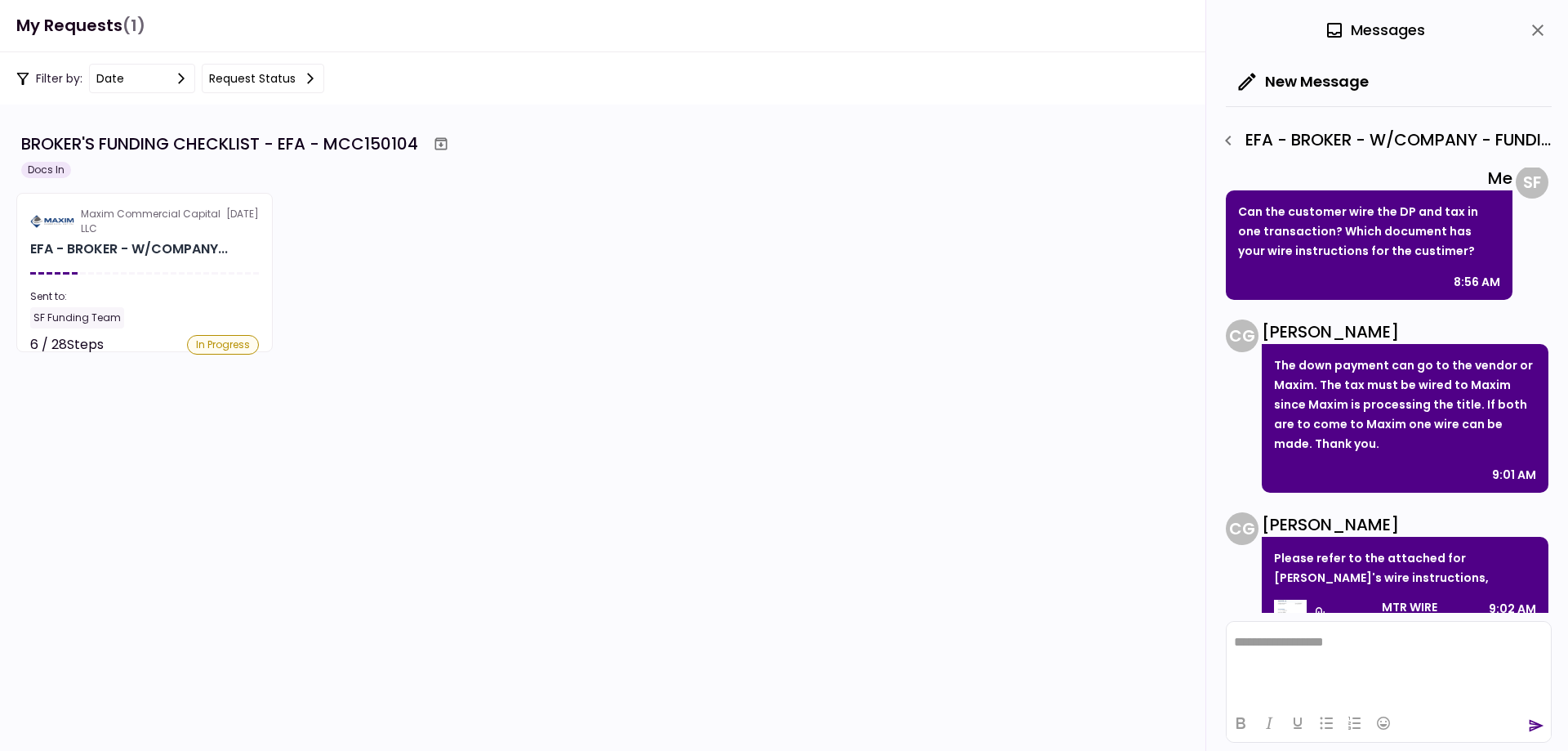
scroll to position [321, 0]
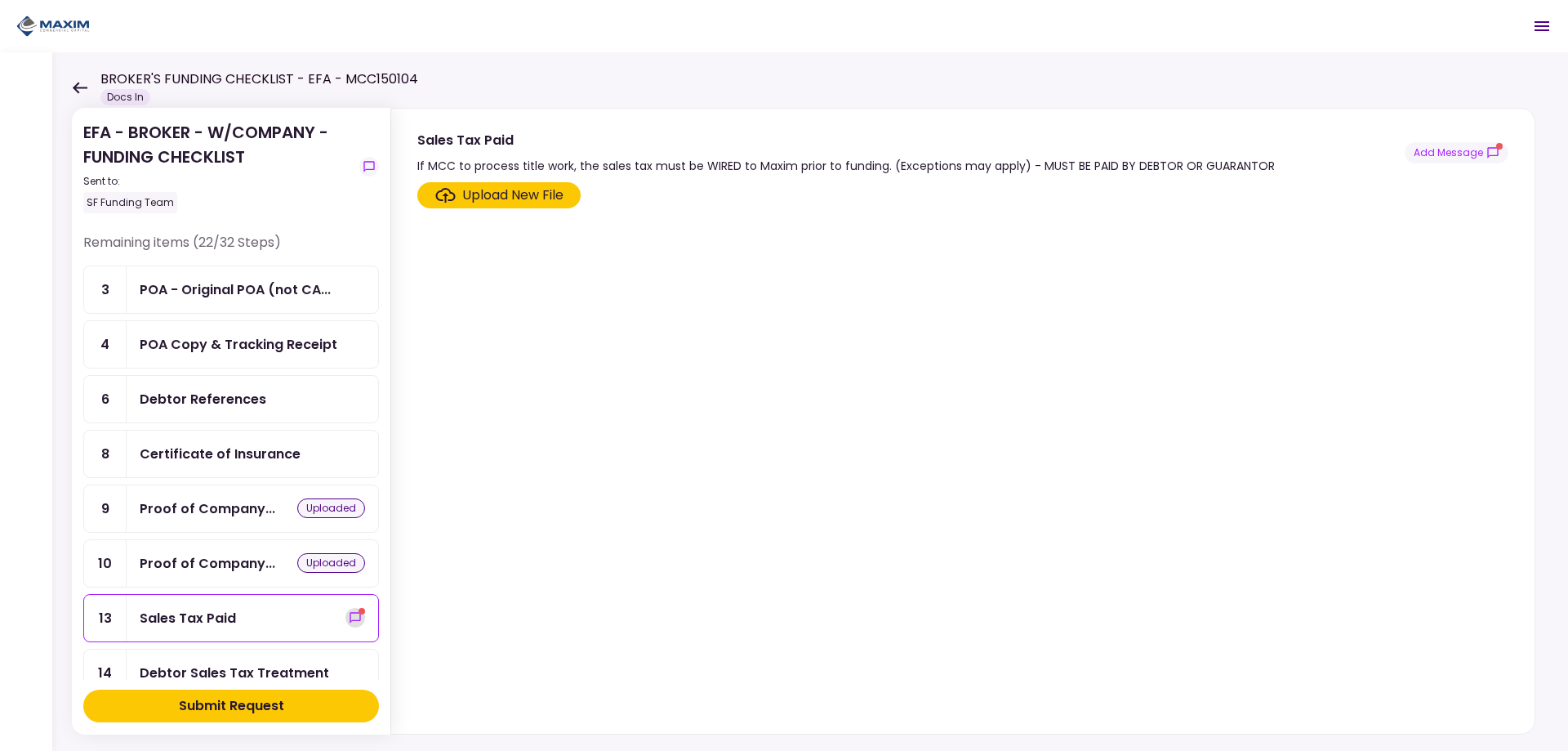
click at [349, 620] on icon "show-messages" at bounding box center [355, 617] width 13 height 13
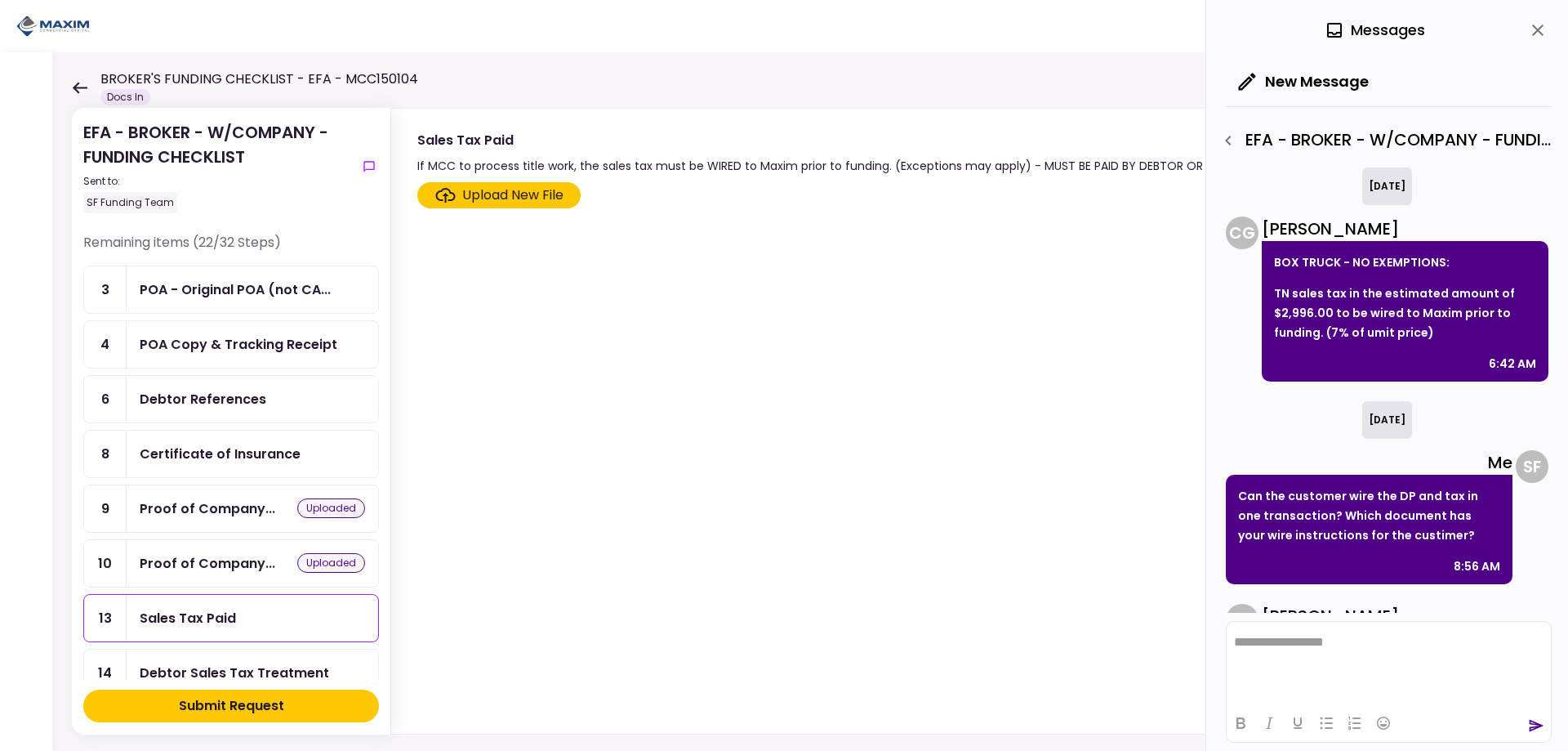
scroll to position [321, 0]
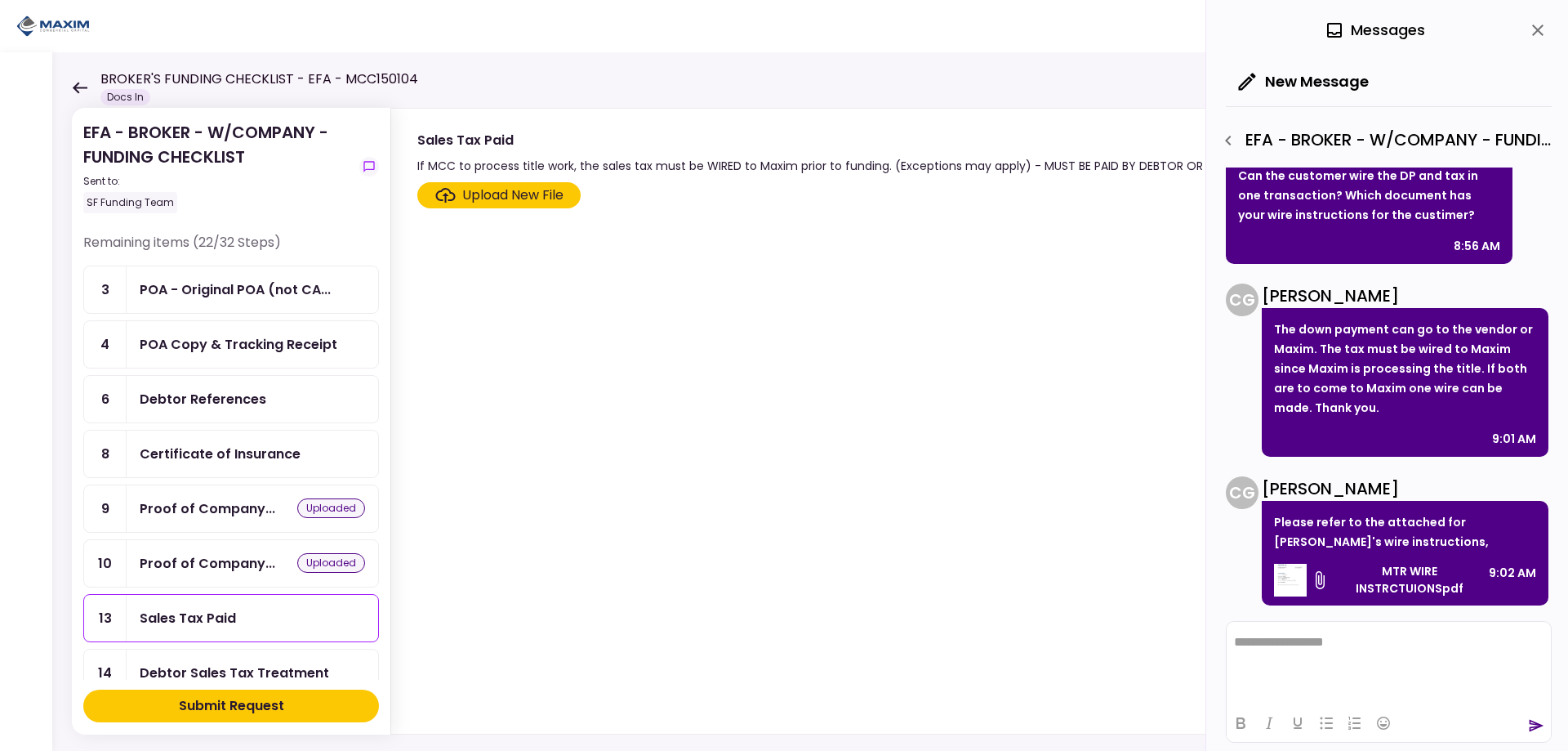
click at [1322, 581] on icon at bounding box center [1320, 580] width 9 height 18
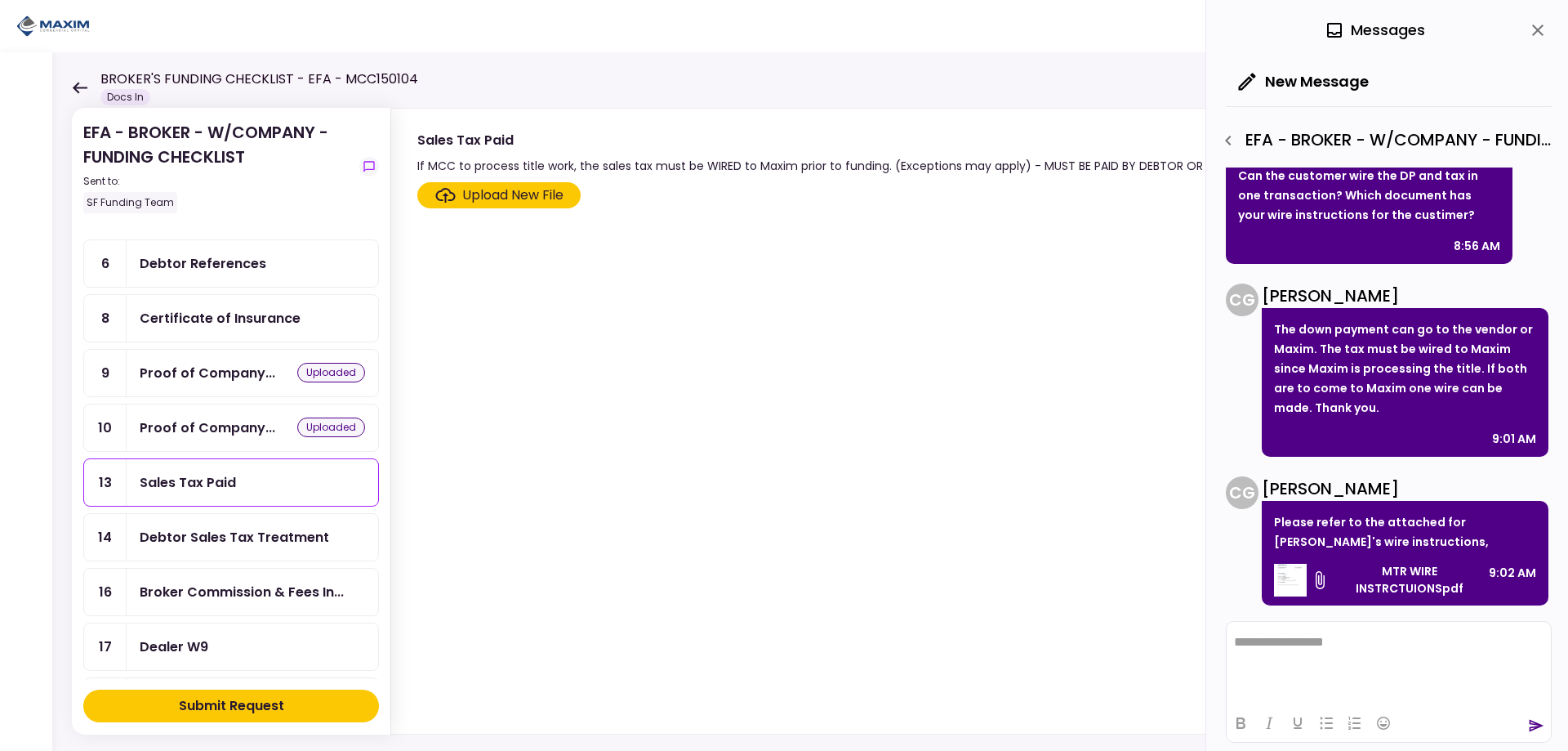
scroll to position [0, 0]
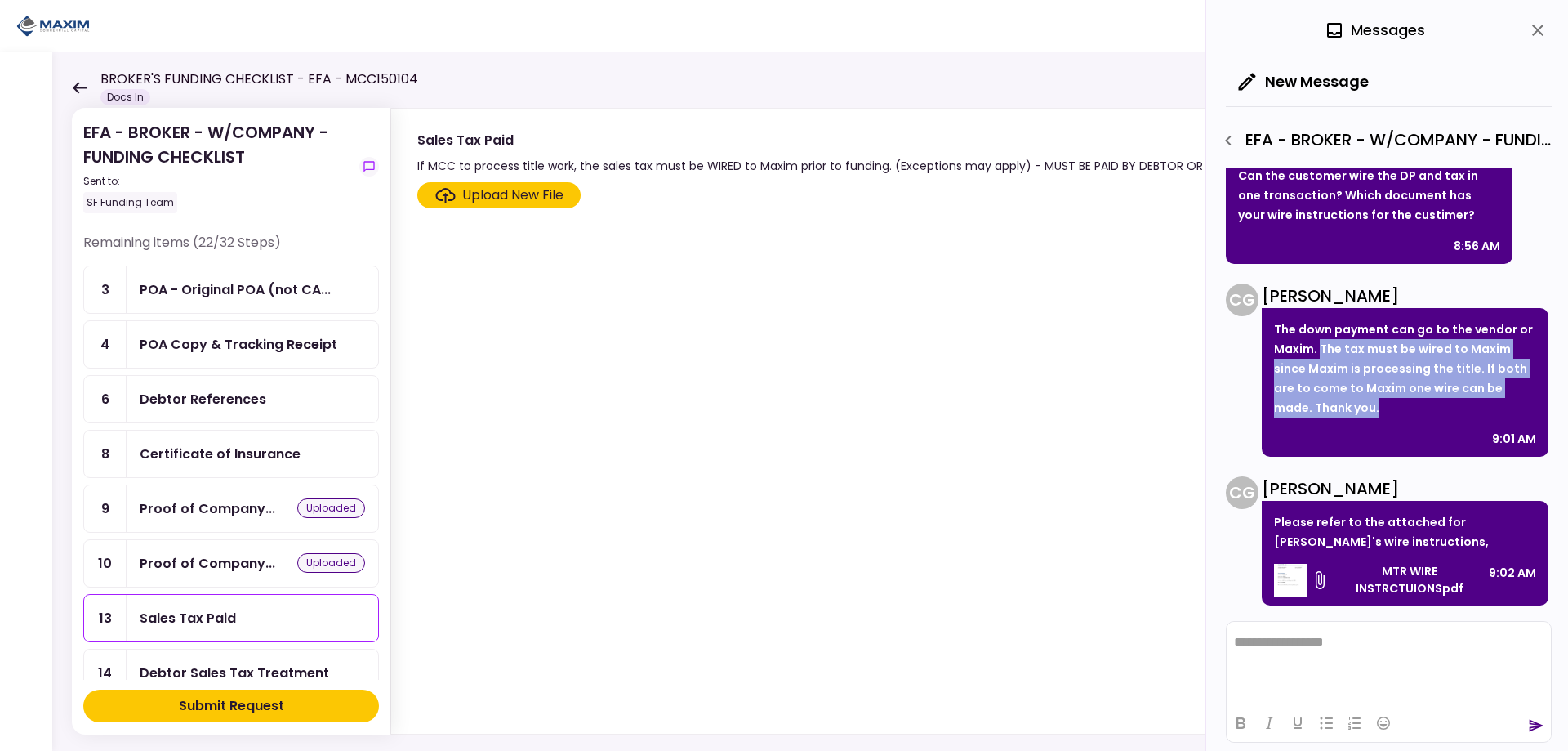
drag, startPoint x: 1319, startPoint y: 349, endPoint x: 1425, endPoint y: 412, distance: 123.3
click at [1425, 412] on p "The down payment can go to the vendor or Maxim. The tax must be wired to Maxim …" at bounding box center [1405, 369] width 262 height 98
copy p "The tax must be wired to Maxim since Maxim is processing the title. If both are…"
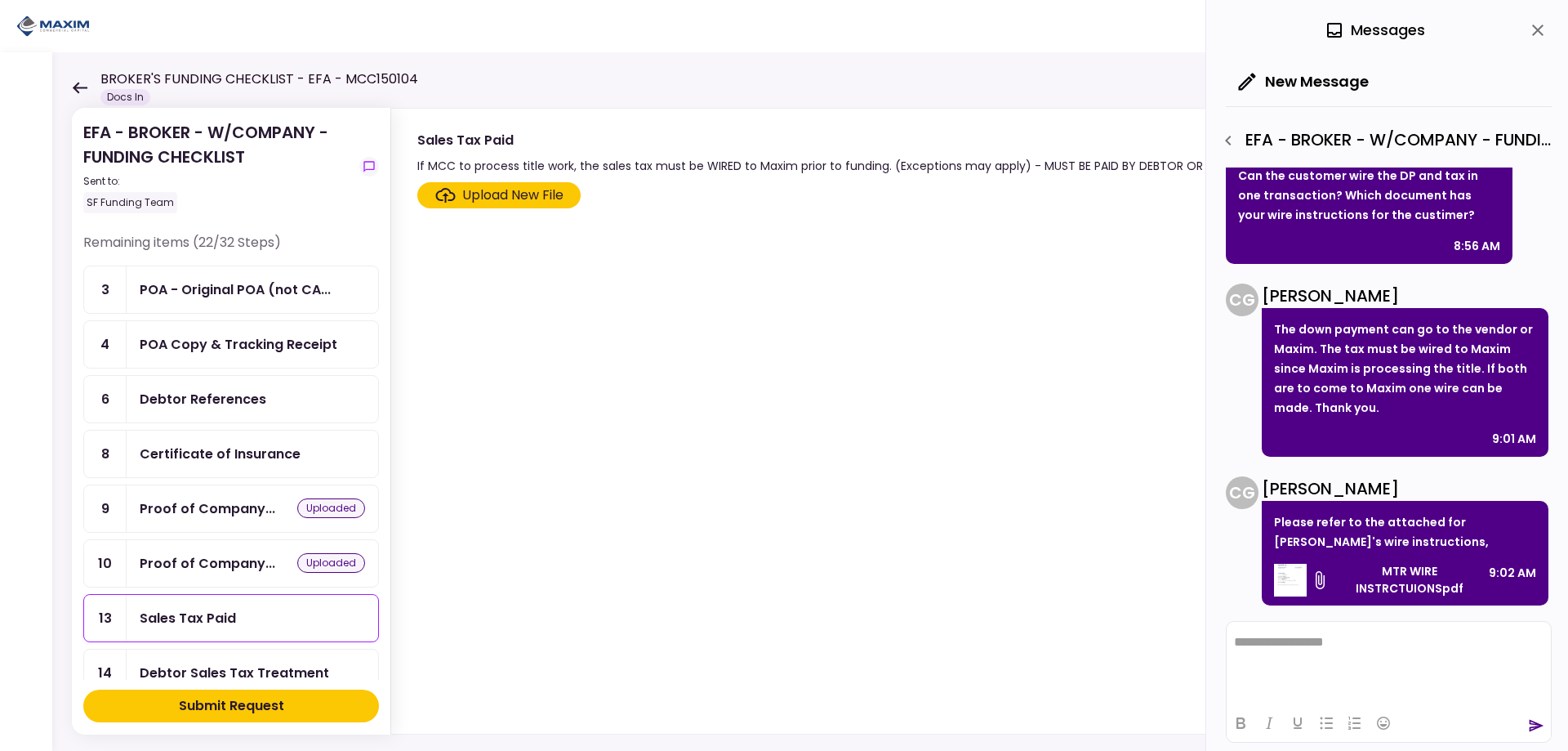
click at [202, 147] on div "EFA - BROKER - W/COMPANY - FUNDING CHECKLIST Sent to: SF Funding Team" at bounding box center [218, 167] width 270 height 93
